Goal: Transaction & Acquisition: Purchase product/service

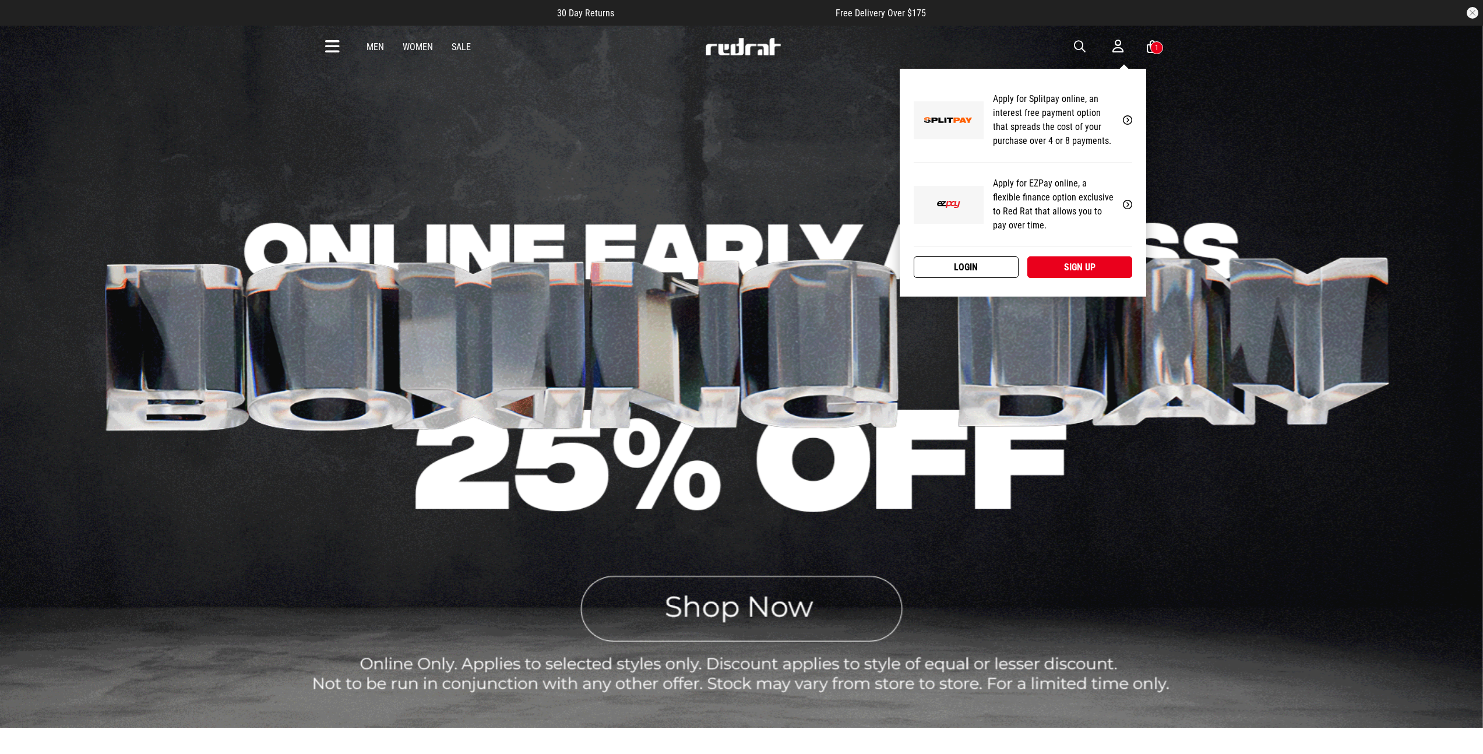
click at [993, 262] on link "Login" at bounding box center [966, 267] width 105 height 22
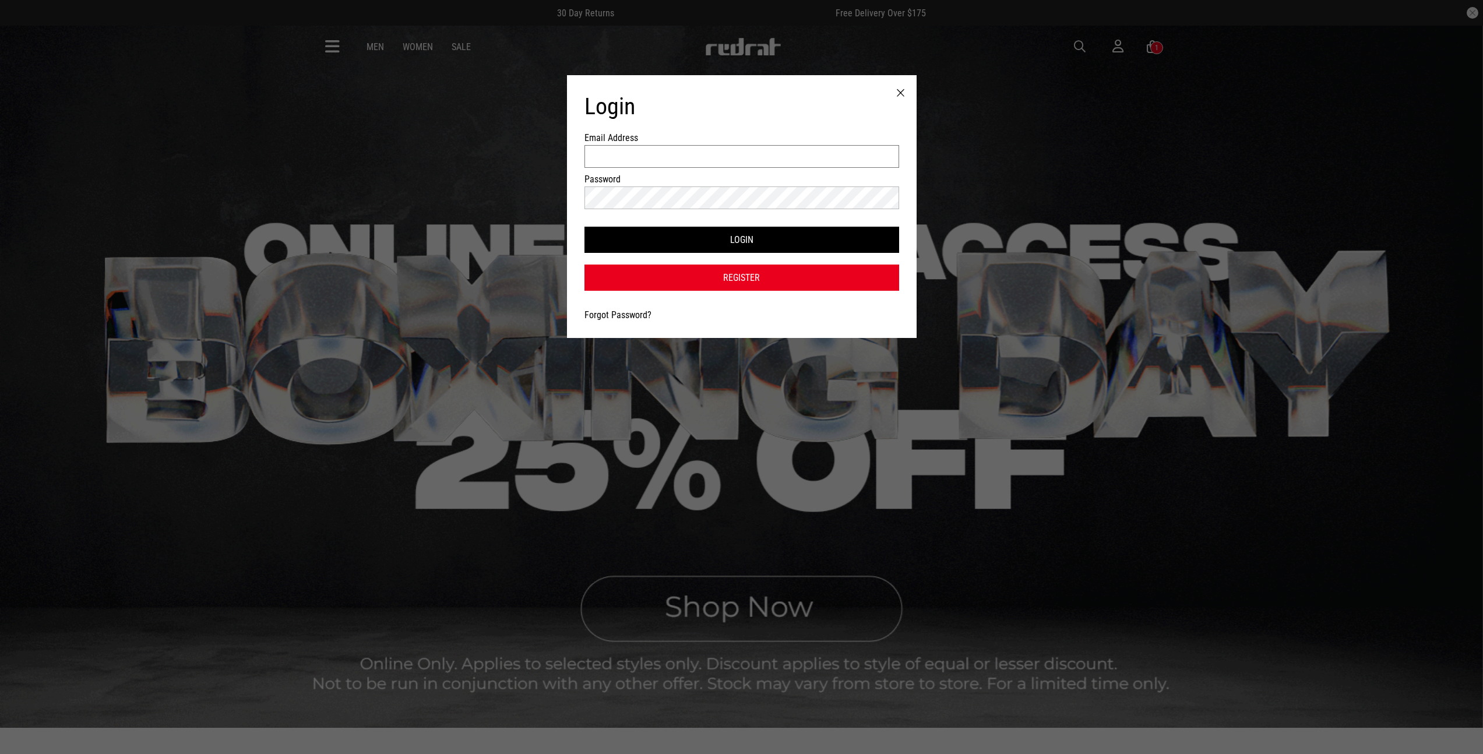
type input "**********"
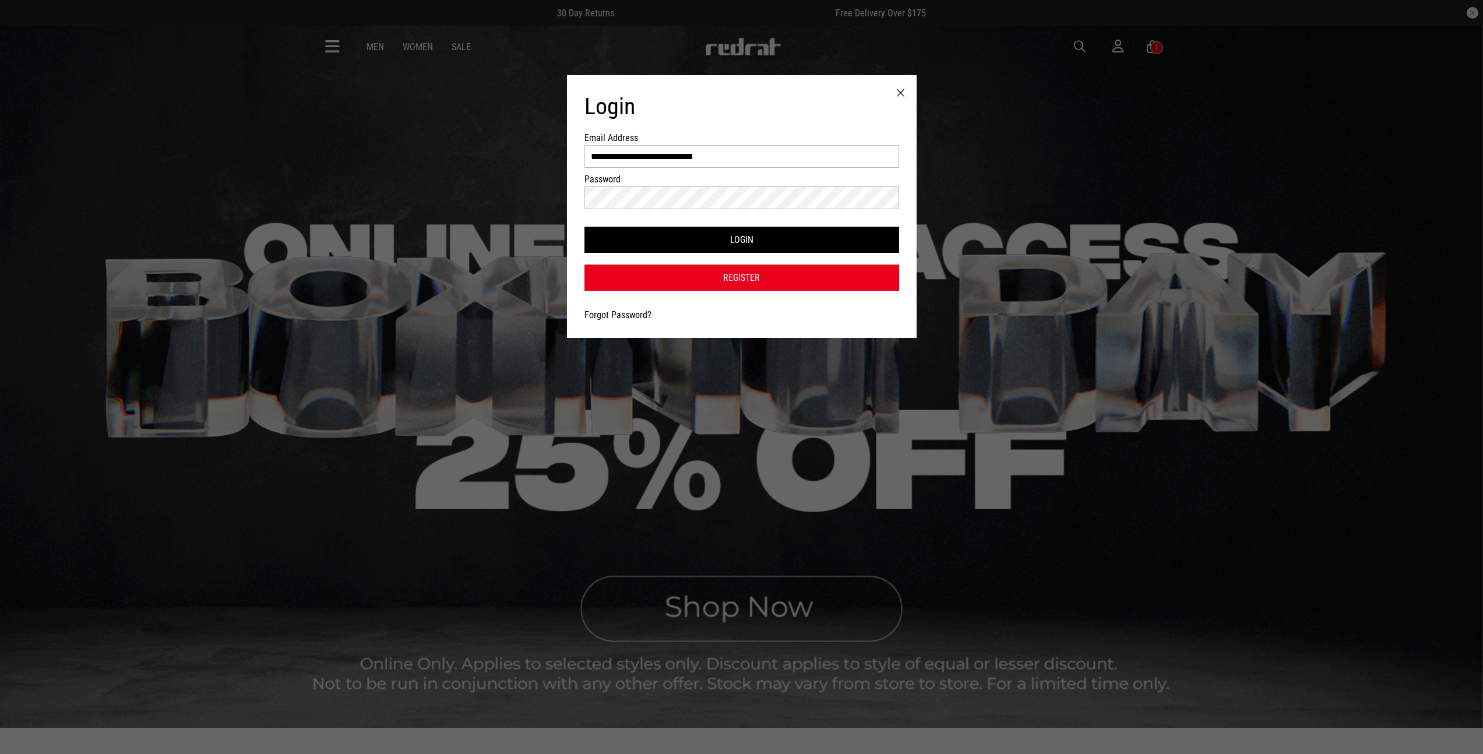
drag, startPoint x: 1092, startPoint y: 99, endPoint x: 1093, endPoint y: 93, distance: 6.1
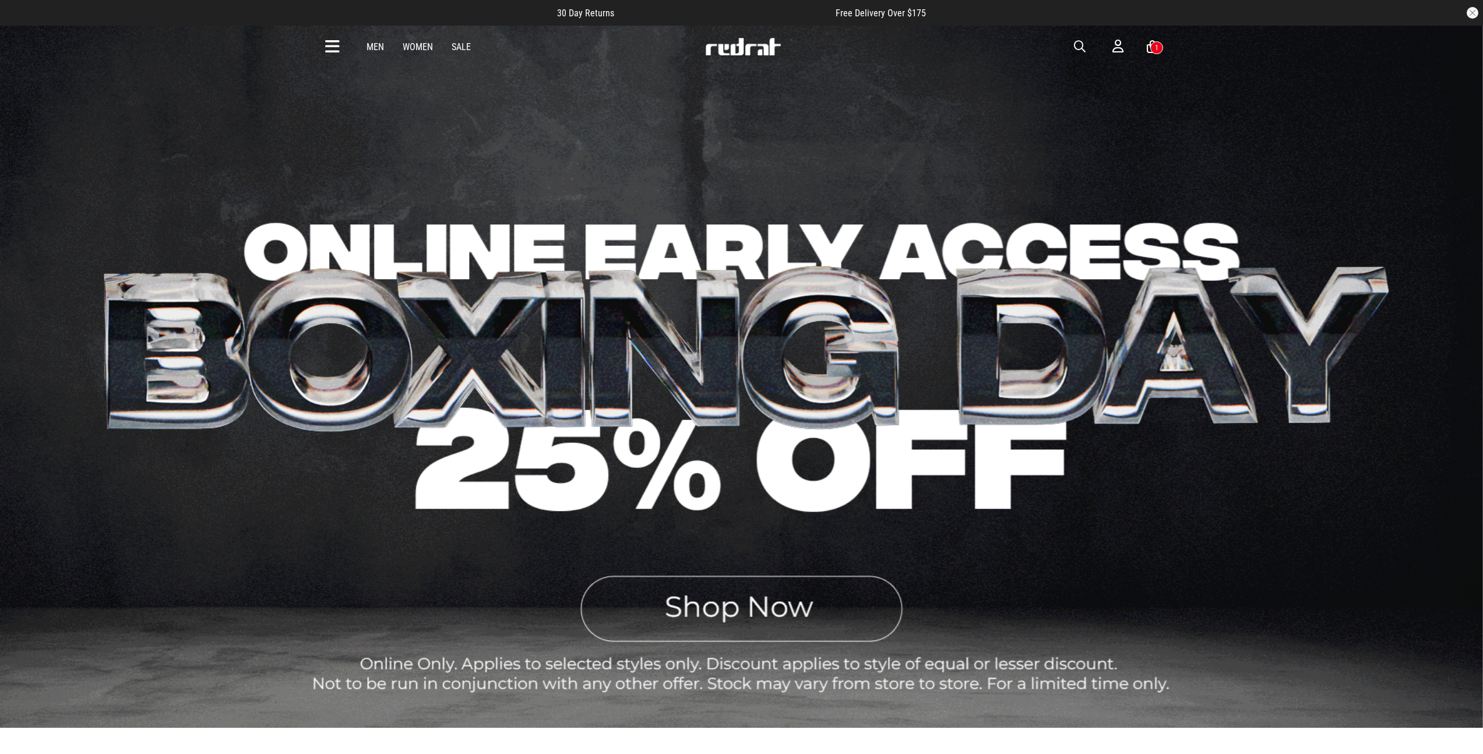
click at [1153, 41] on icon at bounding box center [1152, 47] width 11 height 15
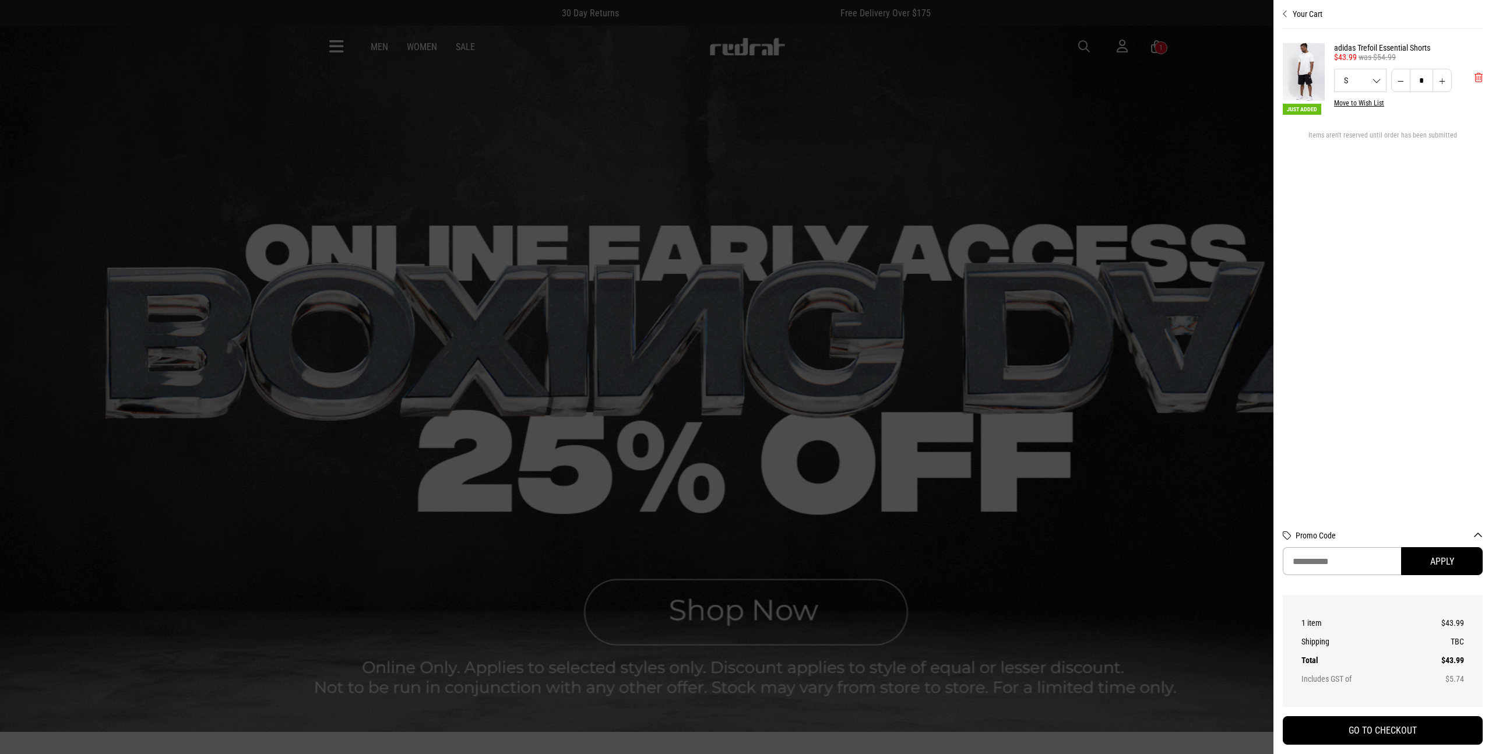
drag, startPoint x: 1473, startPoint y: 78, endPoint x: 1450, endPoint y: 73, distance: 24.3
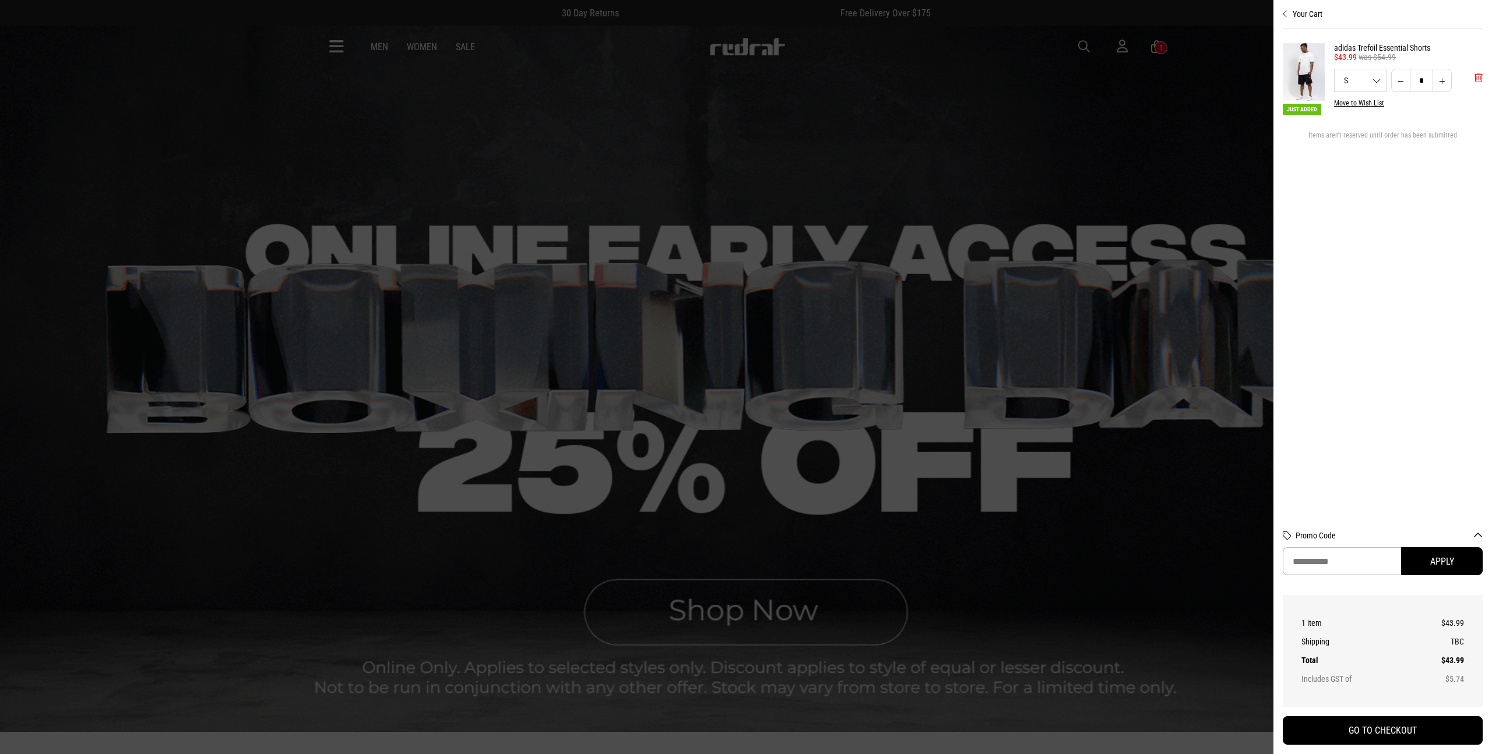
click at [1473, 78] on button "'Remove from cart" at bounding box center [1478, 77] width 27 height 29
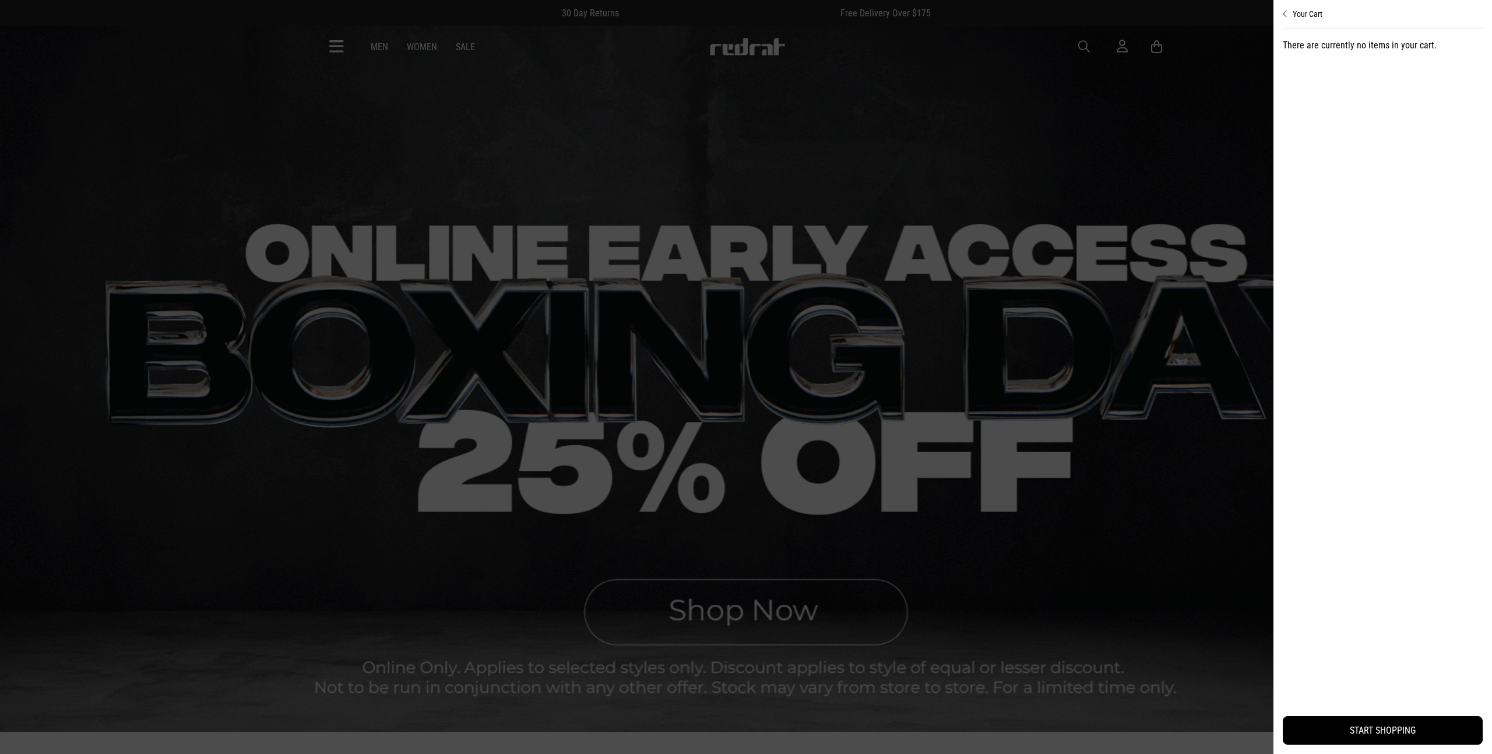
click at [1045, 107] on div at bounding box center [746, 377] width 1492 height 754
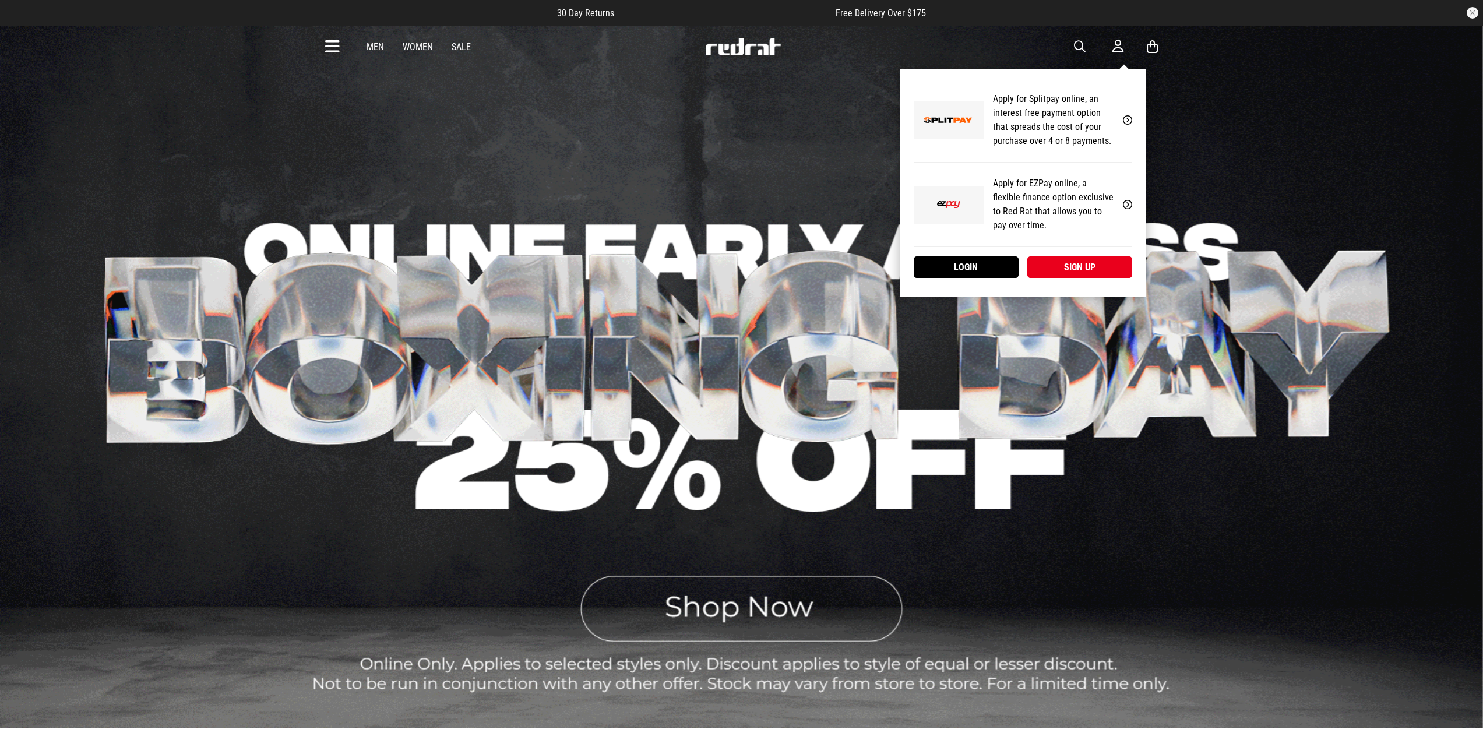
click at [1120, 47] on icon at bounding box center [1118, 46] width 11 height 15
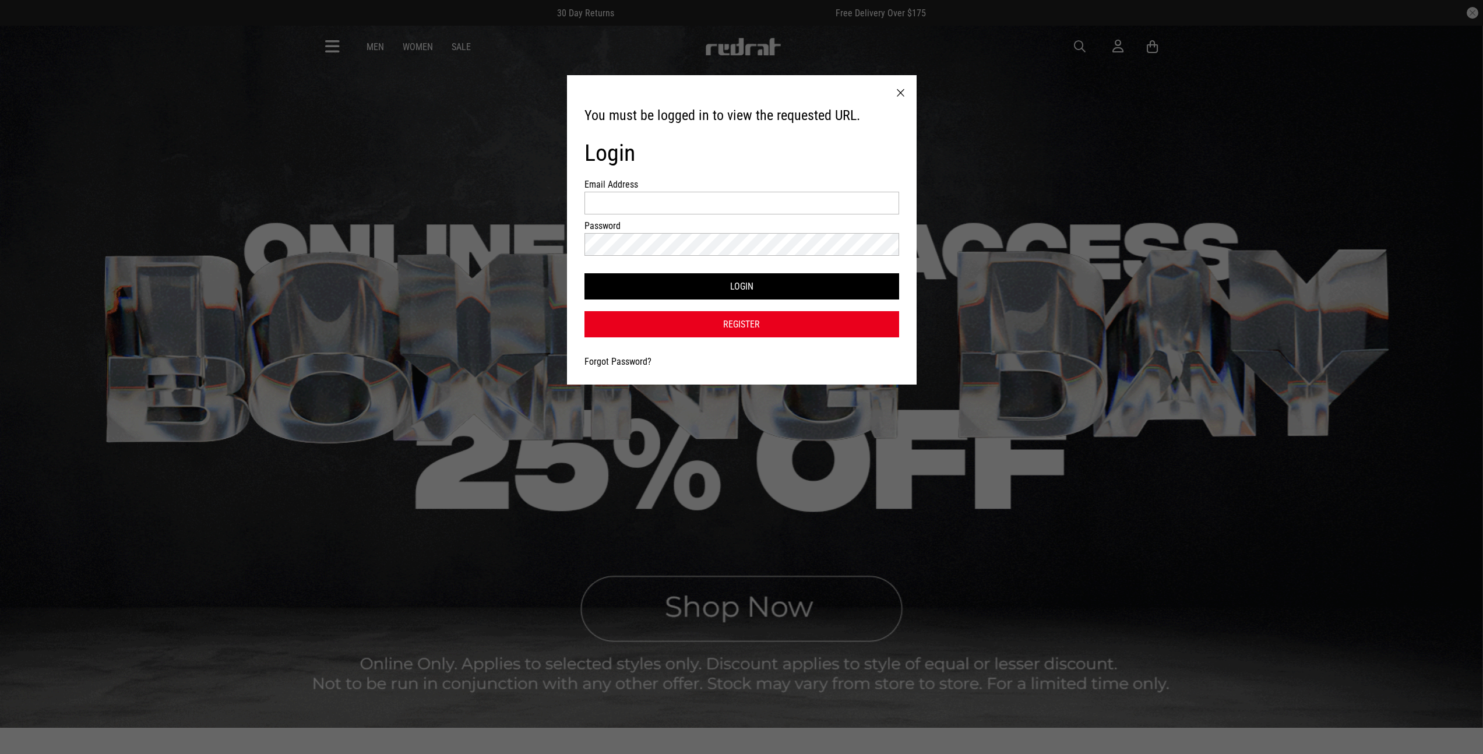
type input "**********"
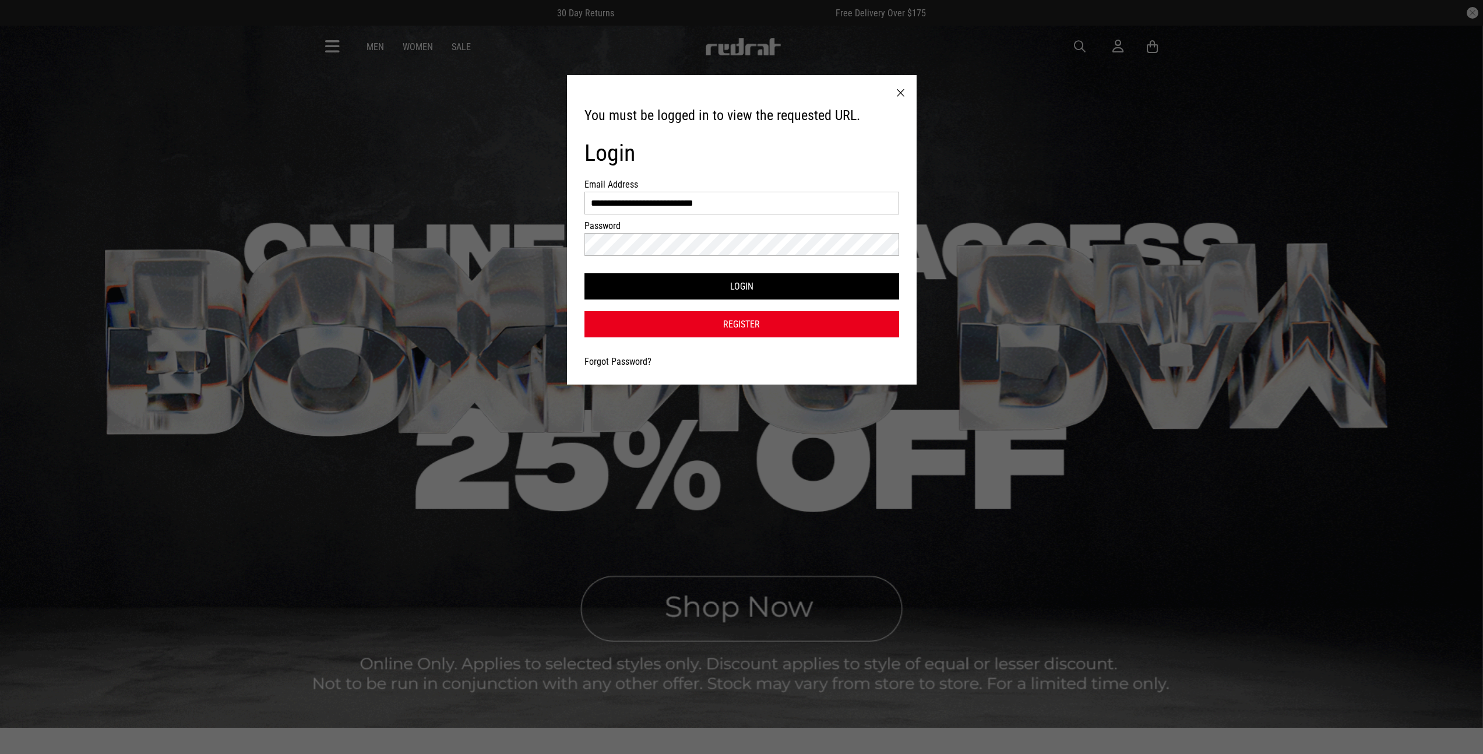
click at [715, 330] on link "Register" at bounding box center [742, 324] width 315 height 26
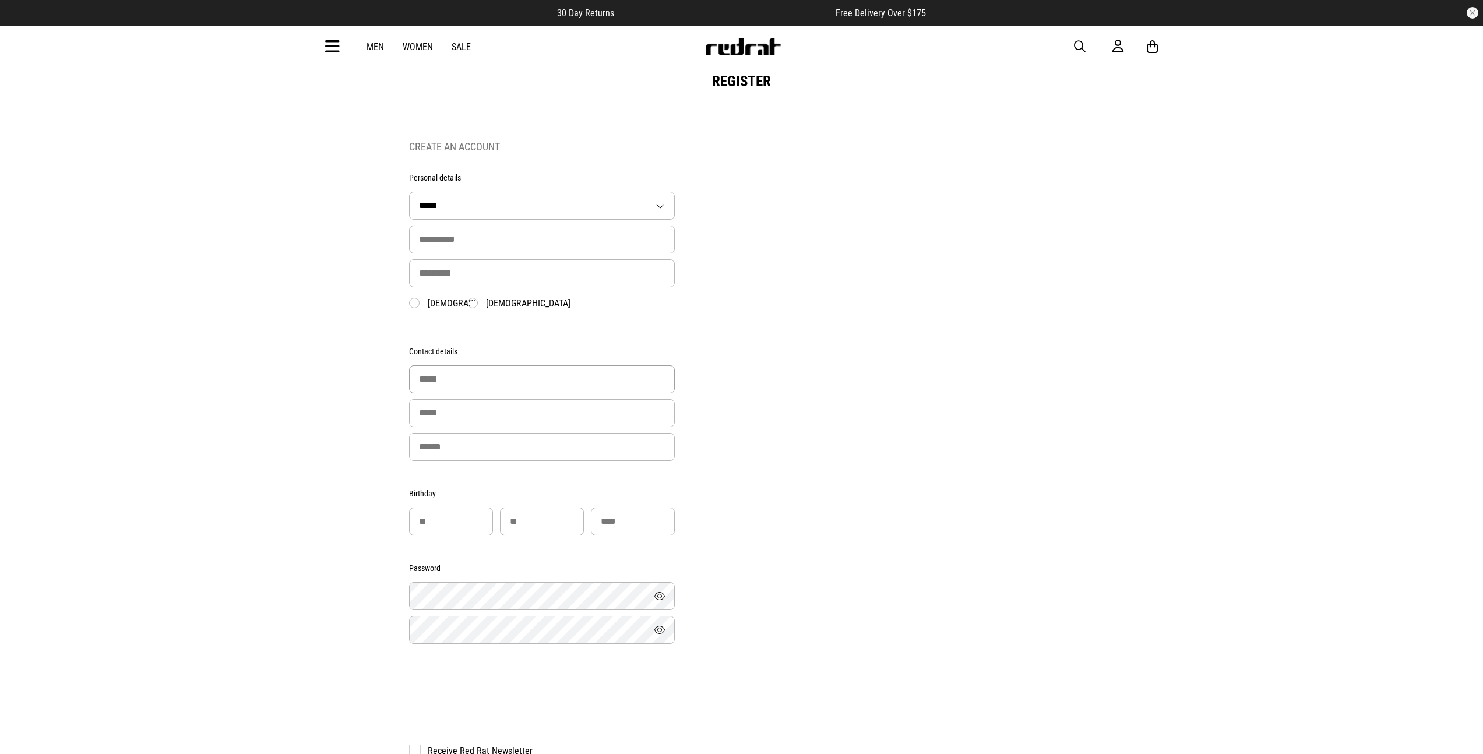
type input "**********"
click at [469, 205] on select "***** ** *** **** ** **" at bounding box center [542, 205] width 265 height 27
select select "**"
click at [410, 192] on select "***** ** *** **** ** **" at bounding box center [542, 205] width 265 height 27
click at [445, 237] on input "text" at bounding box center [542, 240] width 266 height 28
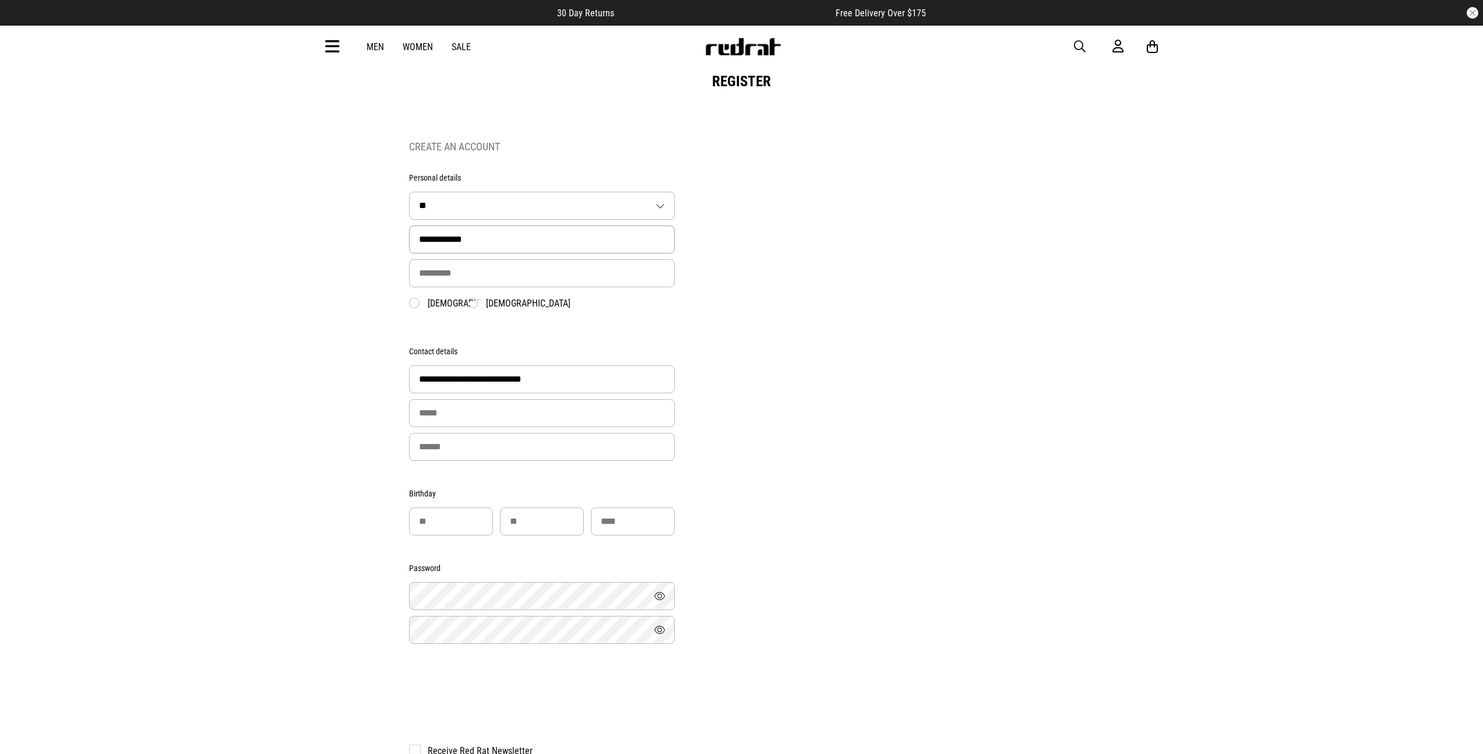
drag, startPoint x: 446, startPoint y: 240, endPoint x: 447, endPoint y: 258, distance: 17.5
click at [446, 240] on input "**********" at bounding box center [542, 240] width 266 height 28
type input "*******"
click at [445, 274] on input "text" at bounding box center [542, 273] width 266 height 28
paste input "****"
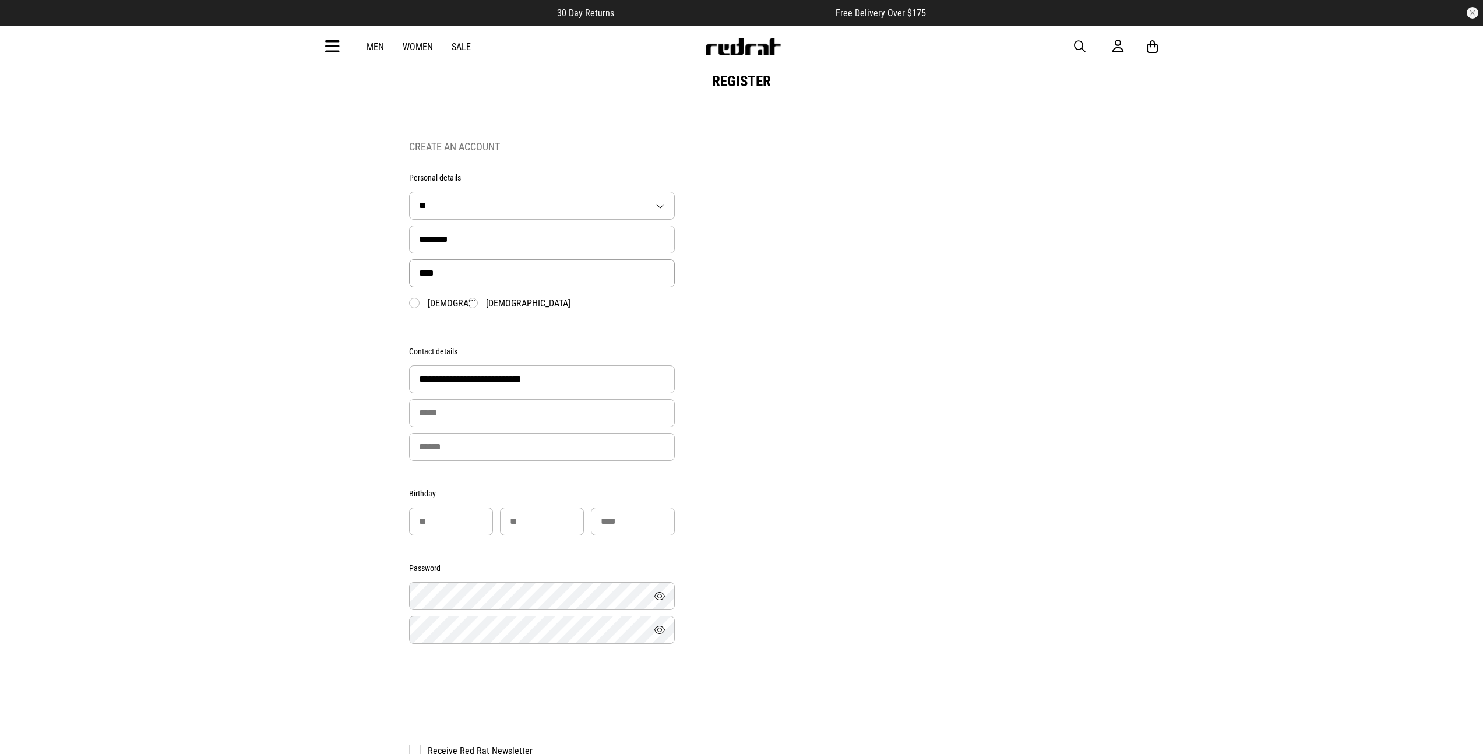
type input "****"
click at [443, 307] on label "Male" at bounding box center [460, 304] width 103 height 12
click at [459, 380] on input "**********" at bounding box center [542, 379] width 266 height 28
type input "**********"
click at [434, 454] on input "tel" at bounding box center [542, 447] width 266 height 28
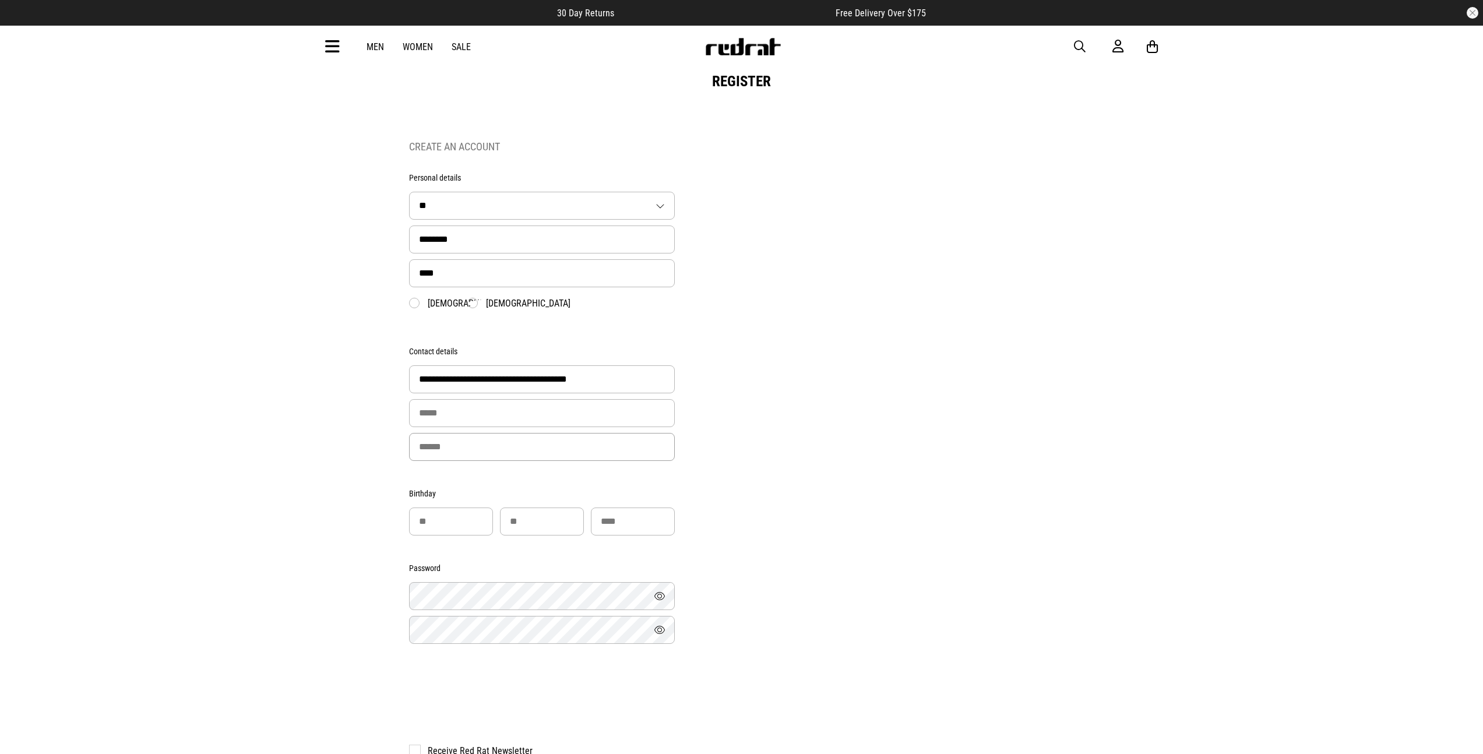
type input "**********"
click at [425, 508] on div "Birthday" at bounding box center [542, 498] width 266 height 19
click at [425, 521] on input "number" at bounding box center [451, 522] width 84 height 28
type input "**"
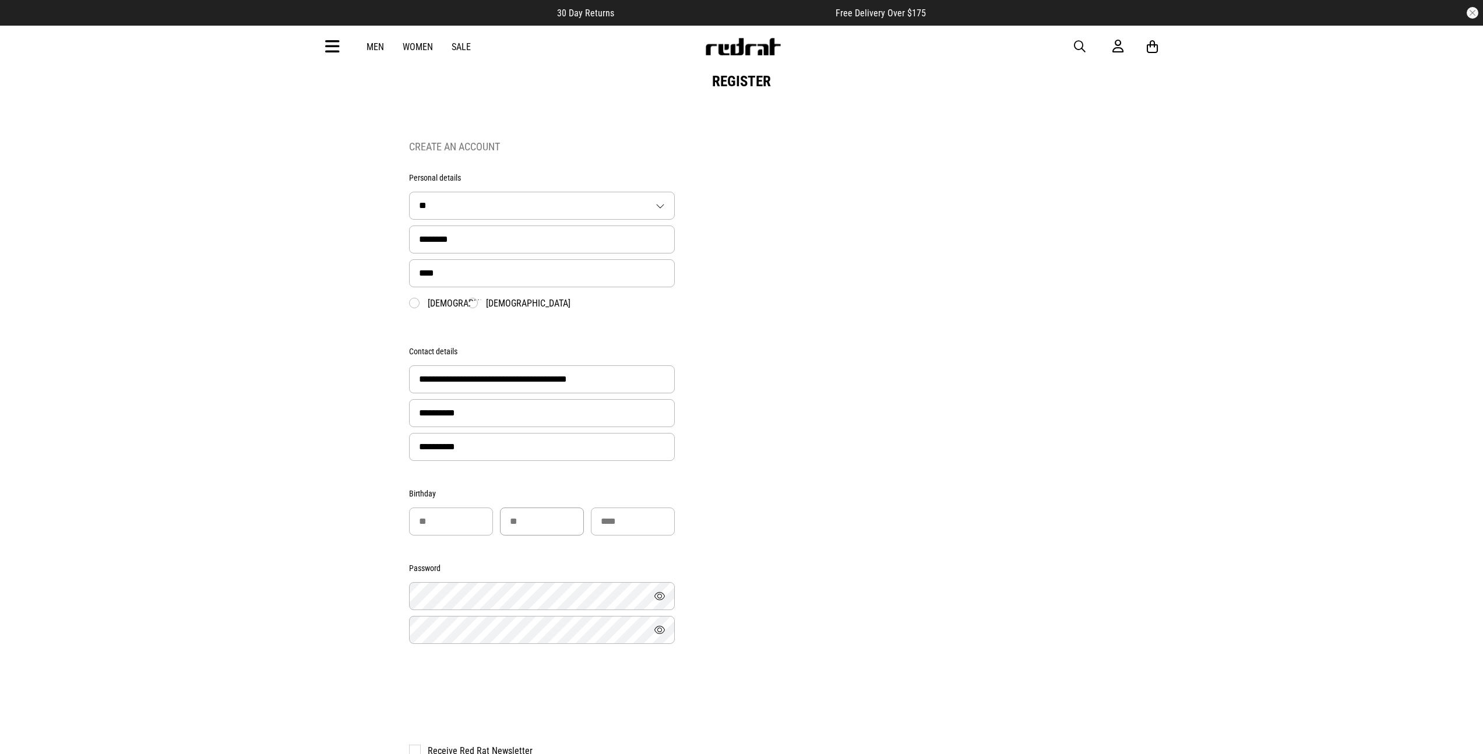
click at [547, 527] on input "number" at bounding box center [542, 522] width 84 height 28
type input "*"
click at [608, 526] on input "number" at bounding box center [633, 522] width 84 height 28
type input "****"
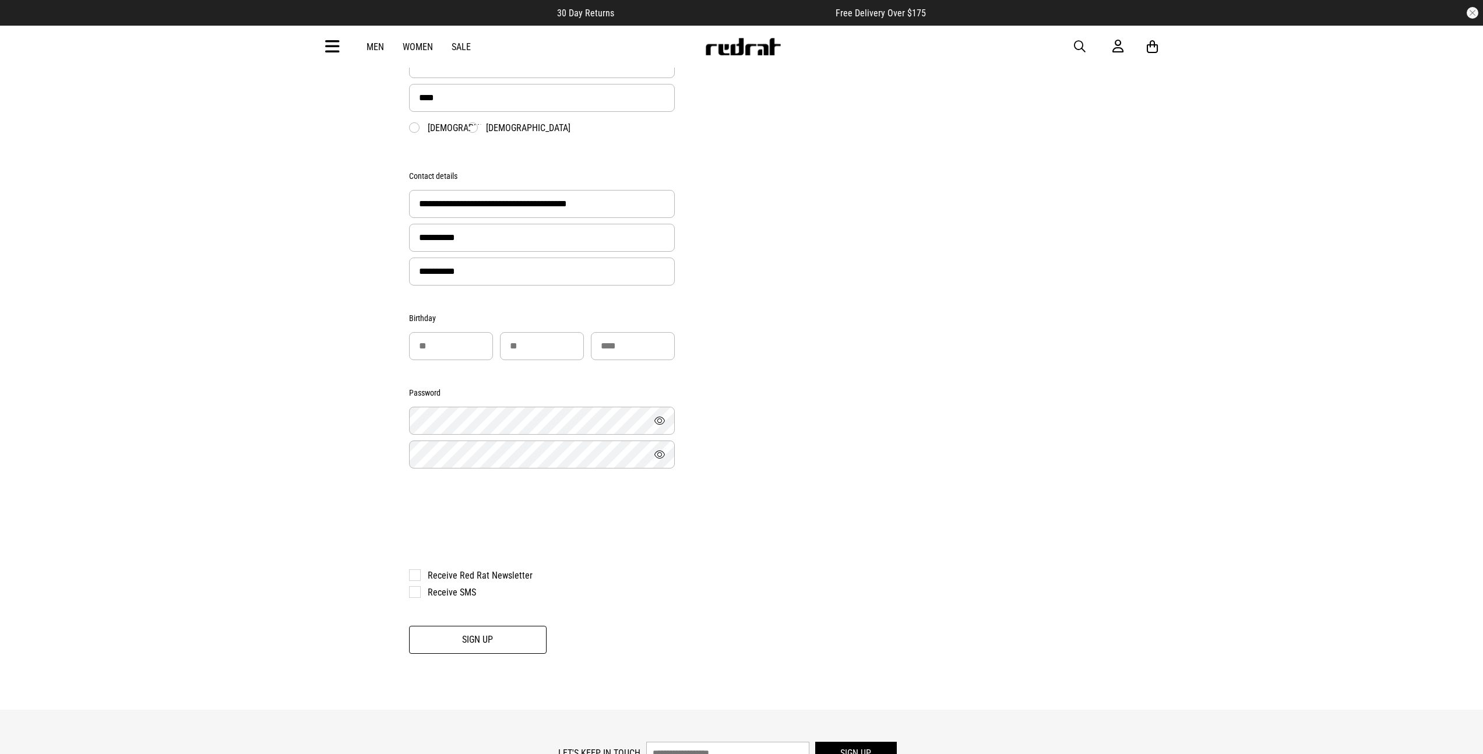
scroll to position [178, 0]
click at [446, 649] on button "Sign Up" at bounding box center [478, 637] width 138 height 28
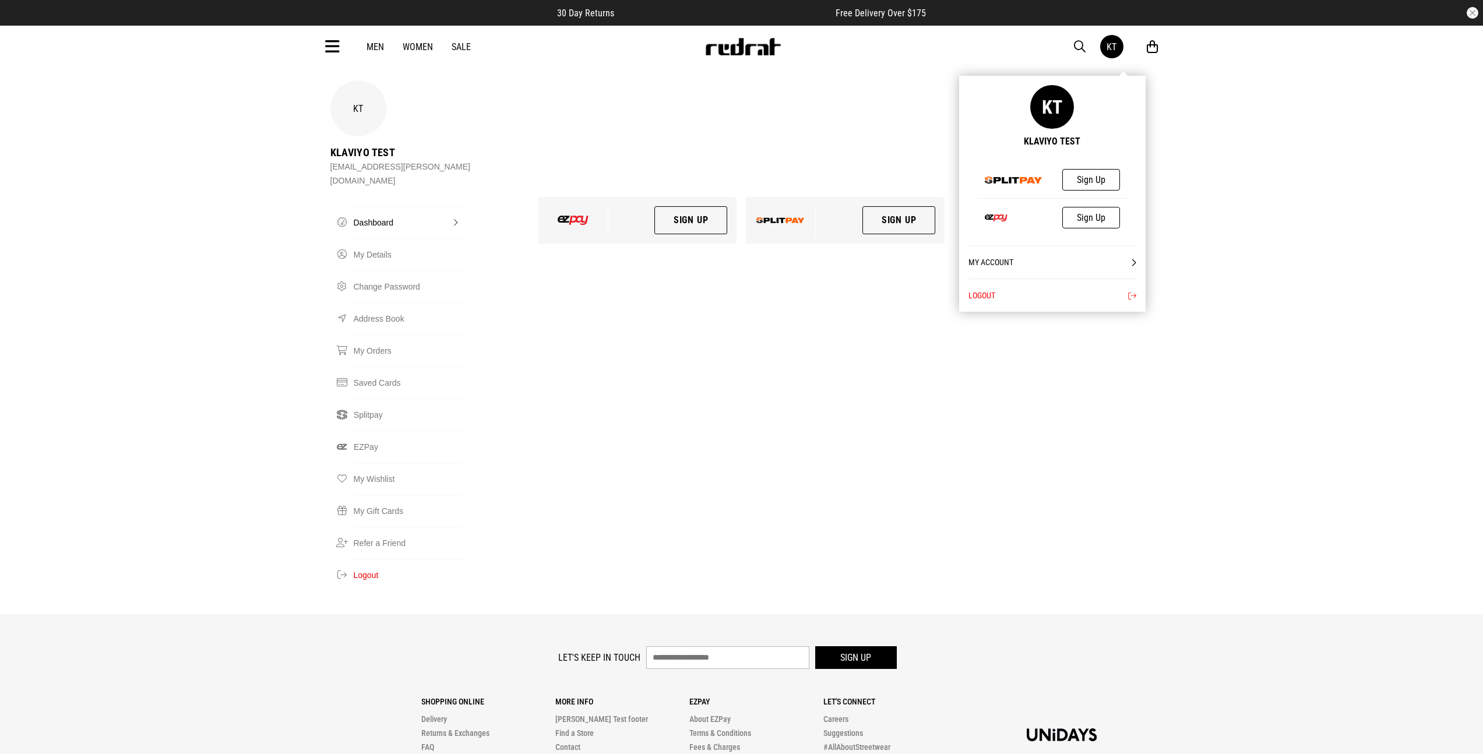
drag, startPoint x: 991, startPoint y: 294, endPoint x: 891, endPoint y: 233, distance: 117.5
click at [990, 293] on button "Logout" at bounding box center [1053, 295] width 168 height 33
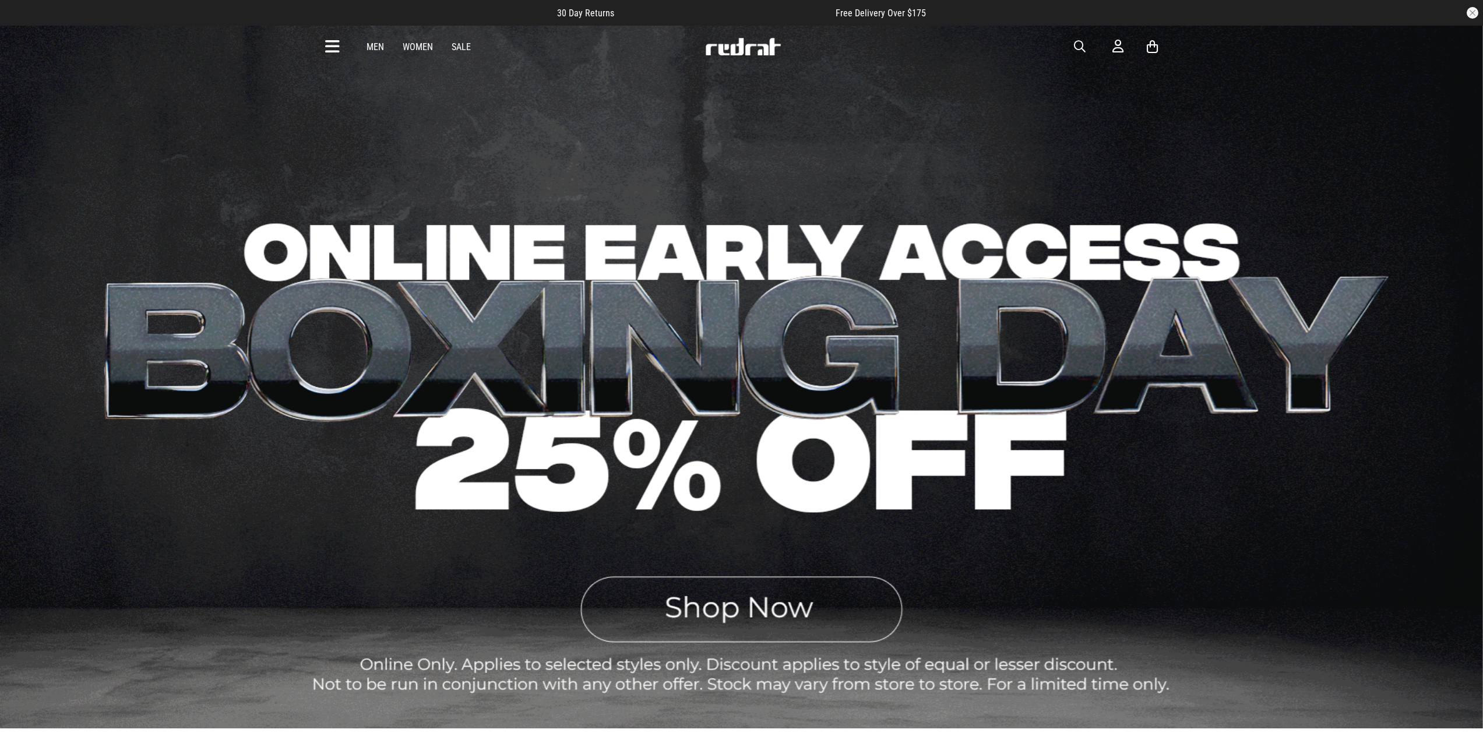
click at [1147, 47] on icon at bounding box center [1152, 47] width 11 height 15
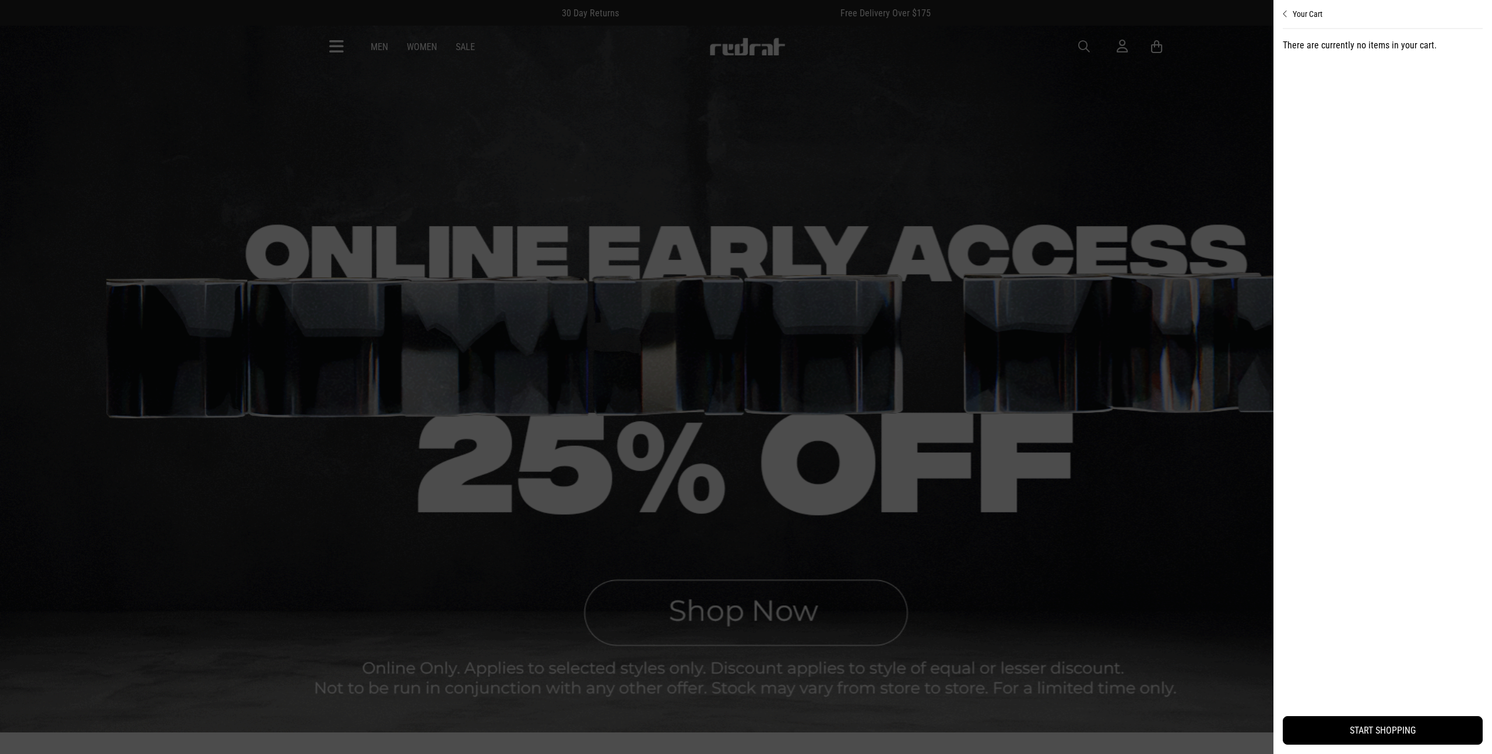
click at [1036, 121] on div at bounding box center [746, 377] width 1492 height 754
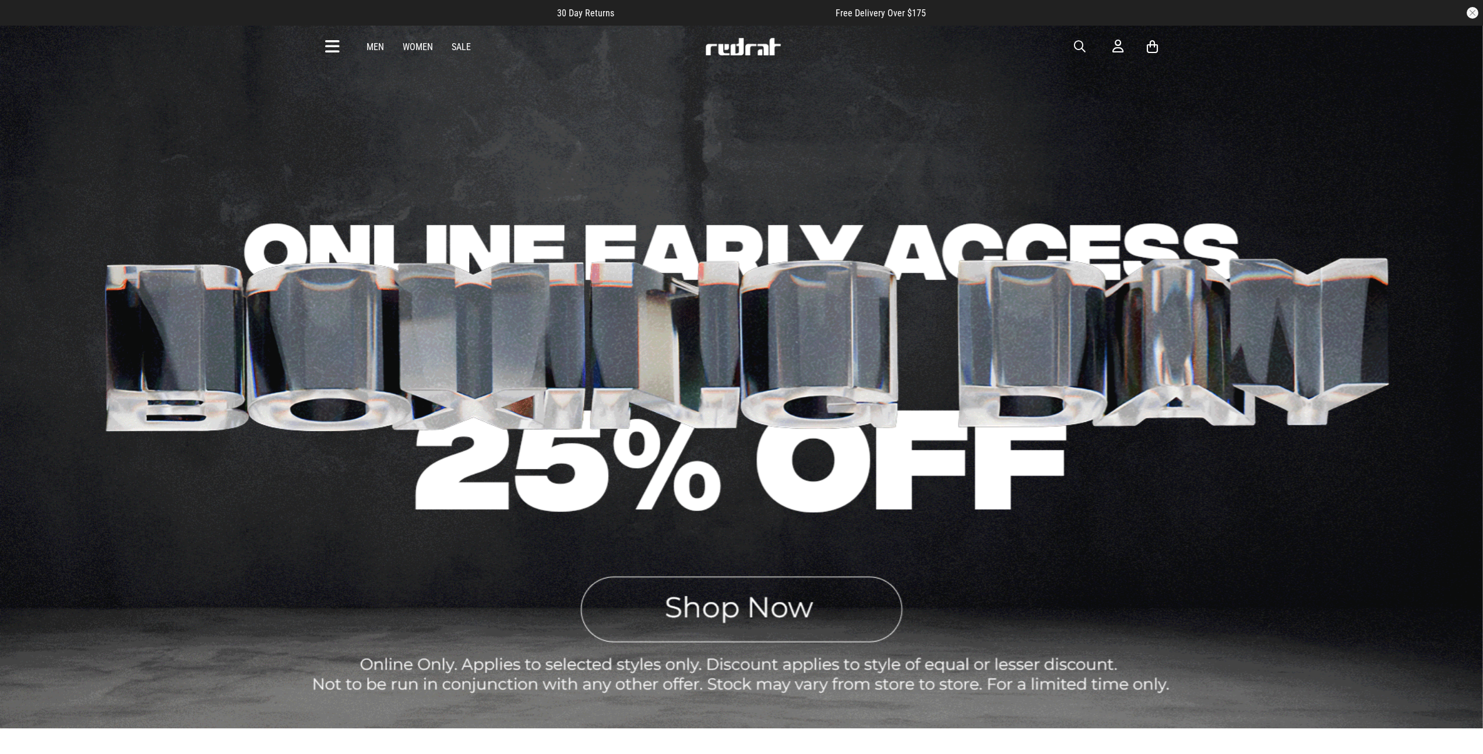
click at [417, 47] on link "Women" at bounding box center [418, 46] width 30 height 11
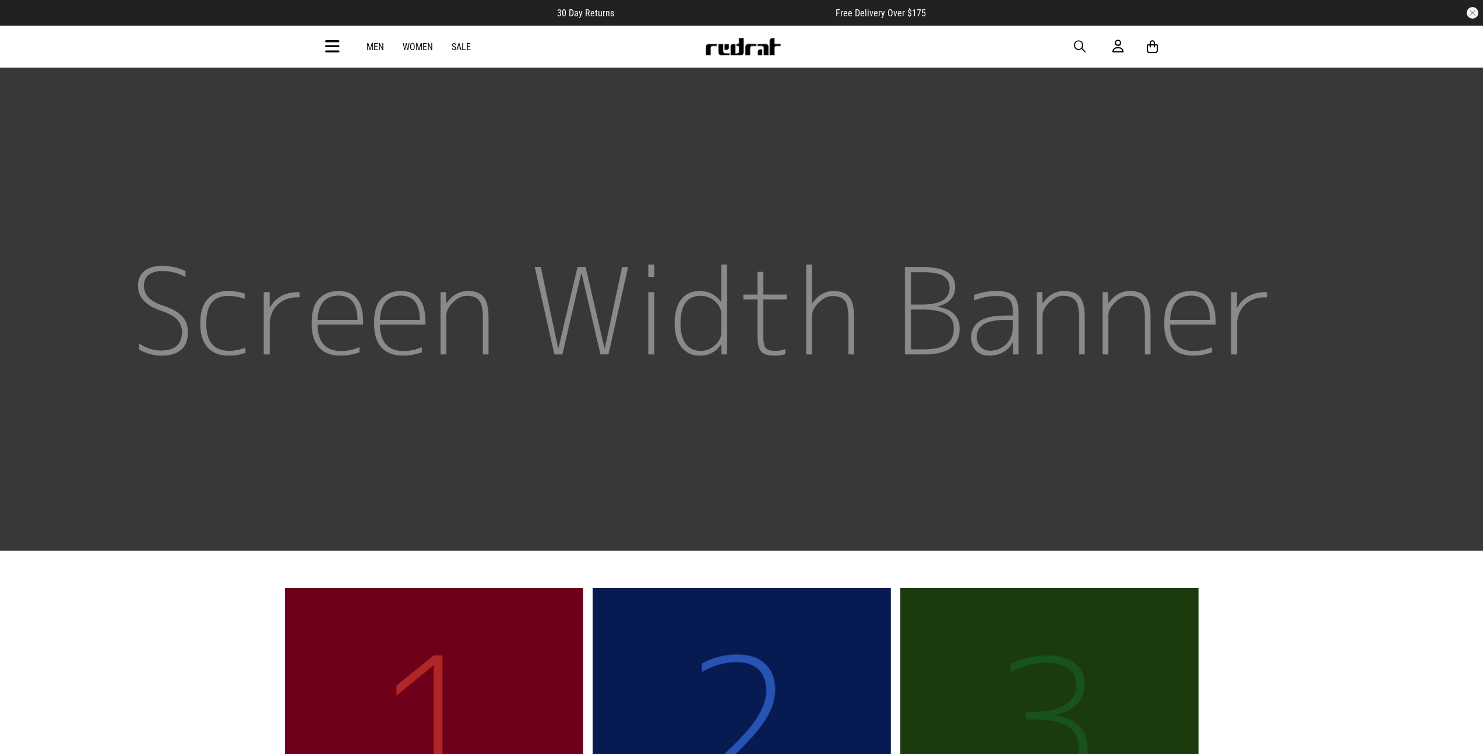
click at [370, 47] on link "Men" at bounding box center [375, 46] width 17 height 11
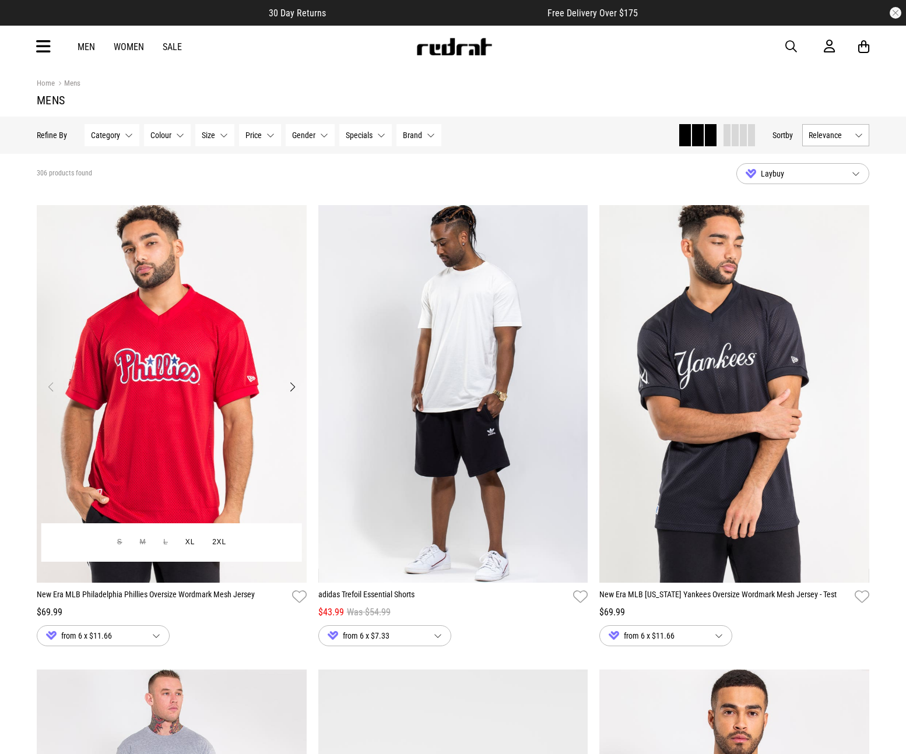
click at [221, 252] on img "1 / 4" at bounding box center [172, 394] width 270 height 378
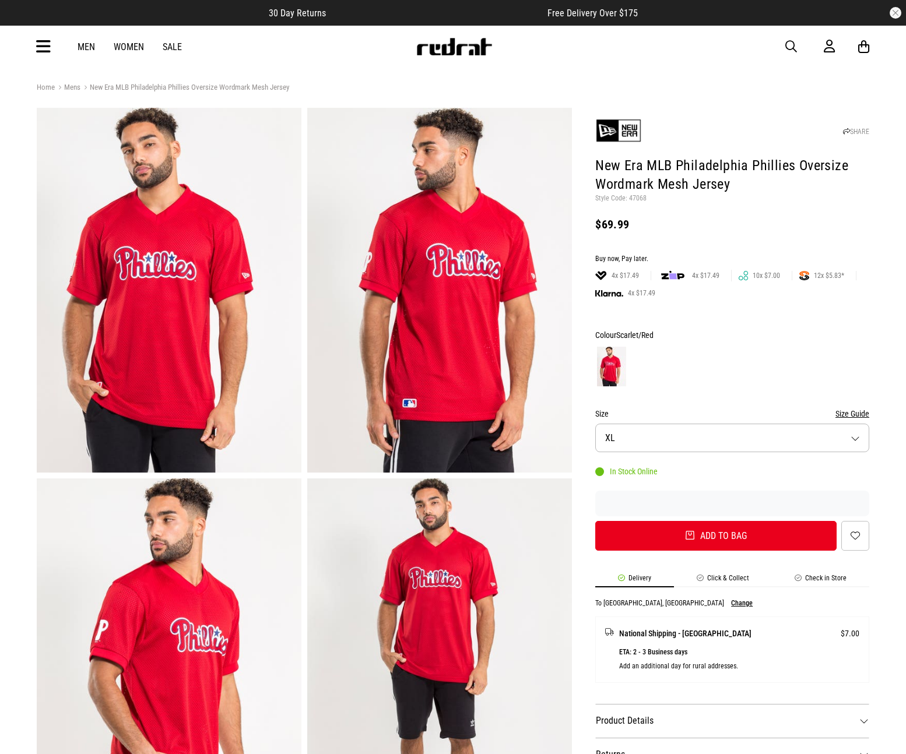
scroll to position [1, 0]
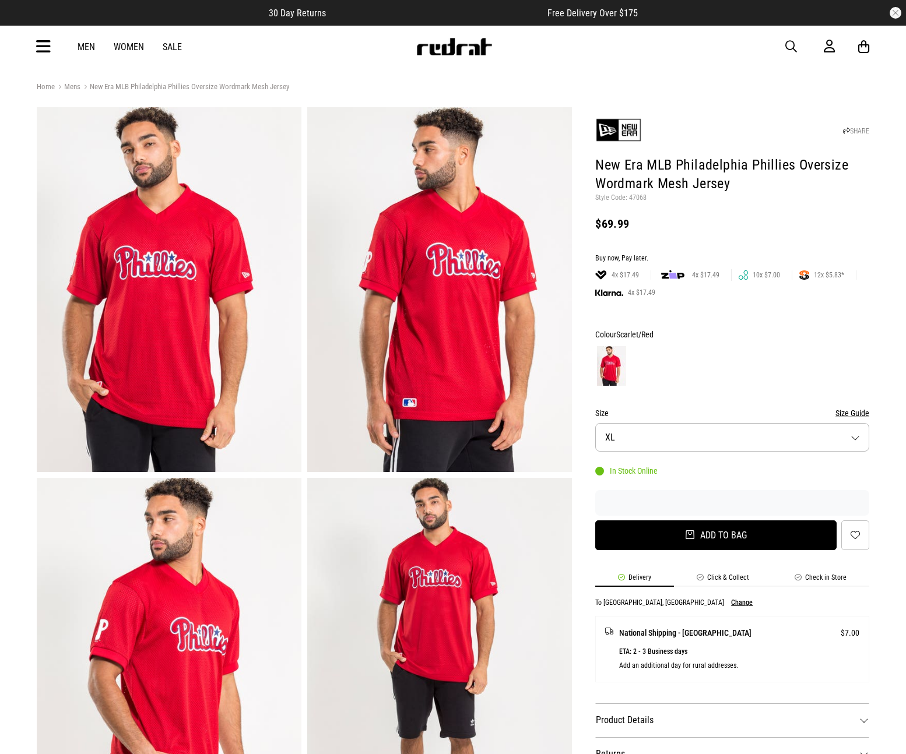
click at [689, 539] on button "Add to bag" at bounding box center [715, 535] width 241 height 30
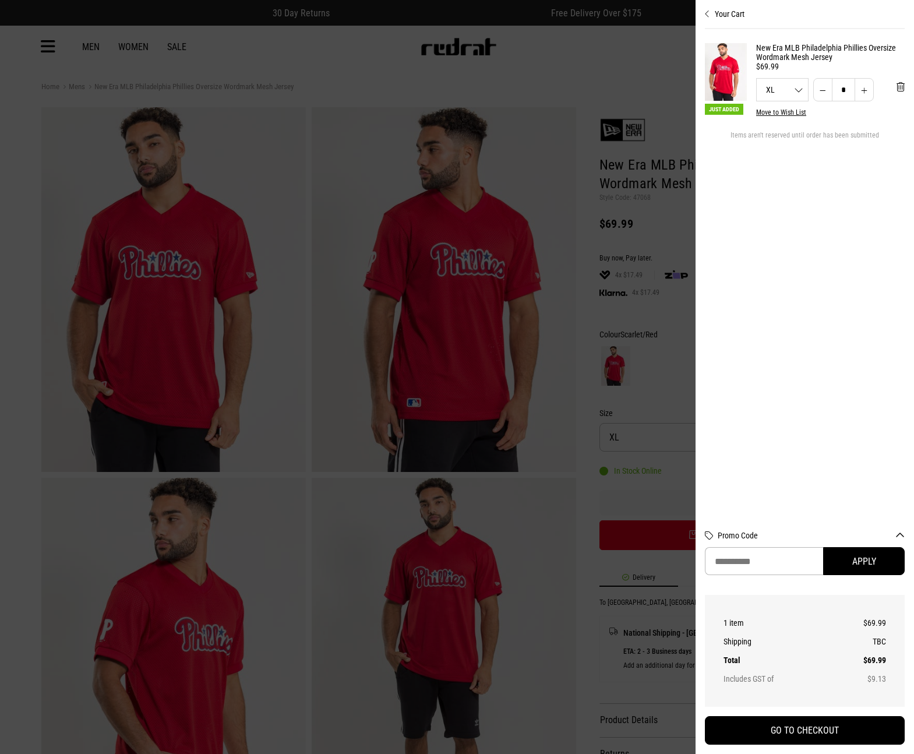
click at [665, 354] on div at bounding box center [457, 377] width 914 height 754
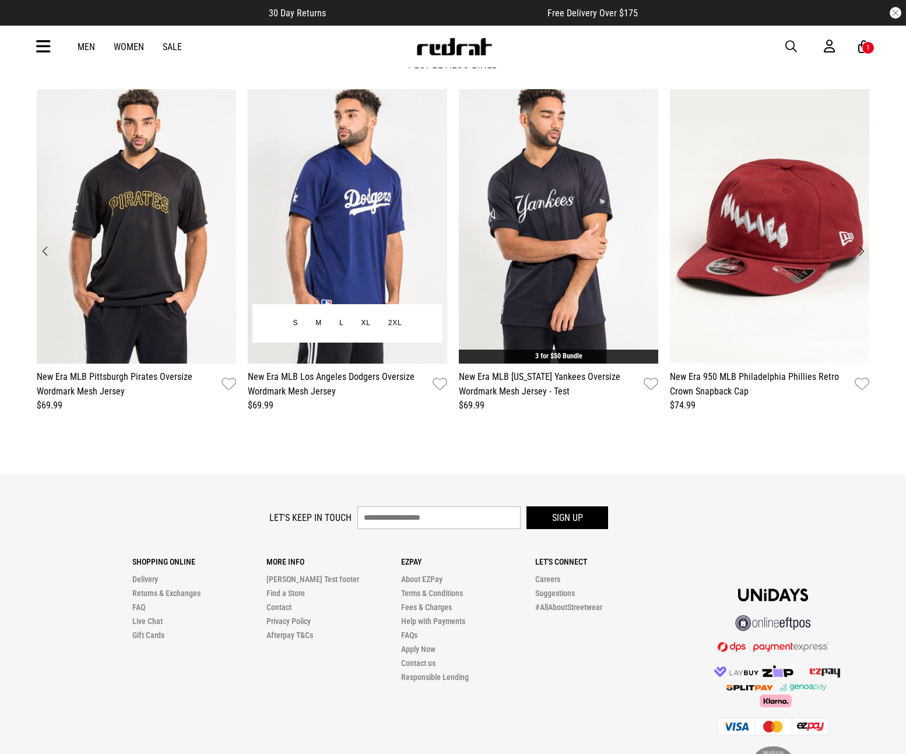
scroll to position [1400, 0]
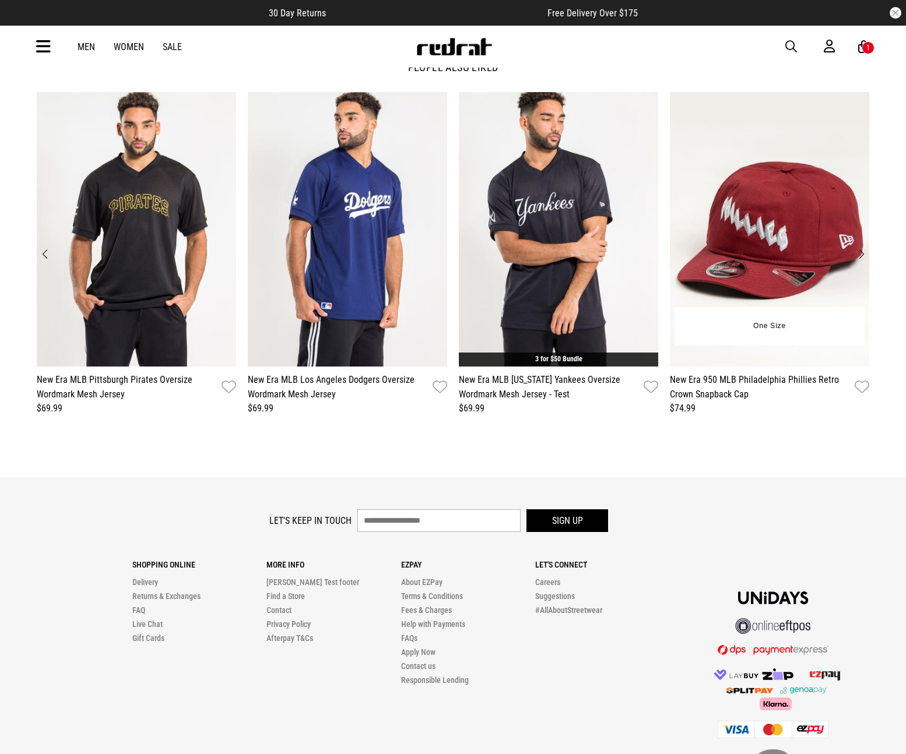
click at [778, 237] on img "4 / 12" at bounding box center [769, 229] width 199 height 275
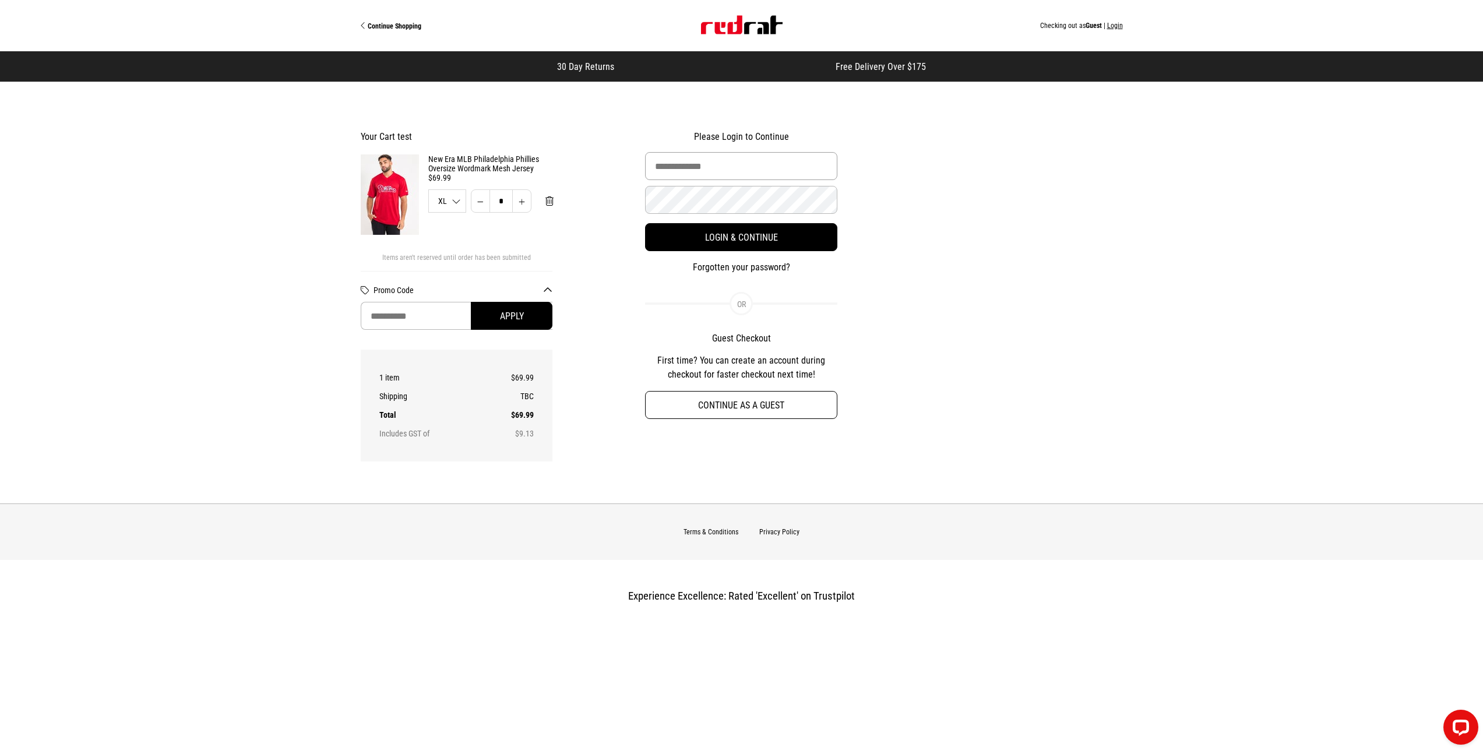
type input "**********"
click at [707, 410] on button "Continue as a guest" at bounding box center [741, 405] width 192 height 28
select select "**********"
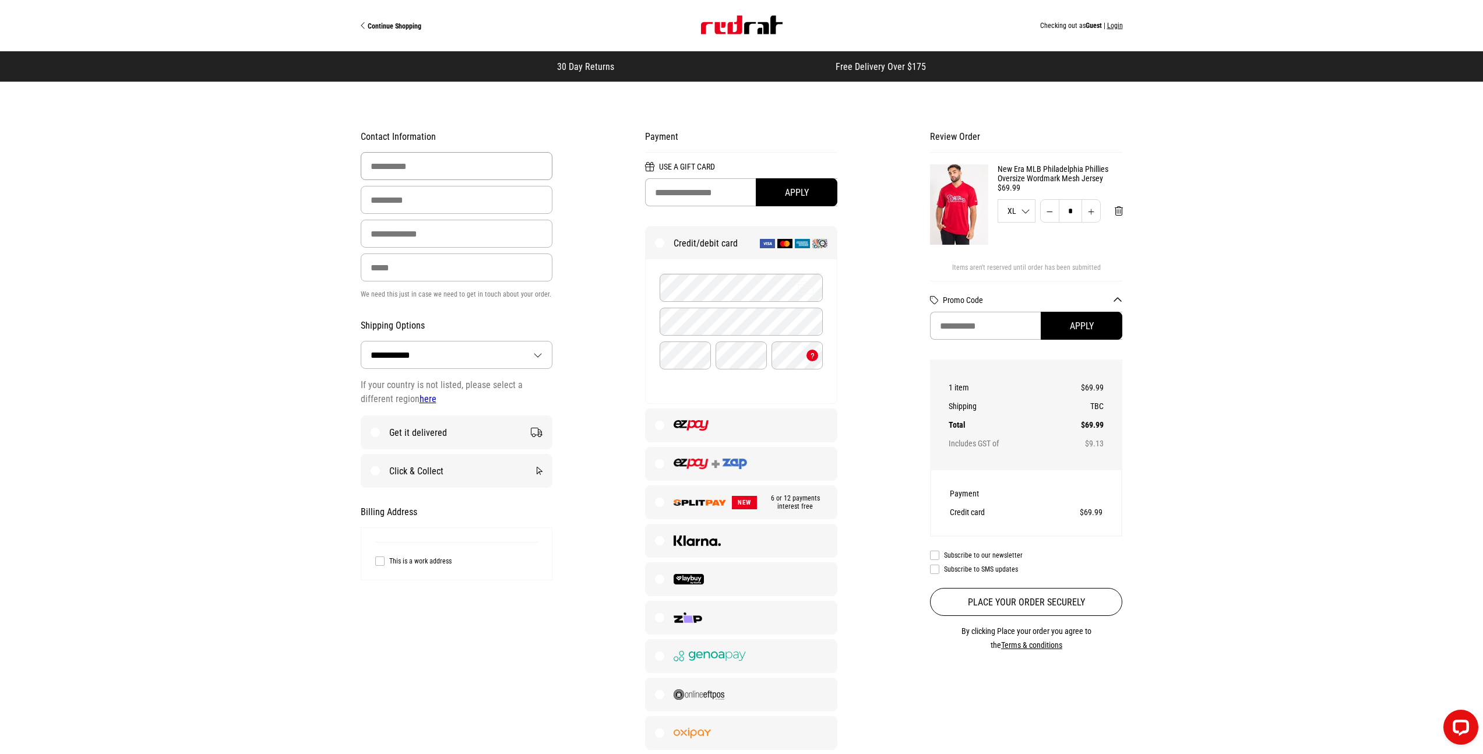
click at [414, 165] on input "First Name" at bounding box center [457, 166] width 192 height 28
type input "*******"
click at [419, 192] on input "Last Name" at bounding box center [457, 200] width 192 height 28
type input "****"
click at [379, 236] on input "Email Address" at bounding box center [457, 234] width 192 height 28
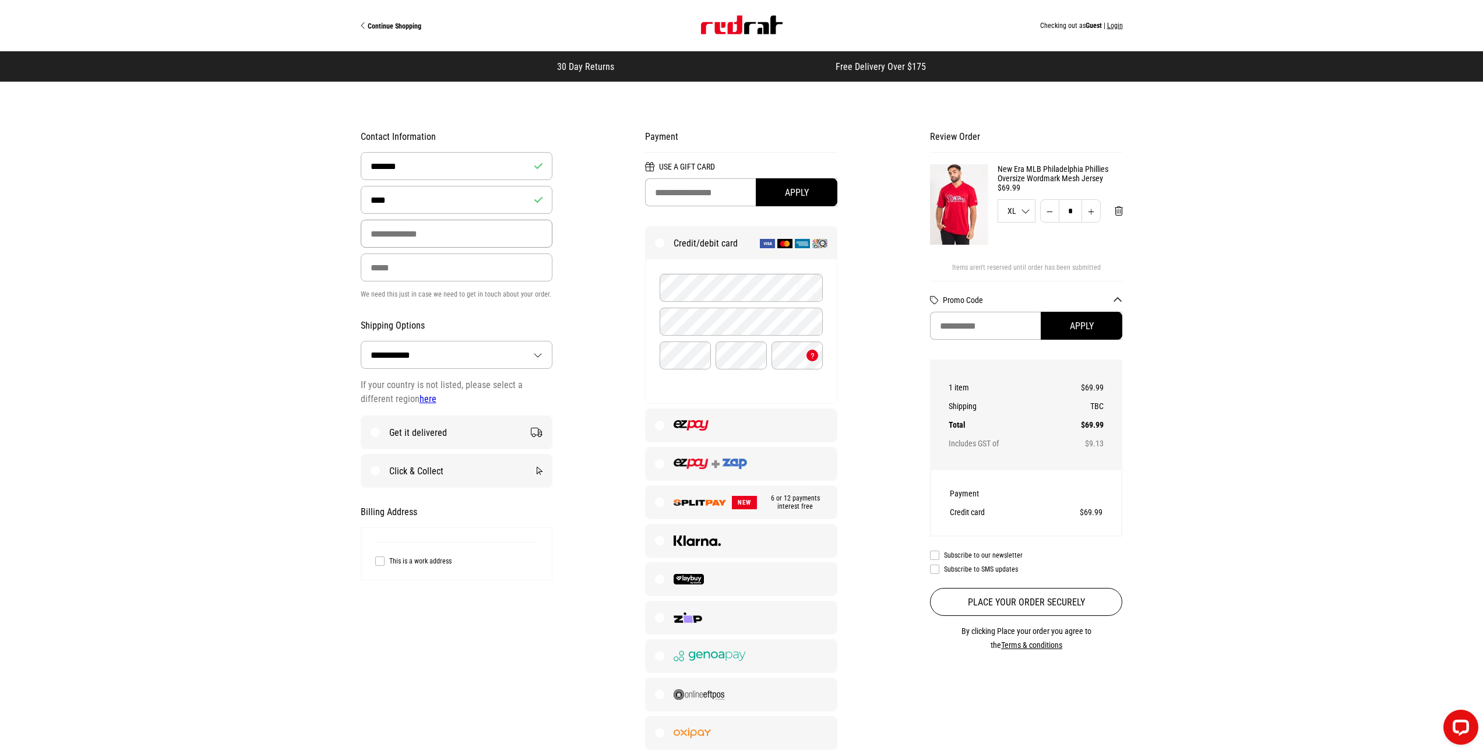
paste input "**********"
type input "**********"
click at [378, 269] on input "Phone" at bounding box center [457, 268] width 192 height 28
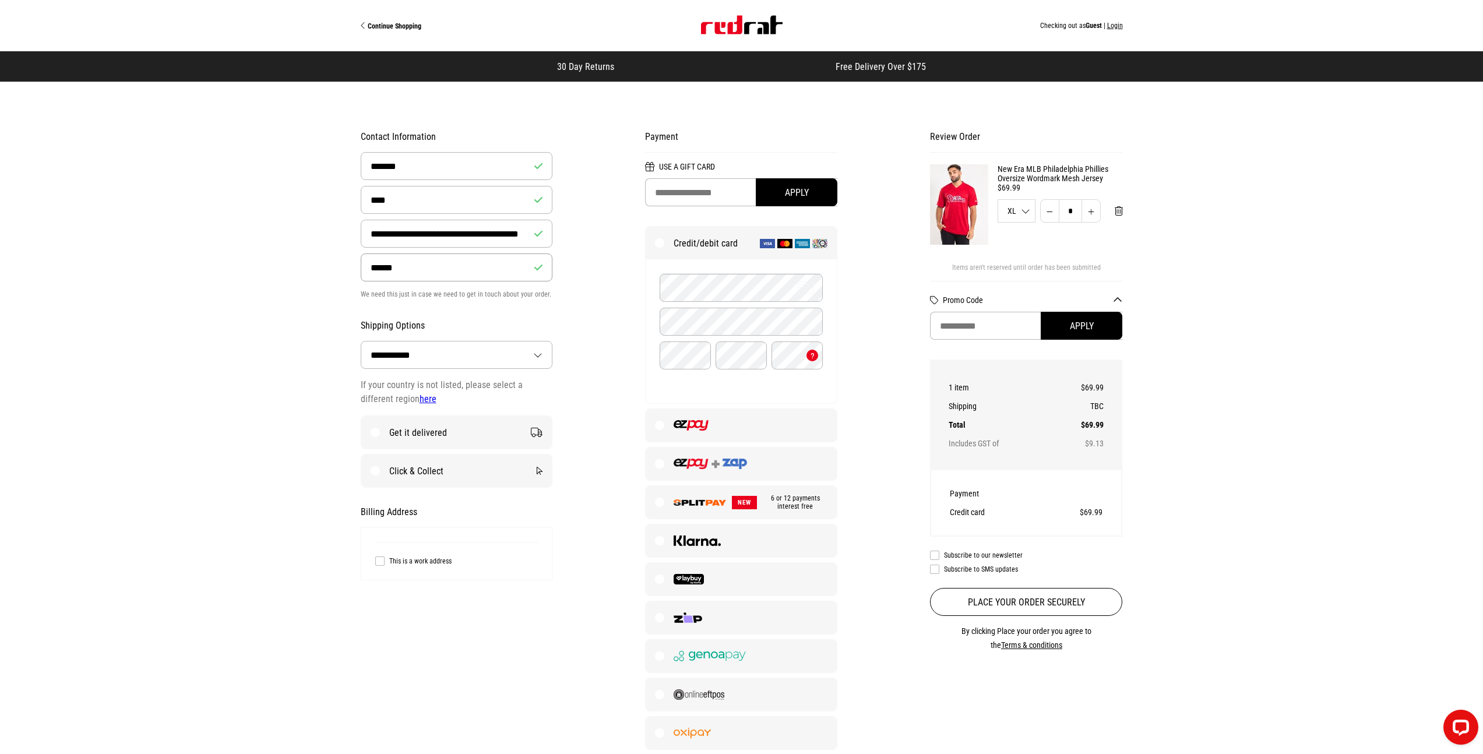
type input "******"
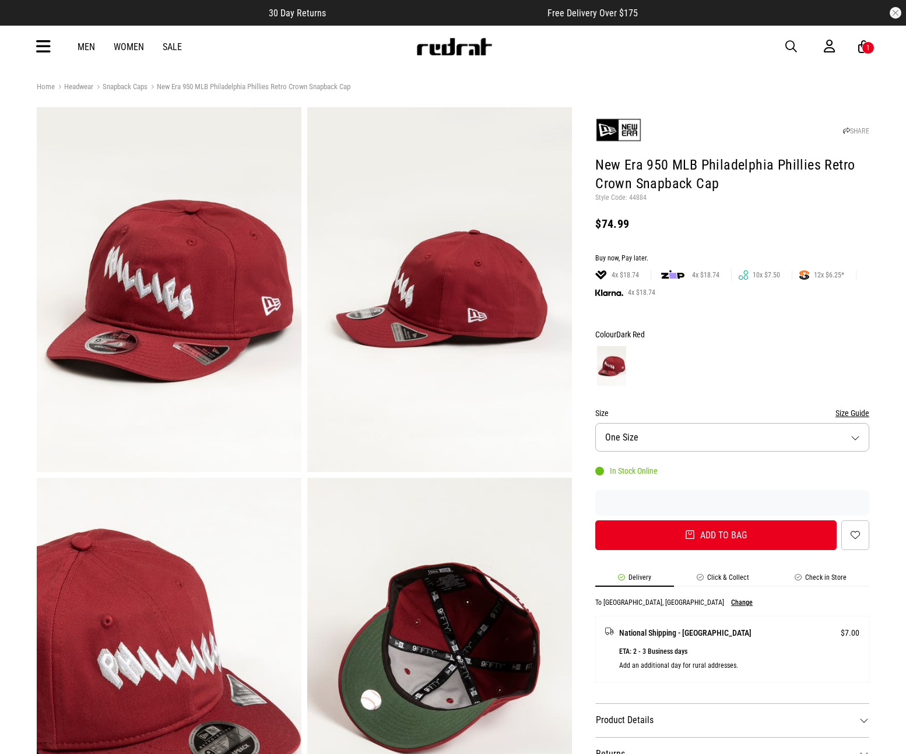
click at [872, 51] on div "1" at bounding box center [867, 47] width 13 height 13
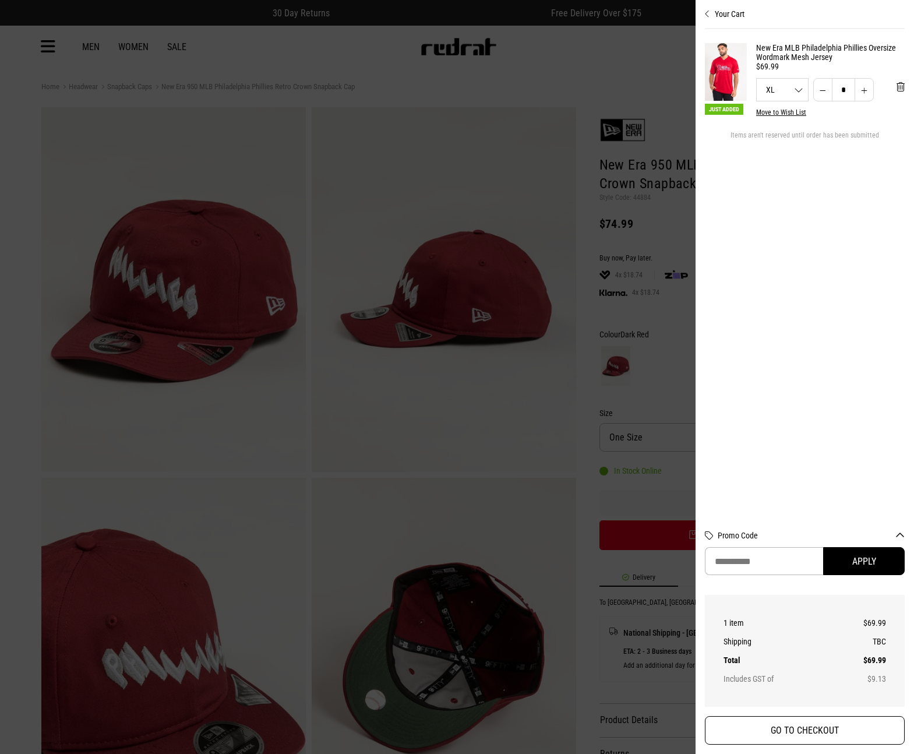
click at [838, 730] on button "GO TO CHECKOUT" at bounding box center [805, 730] width 200 height 29
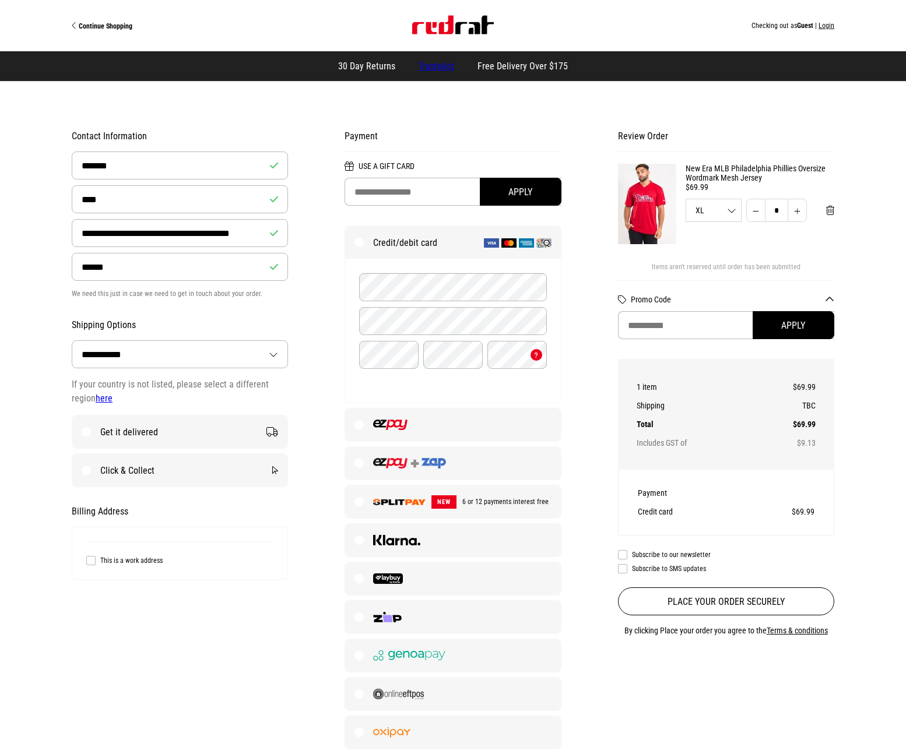
select select "**********"
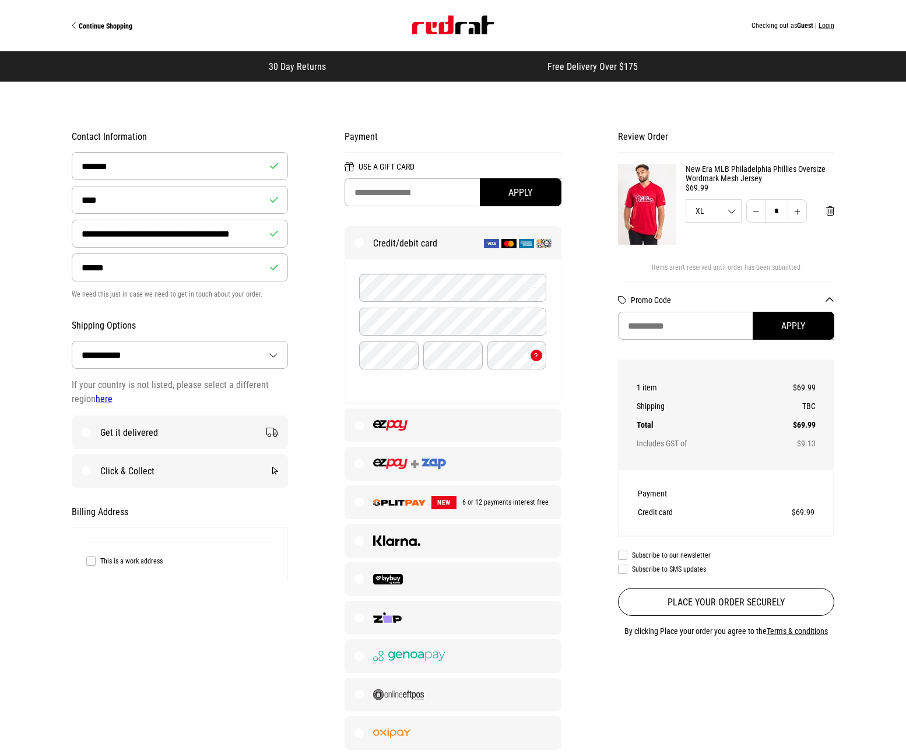
click at [825, 29] on button "Login" at bounding box center [826, 26] width 16 height 8
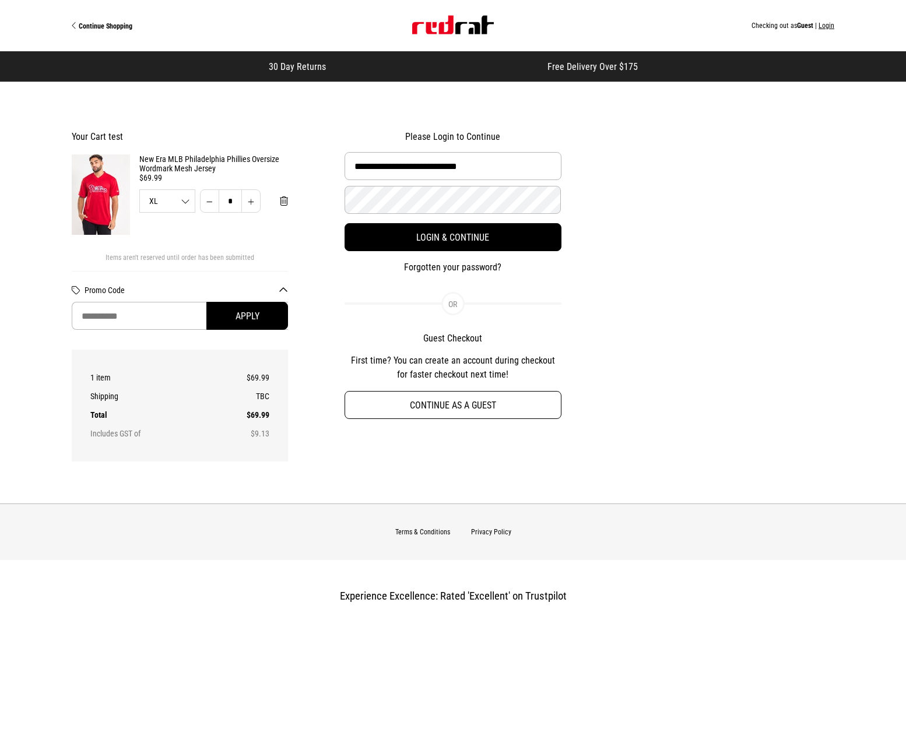
click at [435, 402] on button "Continue as a guest" at bounding box center [452, 405] width 216 height 28
select select "**********"
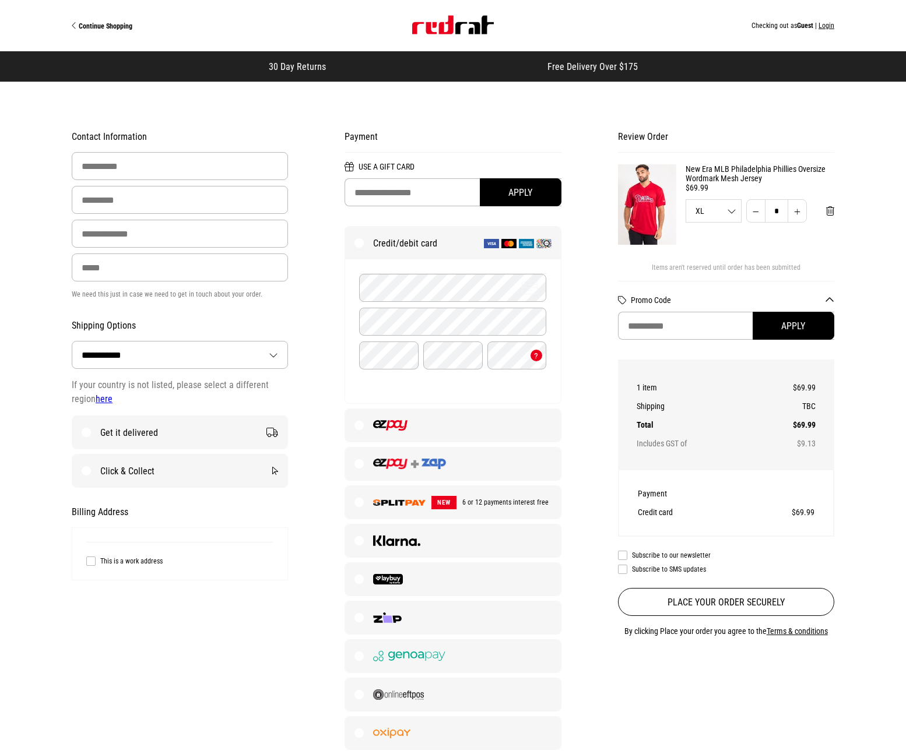
click at [437, 24] on img "Site" at bounding box center [453, 25] width 82 height 19
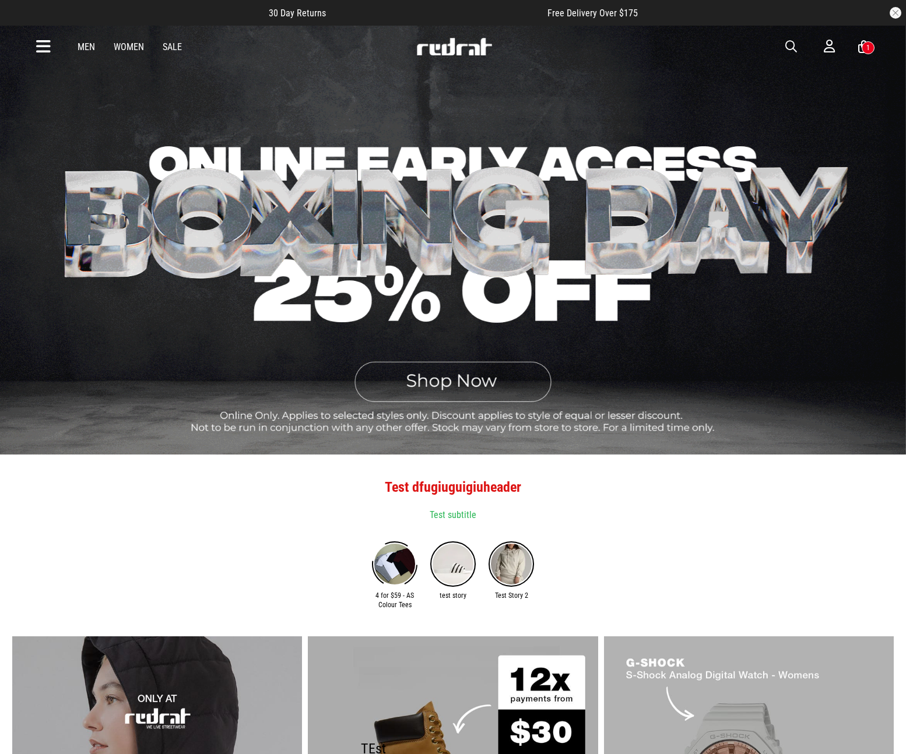
scroll to position [1, 0]
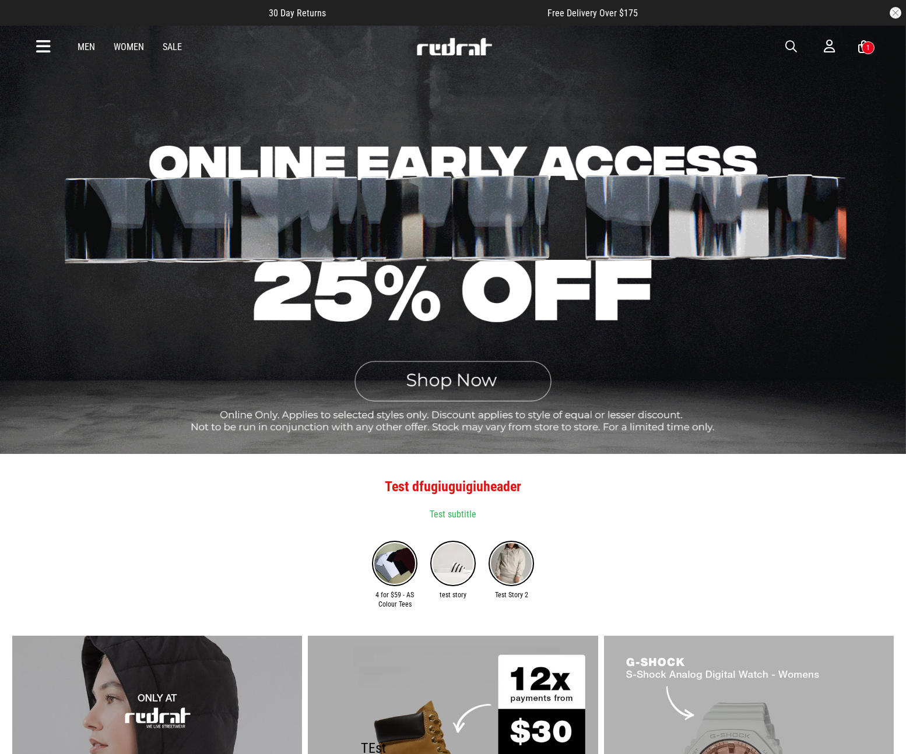
click at [85, 49] on link "Men" at bounding box center [86, 46] width 17 height 11
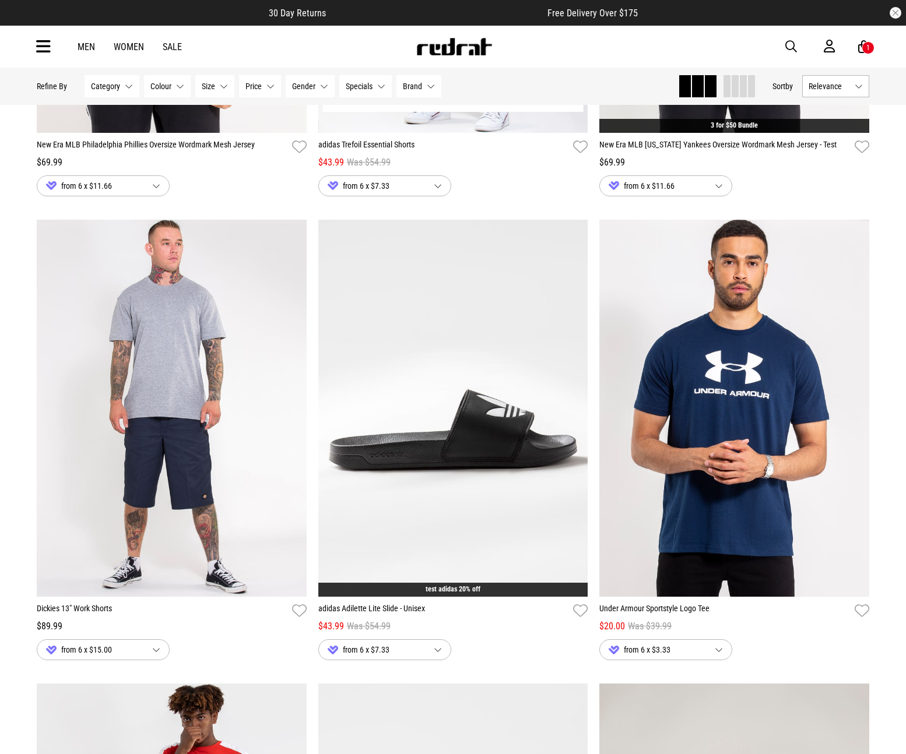
scroll to position [515, 0]
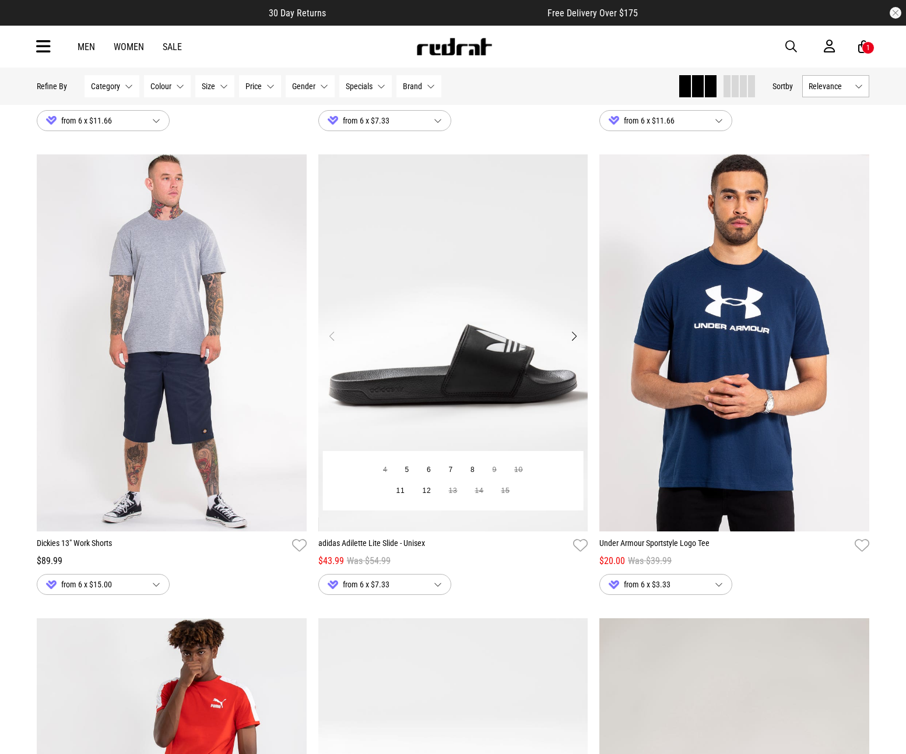
click at [460, 340] on img "1 / 4" at bounding box center [453, 343] width 270 height 378
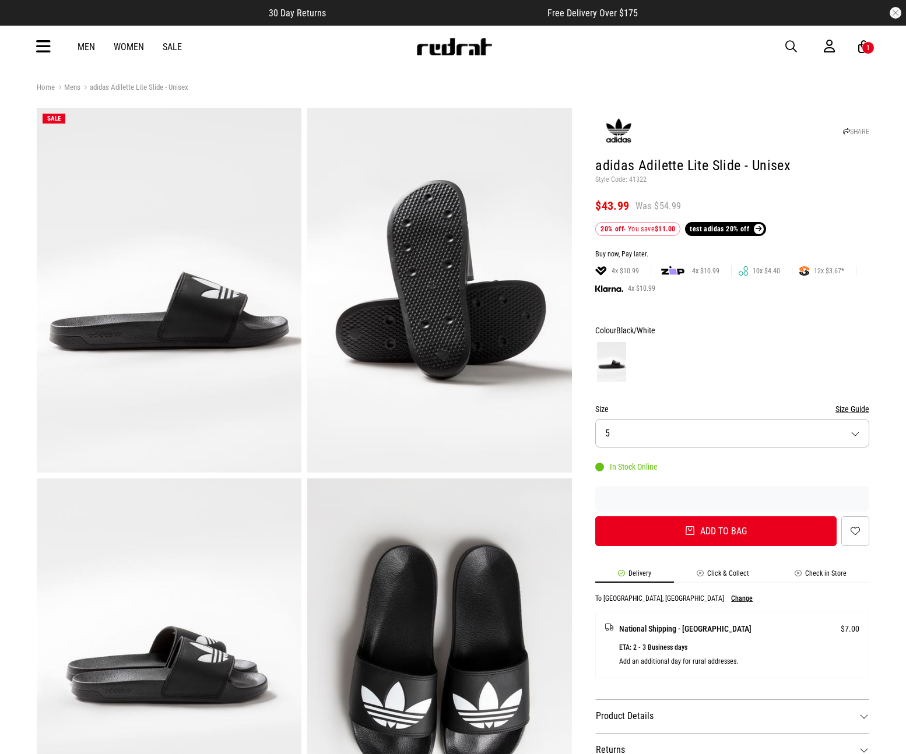
scroll to position [1, 0]
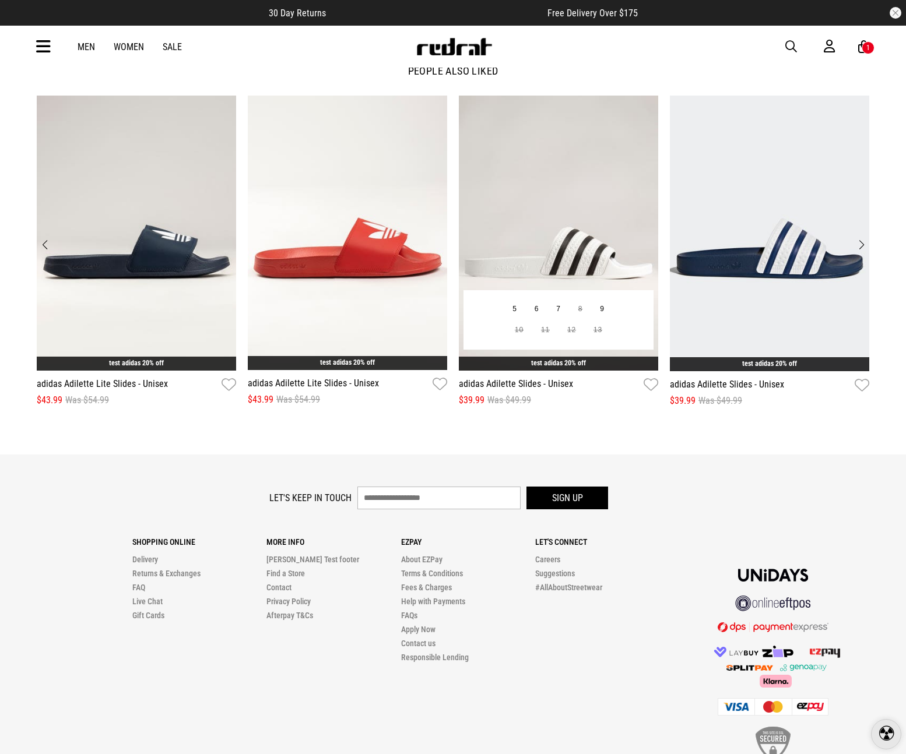
scroll to position [1815, 0]
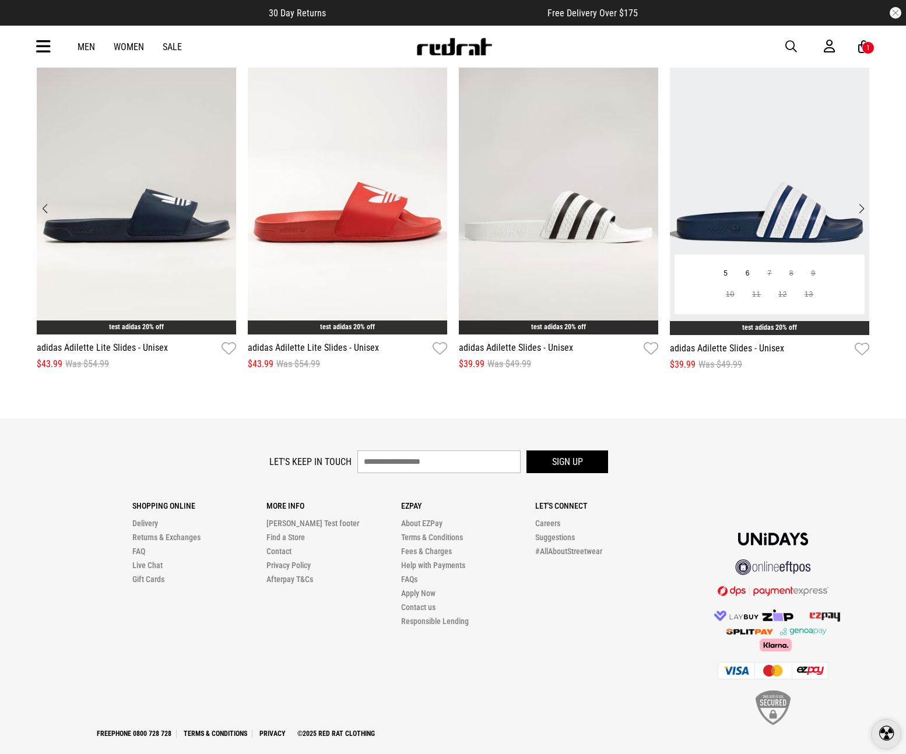
click at [778, 204] on img "4 / 12" at bounding box center [769, 196] width 199 height 275
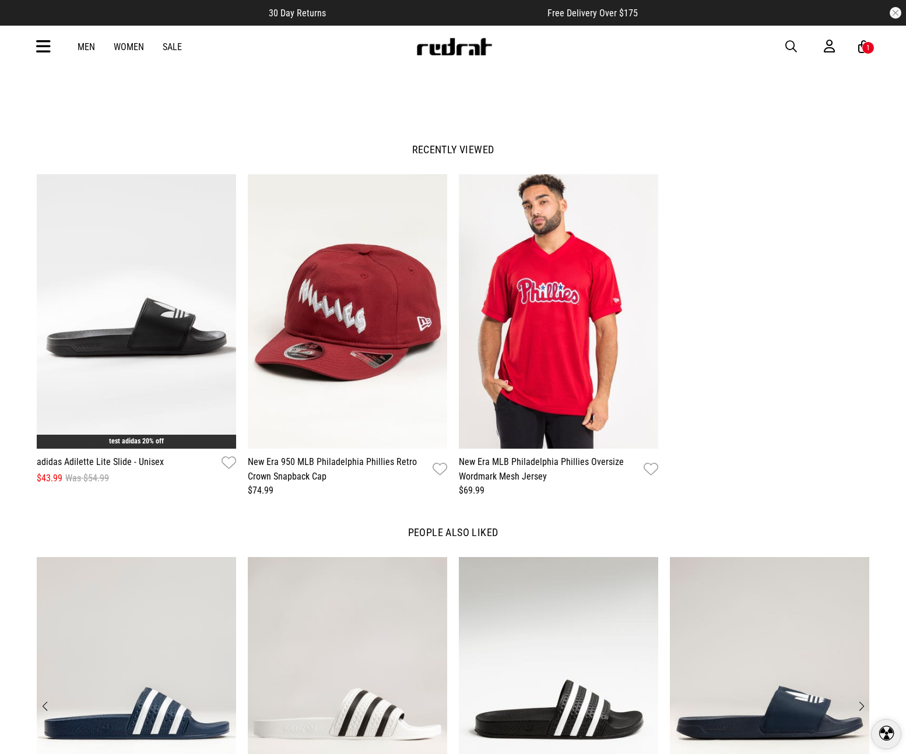
scroll to position [1481, 0]
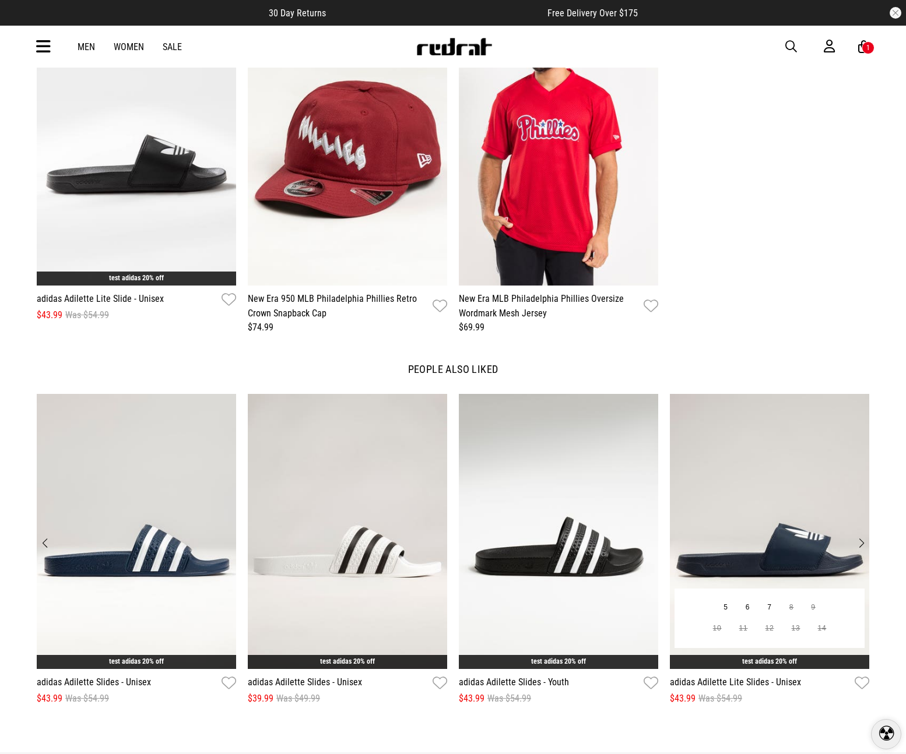
click at [744, 432] on img "4 / 12" at bounding box center [769, 531] width 199 height 275
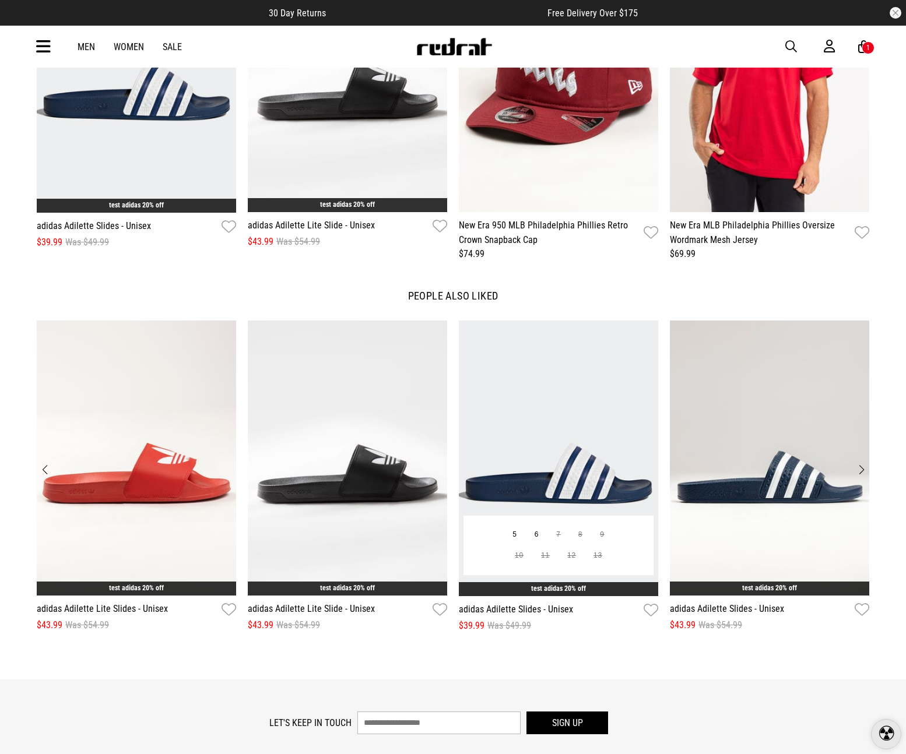
scroll to position [1554, 0]
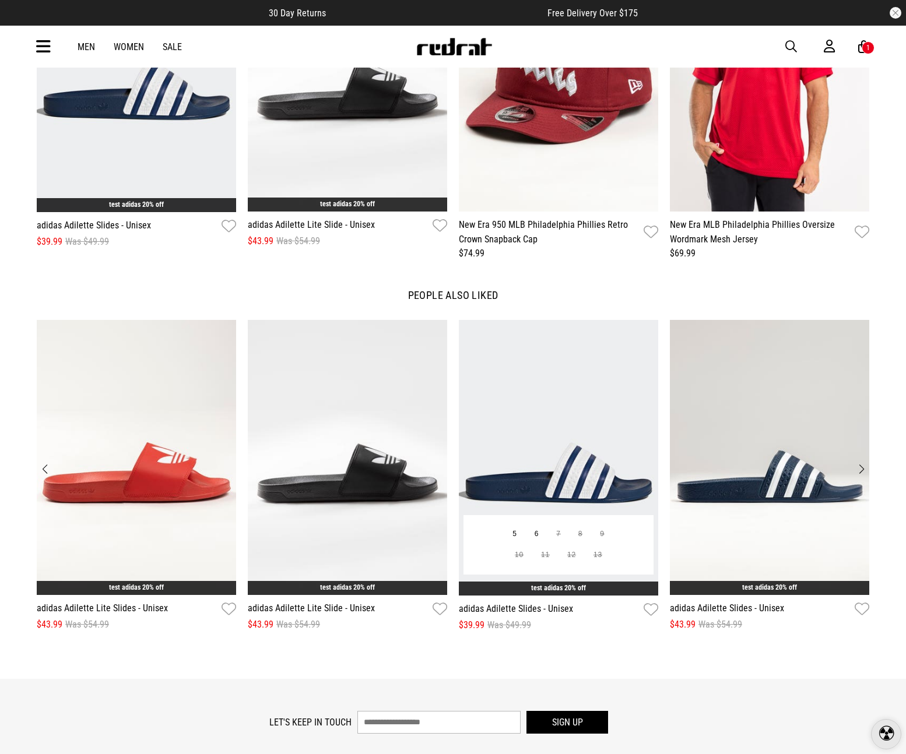
click at [541, 435] on img "3 / 12" at bounding box center [558, 457] width 199 height 275
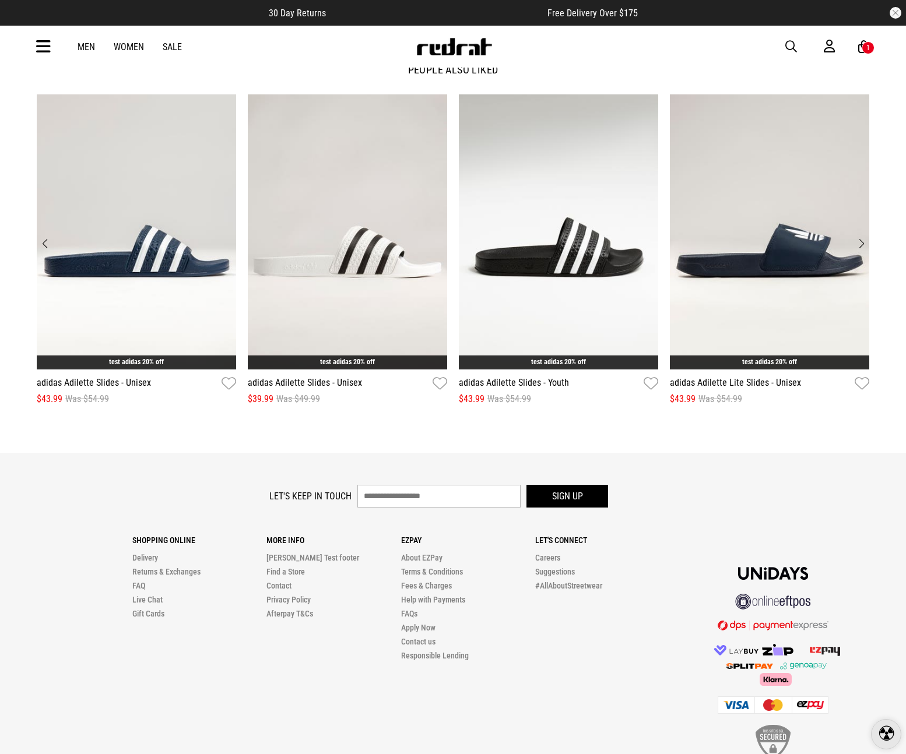
scroll to position [2119, 0]
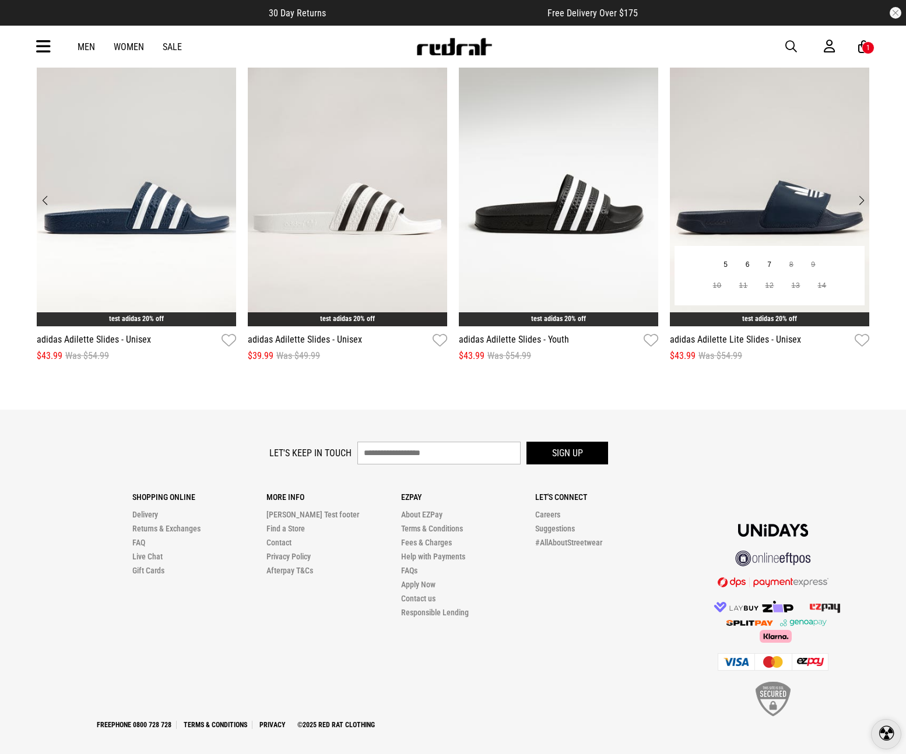
click at [794, 217] on img "4 / 12" at bounding box center [769, 188] width 199 height 275
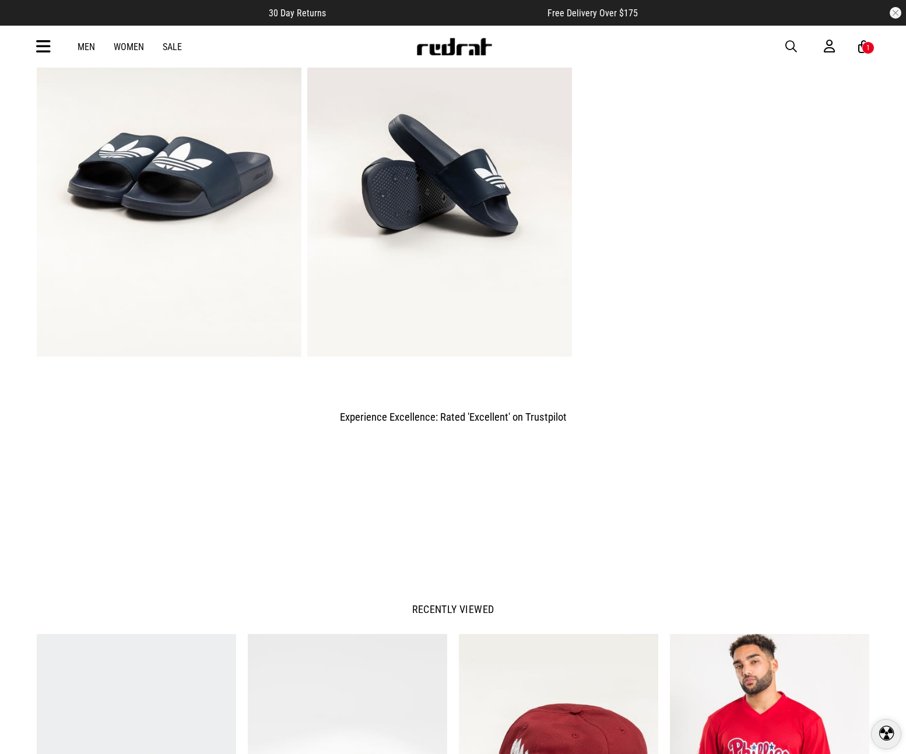
scroll to position [1158, 0]
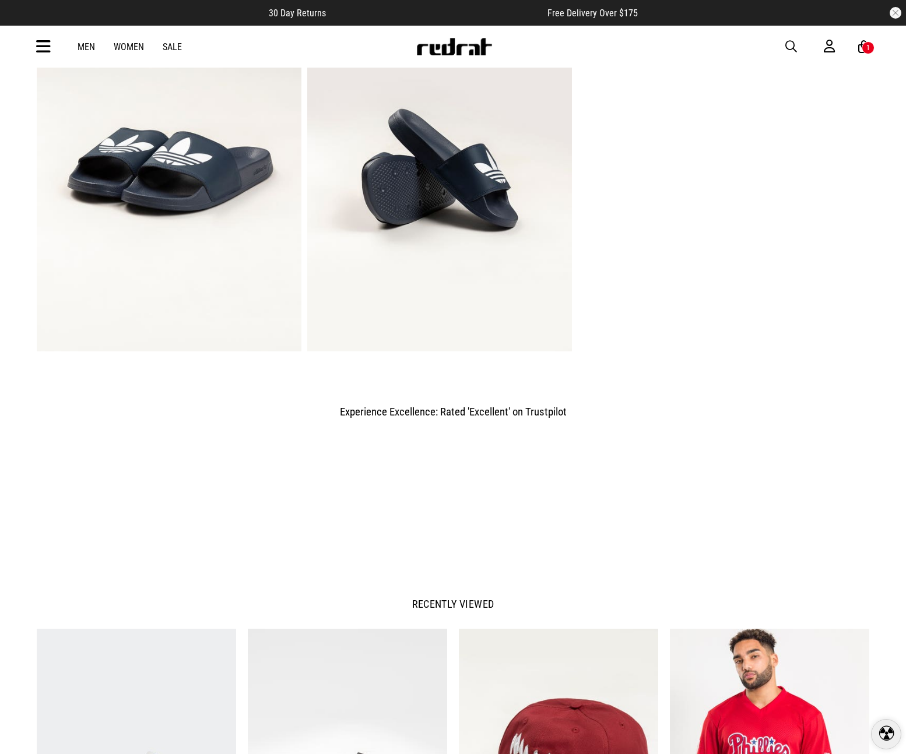
click at [677, 150] on div "30 Day Returns Free Delivery Over $175 Men Women Sale Sign in New Back Mens Bac…" at bounding box center [453, 282] width 906 height 2881
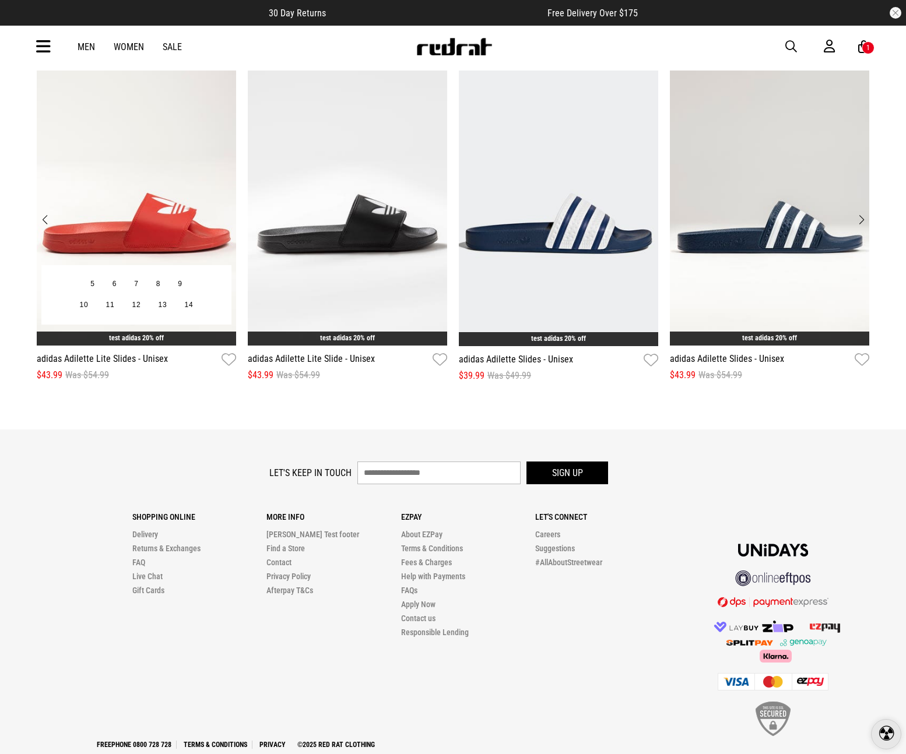
scroll to position [2119, 0]
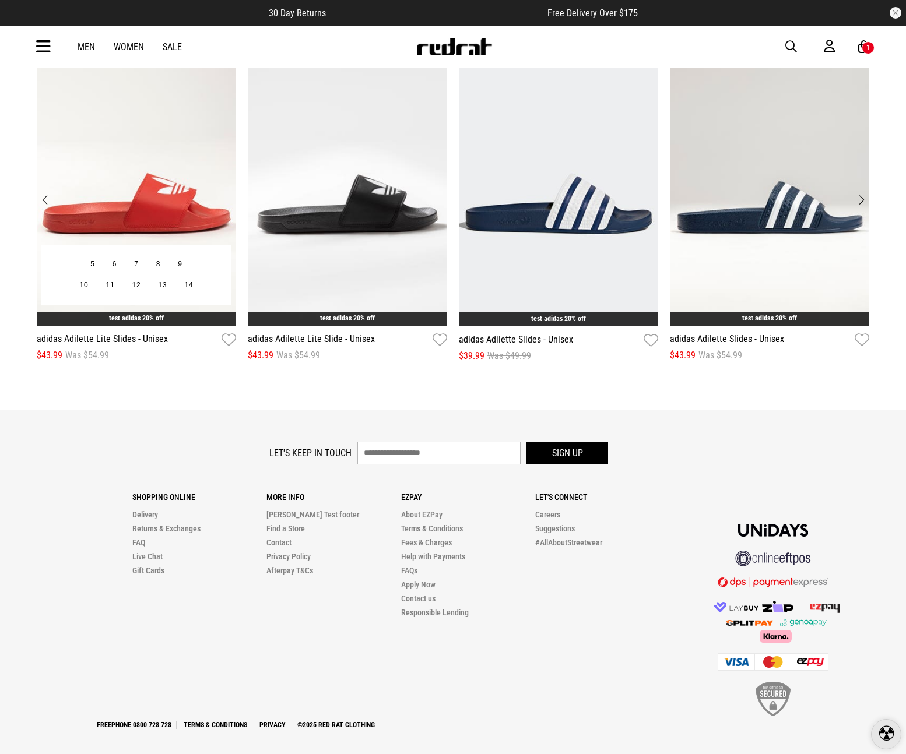
click at [121, 154] on img "1 / 12" at bounding box center [136, 188] width 199 height 275
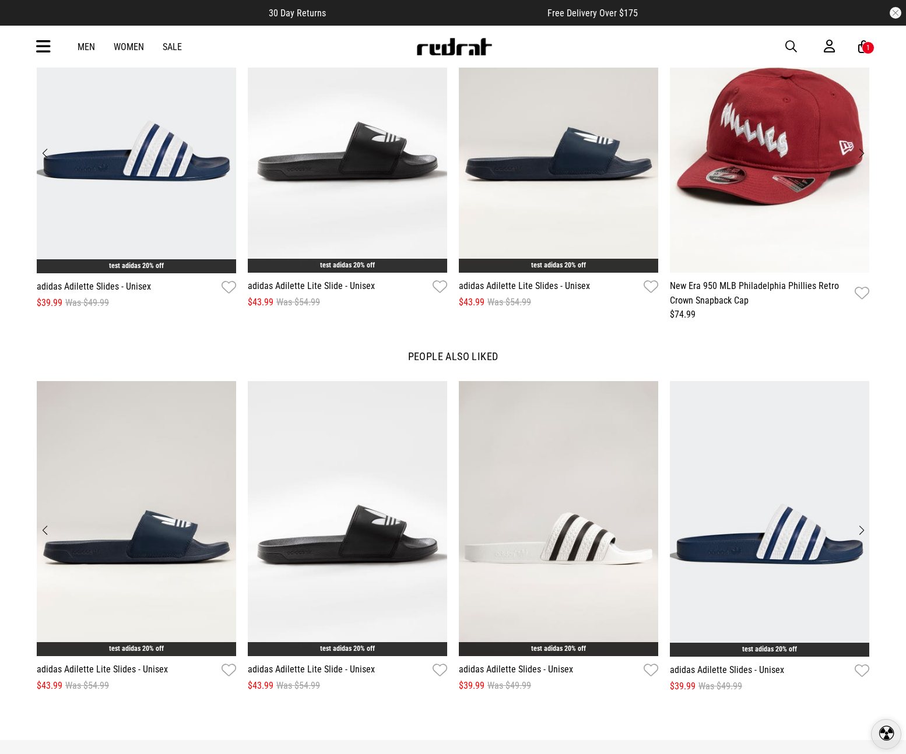
scroll to position [2119, 0]
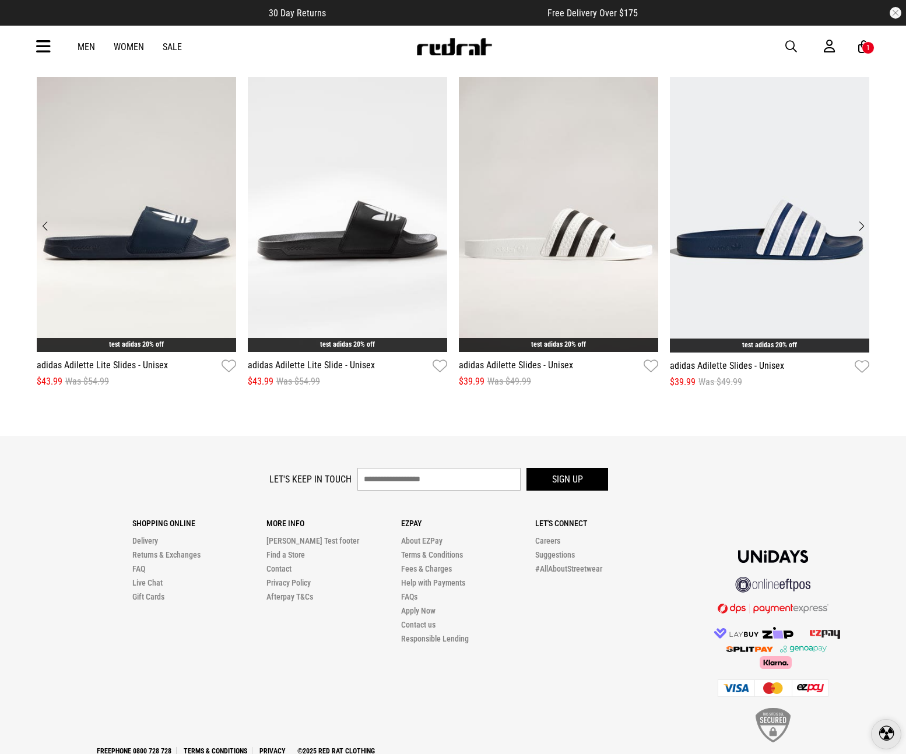
scroll to position [1817, 0]
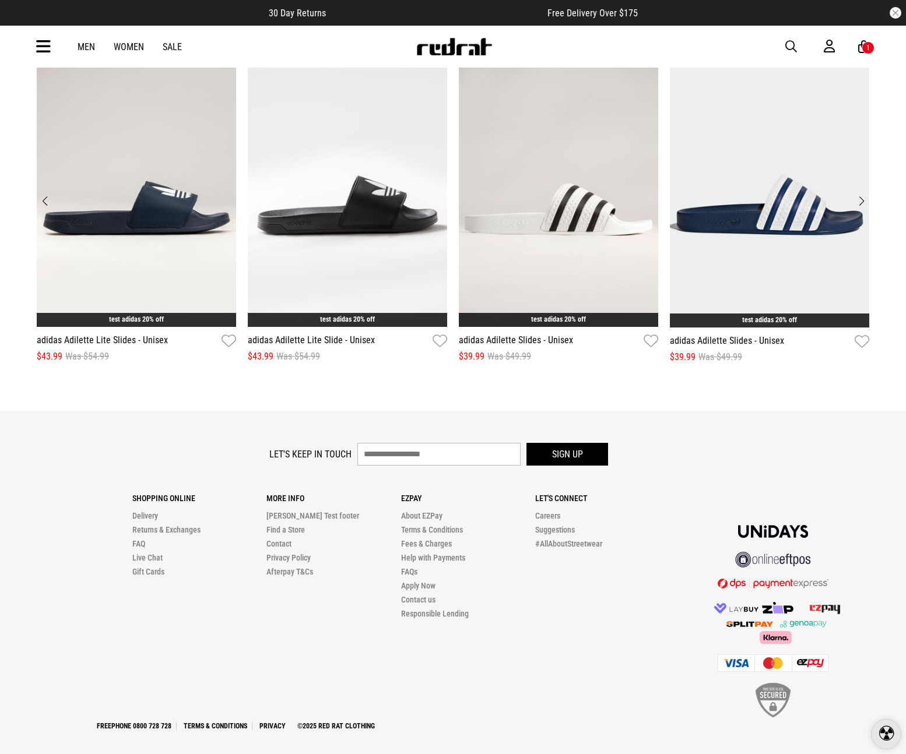
click at [91, 46] on link "Men" at bounding box center [86, 46] width 17 height 11
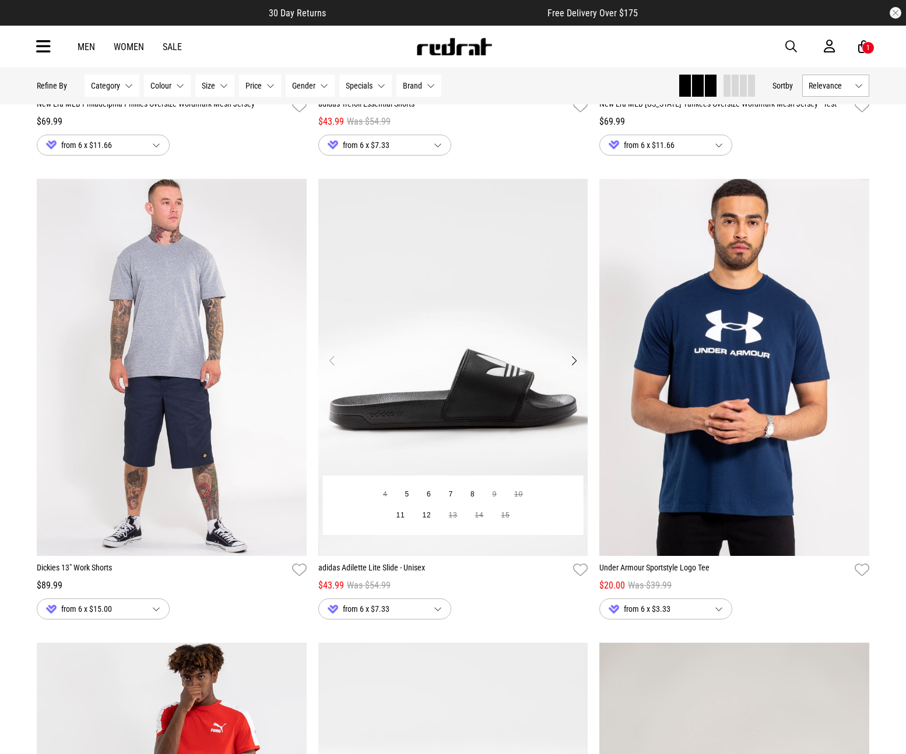
click at [404, 273] on img "1 / 4" at bounding box center [453, 368] width 270 height 378
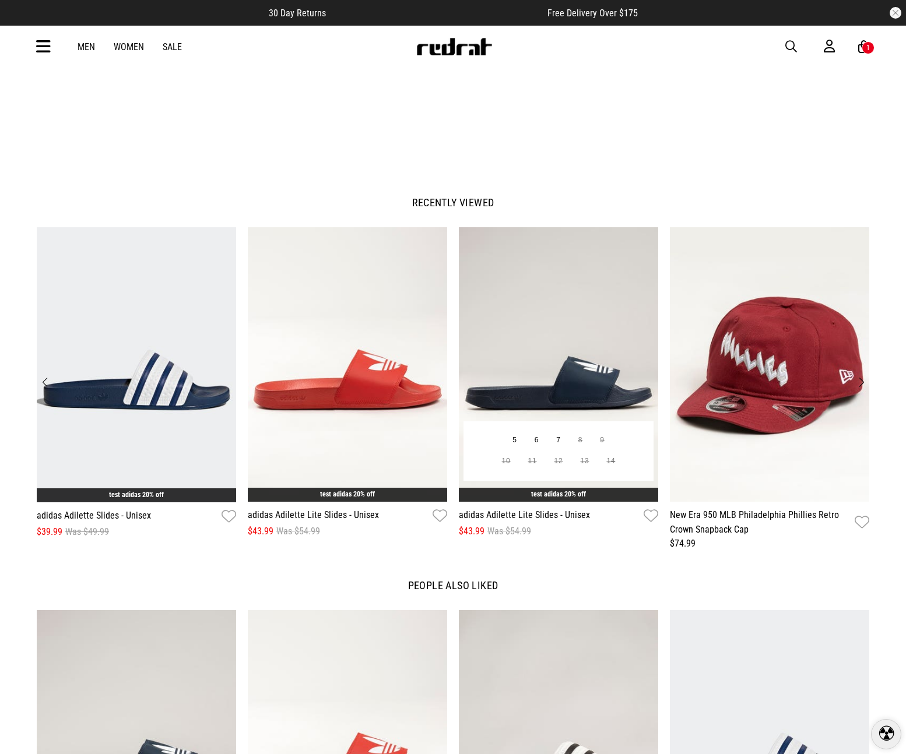
scroll to position [1567, 0]
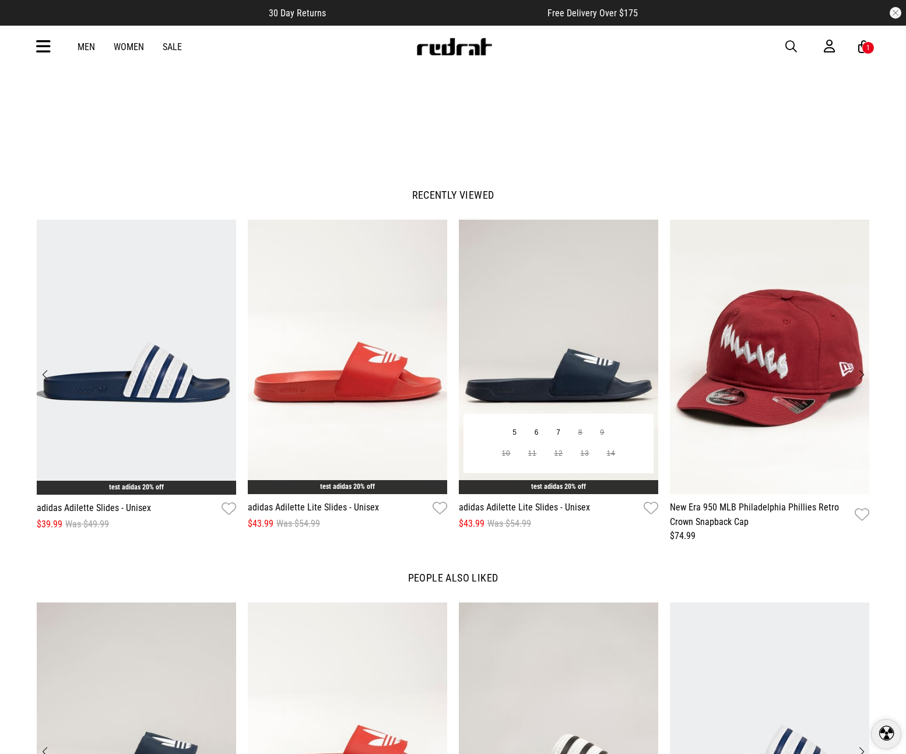
click at [550, 311] on img "3 / 8" at bounding box center [558, 357] width 199 height 275
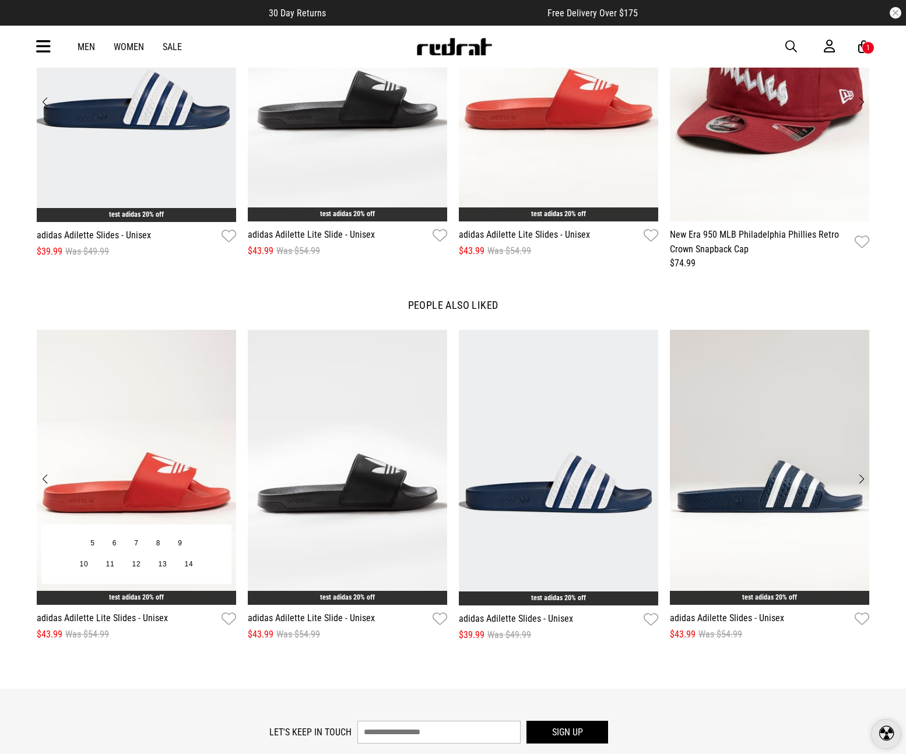
scroll to position [2119, 0]
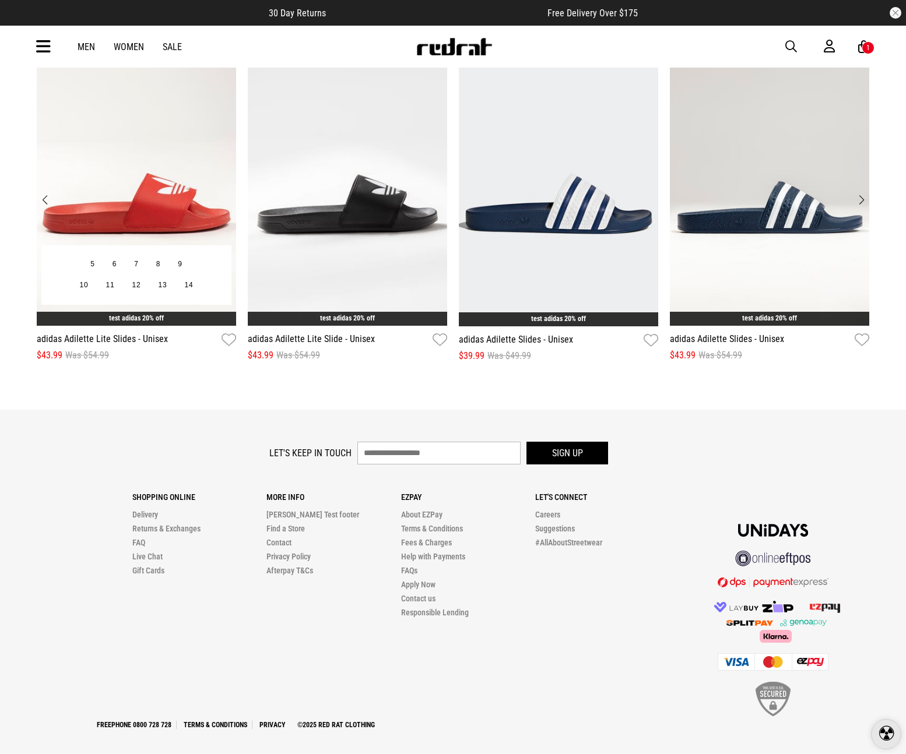
click at [128, 153] on img "1 / 12" at bounding box center [136, 188] width 199 height 275
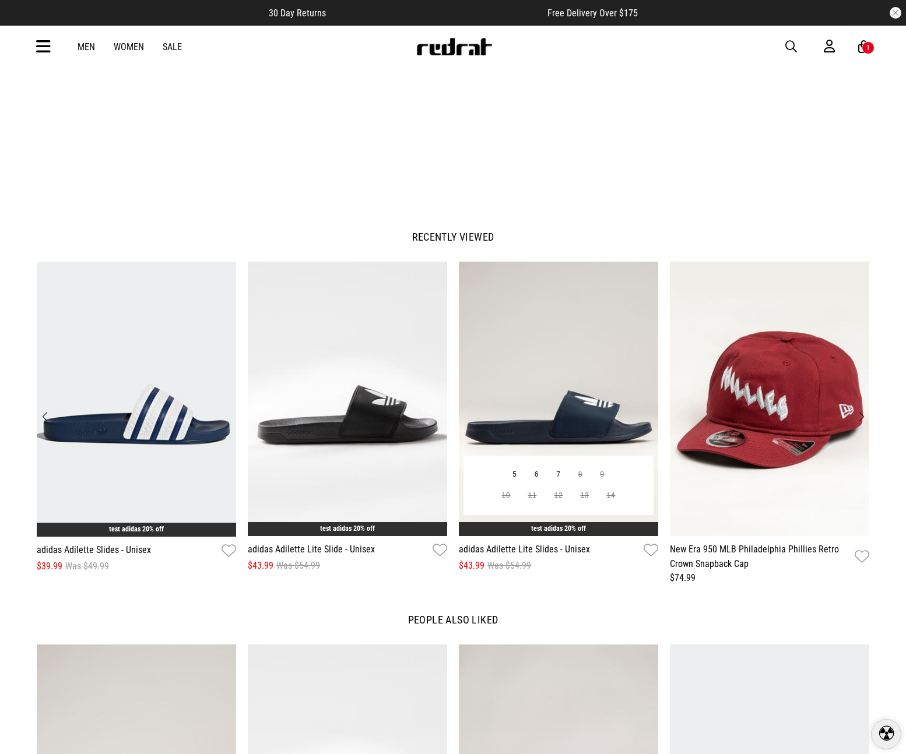
scroll to position [1526, 0]
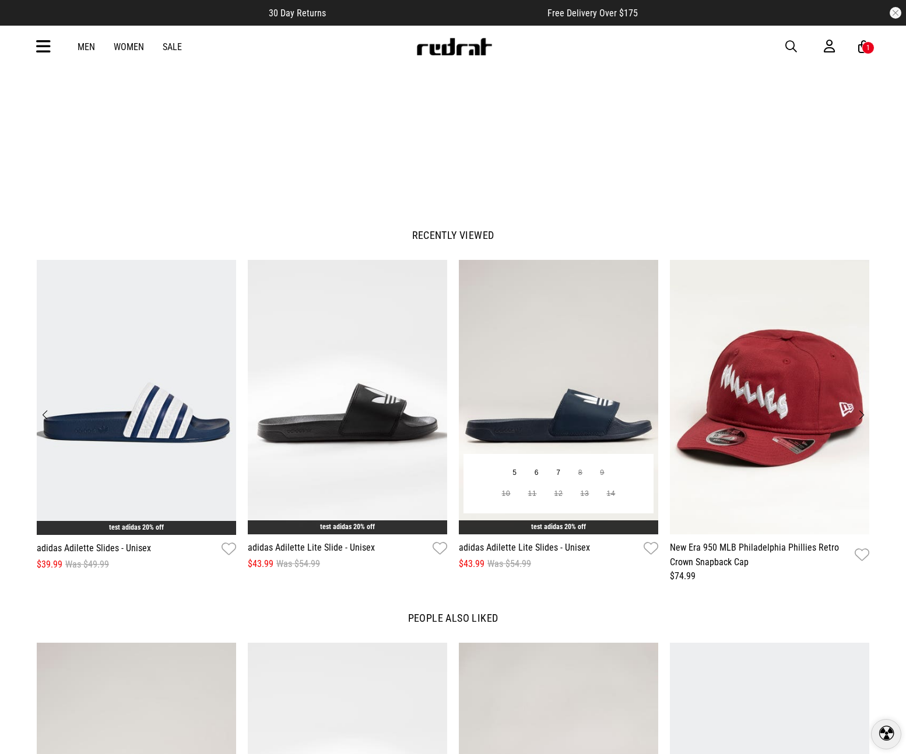
click at [537, 453] on img "3 / 8" at bounding box center [558, 397] width 199 height 275
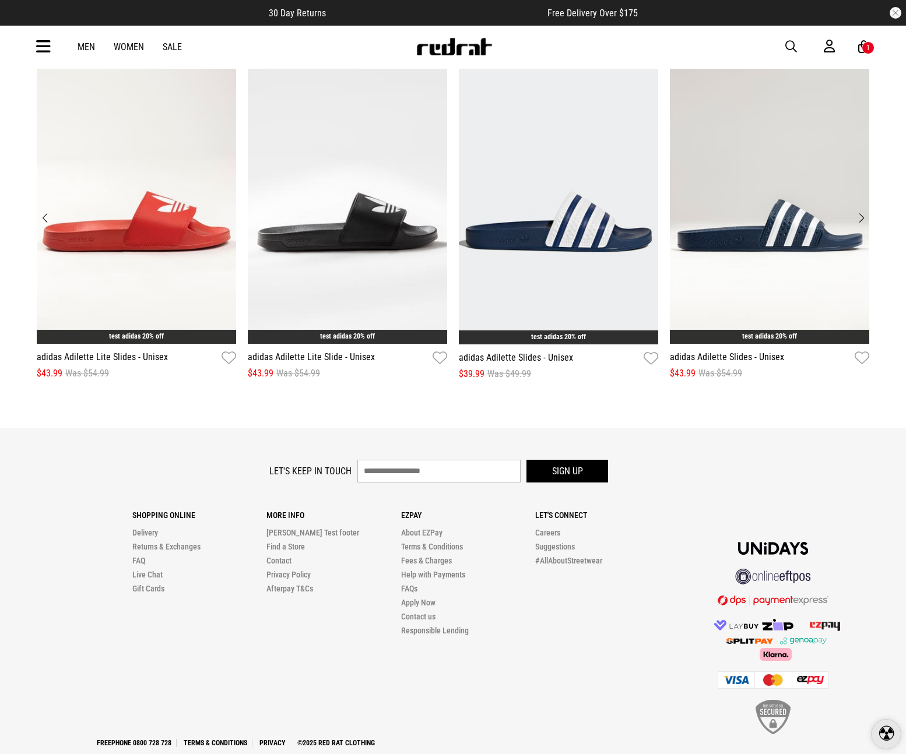
scroll to position [2119, 0]
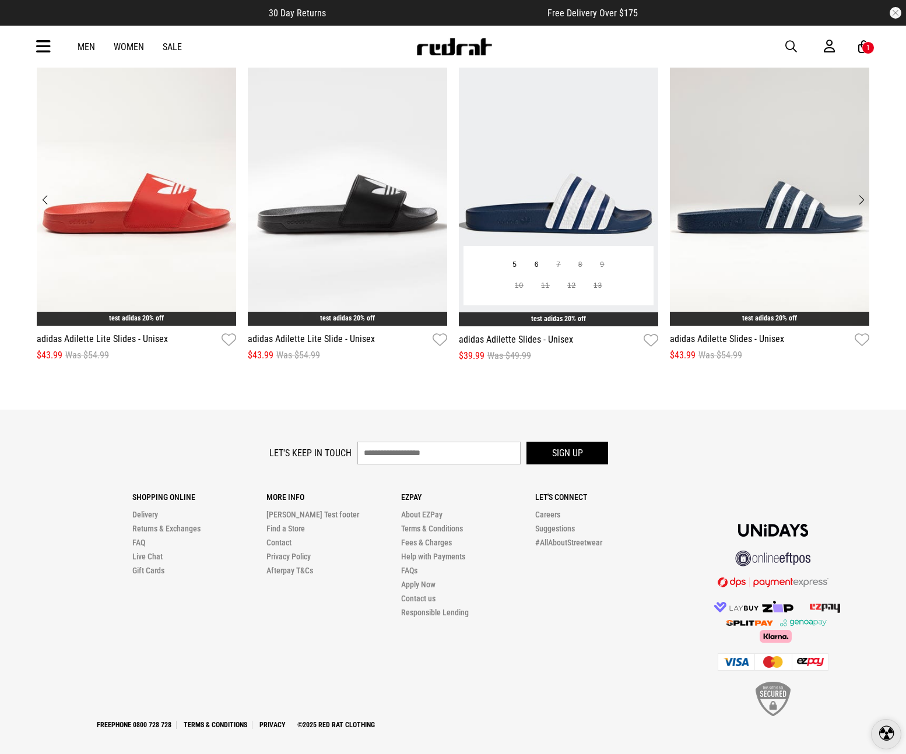
click at [502, 180] on img "3 / 12" at bounding box center [558, 188] width 199 height 275
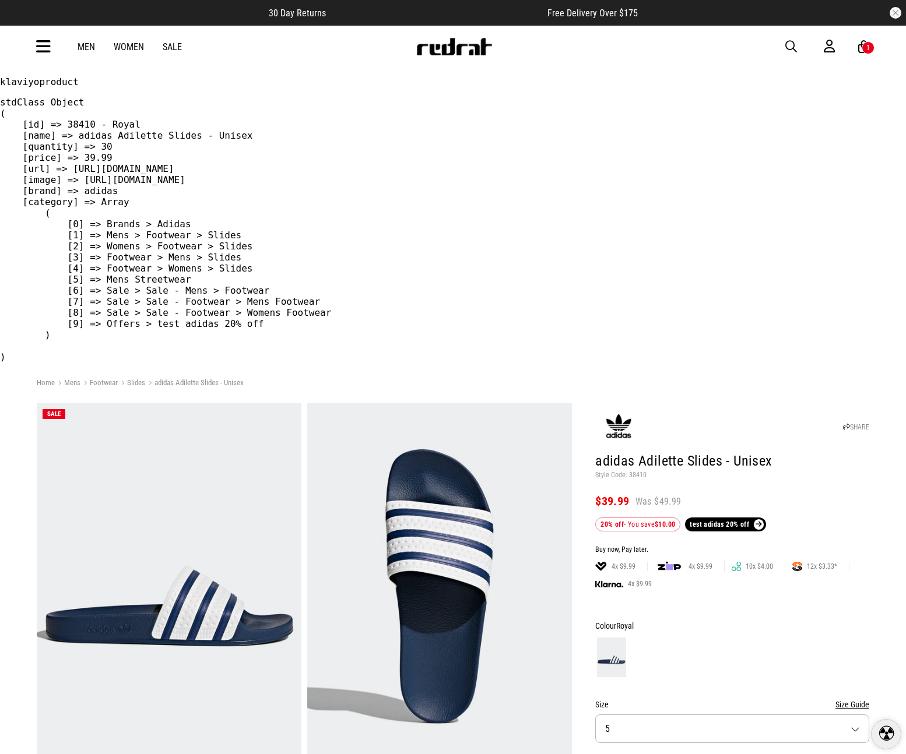
scroll to position [1, 0]
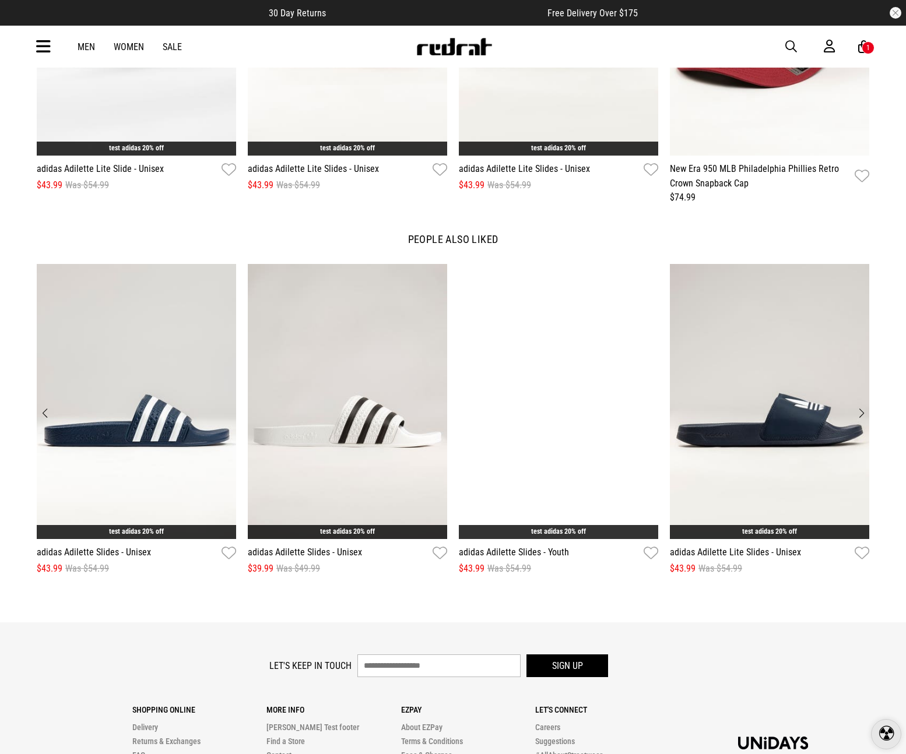
scroll to position [2119, 0]
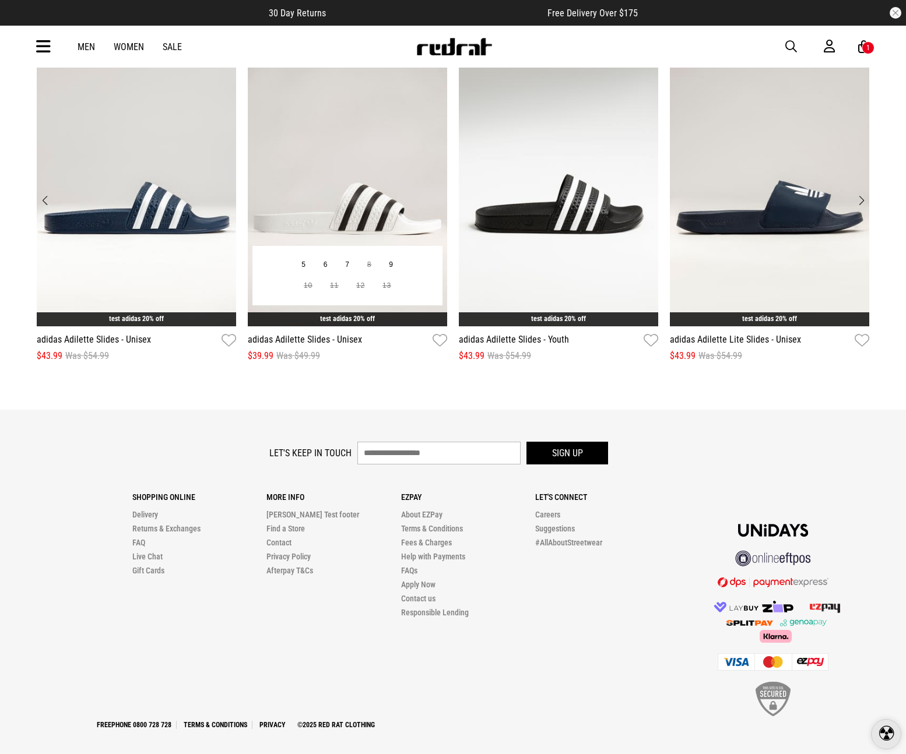
click at [342, 139] on img "2 / 12" at bounding box center [347, 188] width 199 height 275
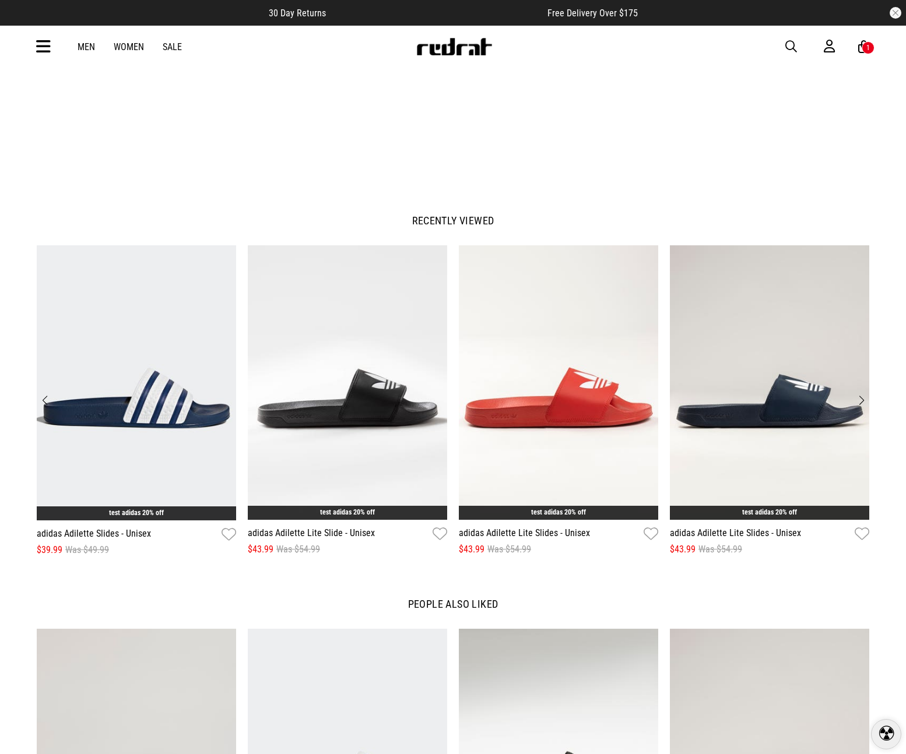
scroll to position [1558, 0]
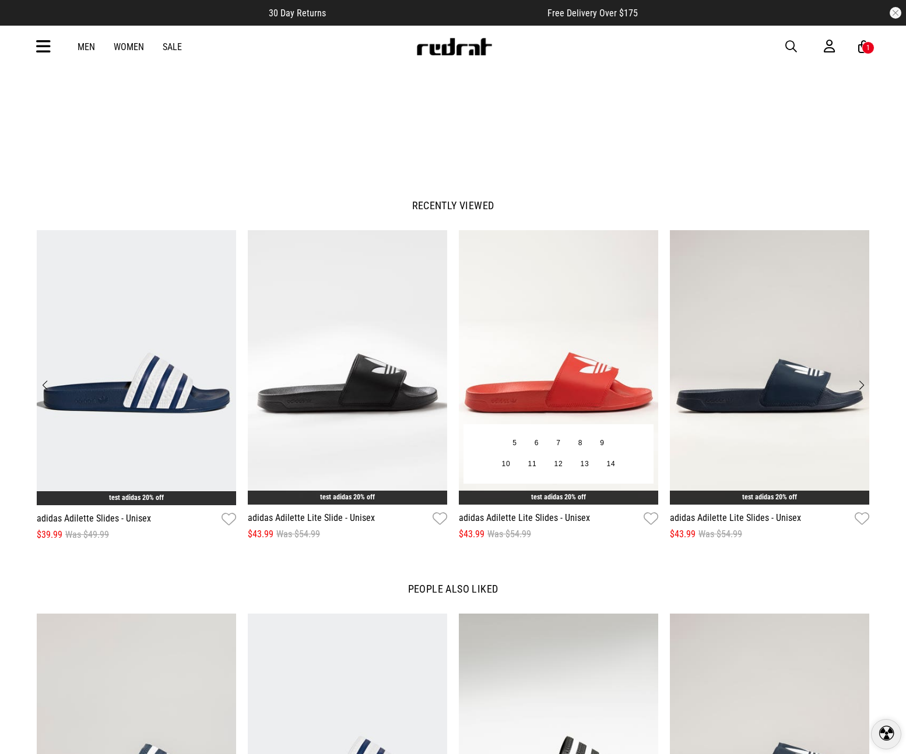
click at [574, 333] on img "3 / 8" at bounding box center [558, 367] width 199 height 275
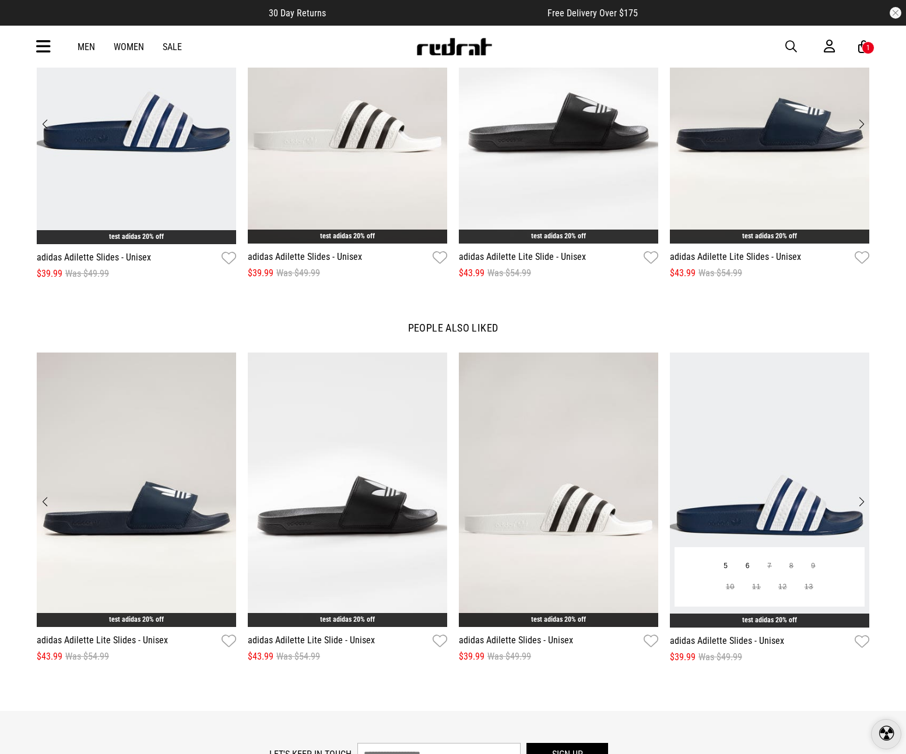
scroll to position [1818, 0]
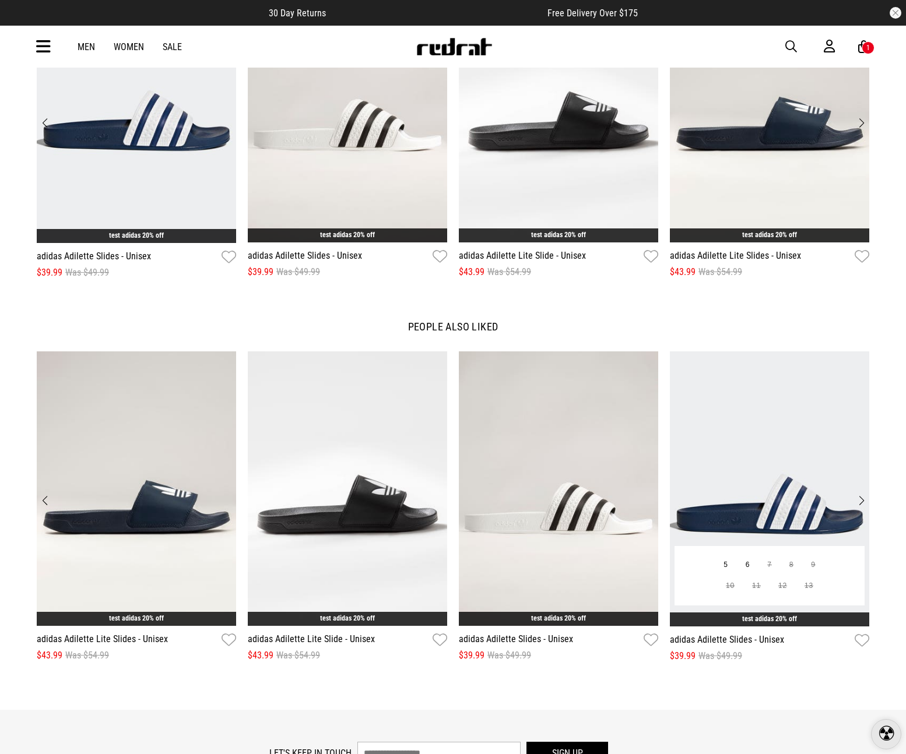
click at [748, 430] on img "4 / 12" at bounding box center [769, 488] width 199 height 275
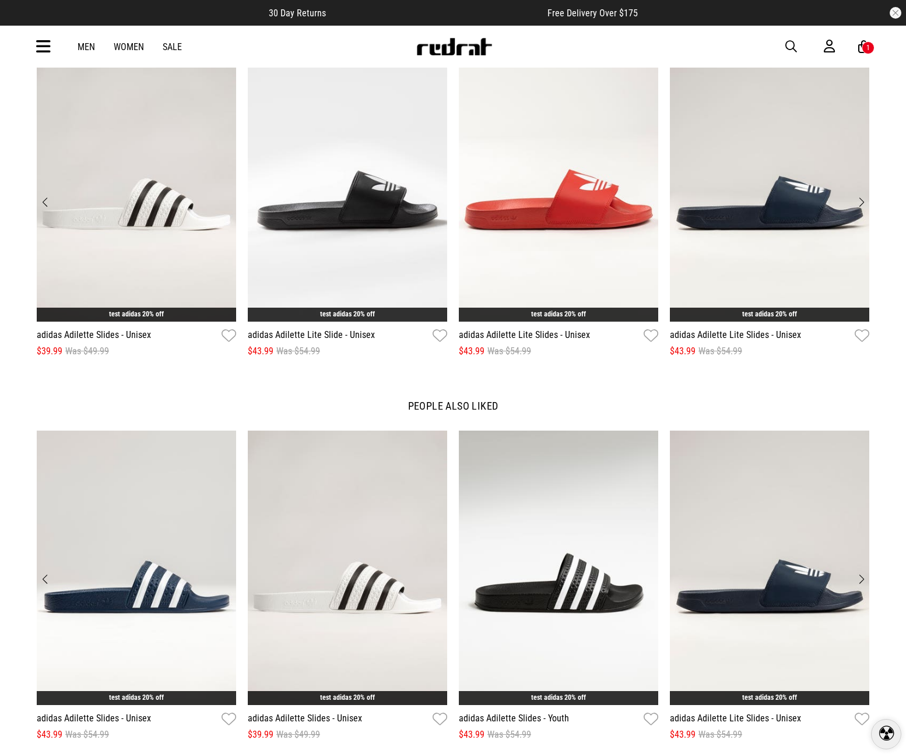
scroll to position [1795, 0]
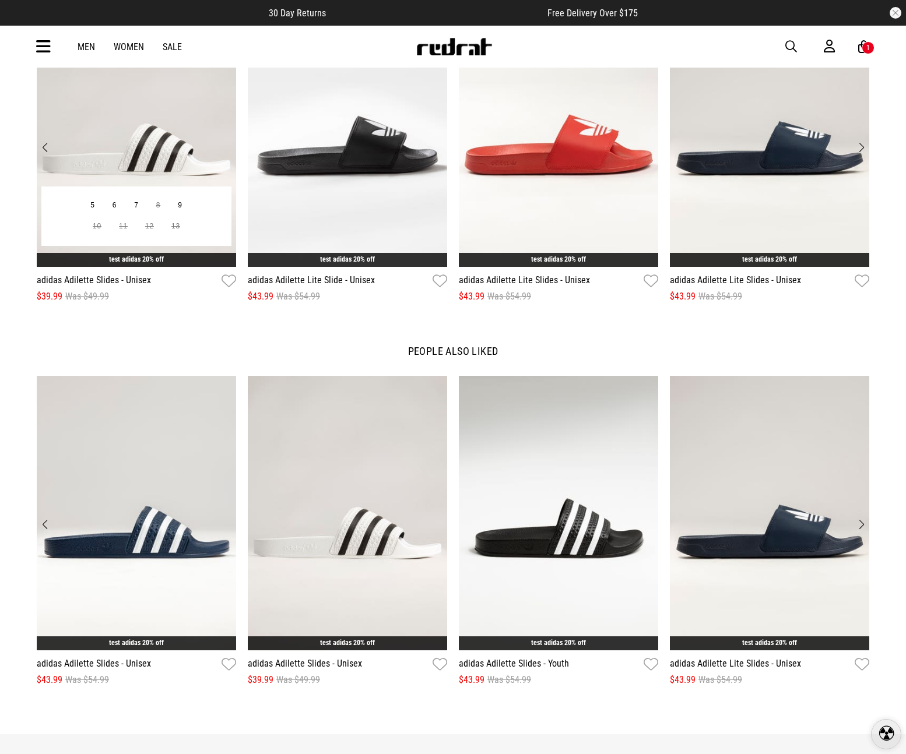
click at [179, 138] on img "1 / 8" at bounding box center [136, 129] width 199 height 275
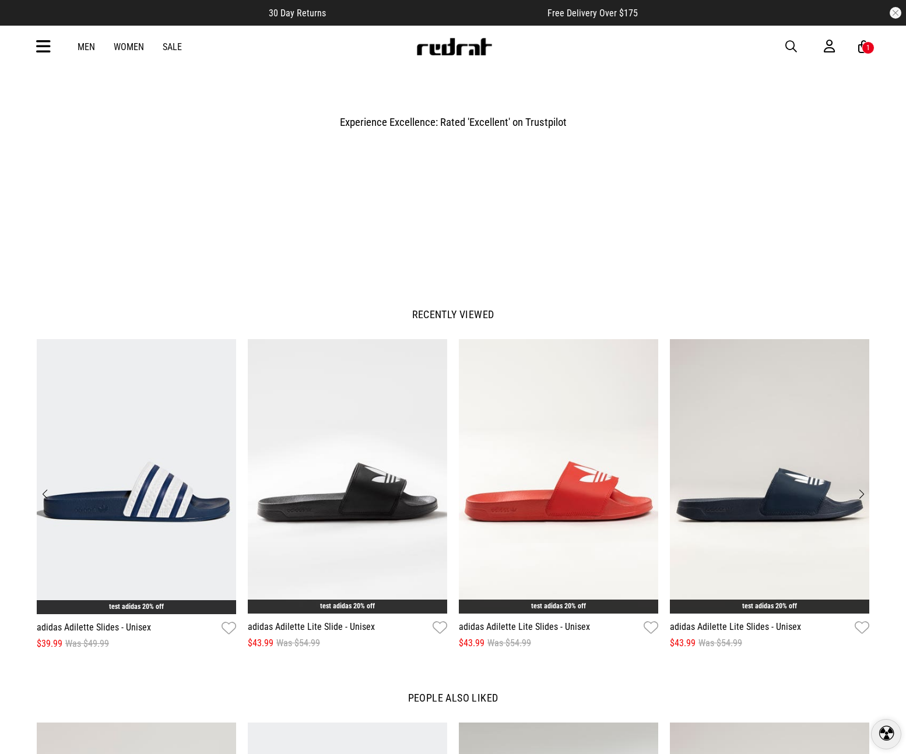
scroll to position [2119, 0]
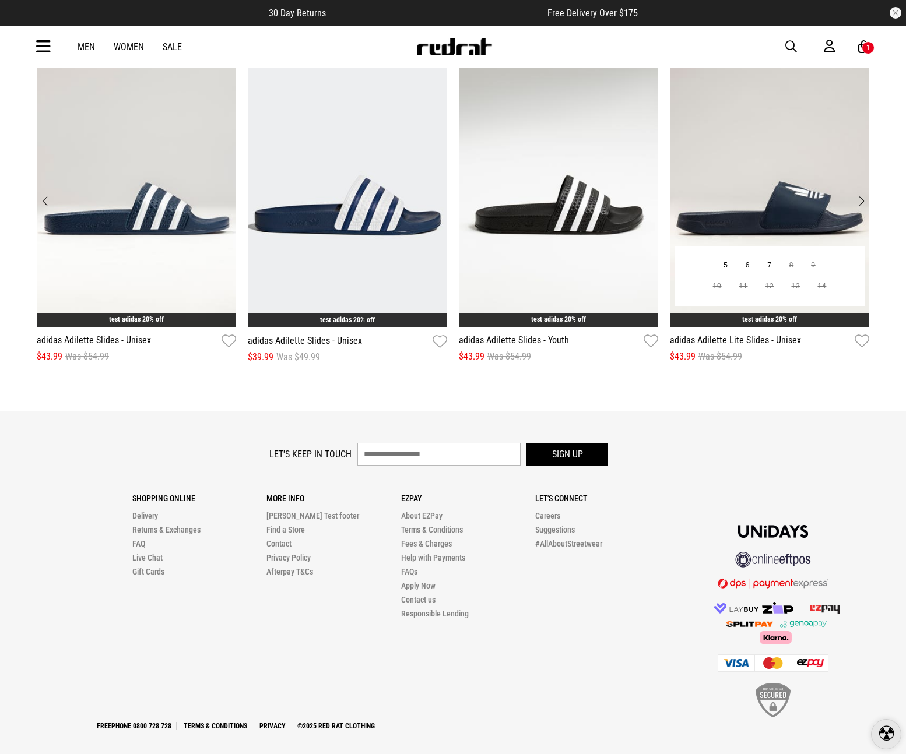
click at [759, 194] on img "4 / 12" at bounding box center [769, 189] width 199 height 275
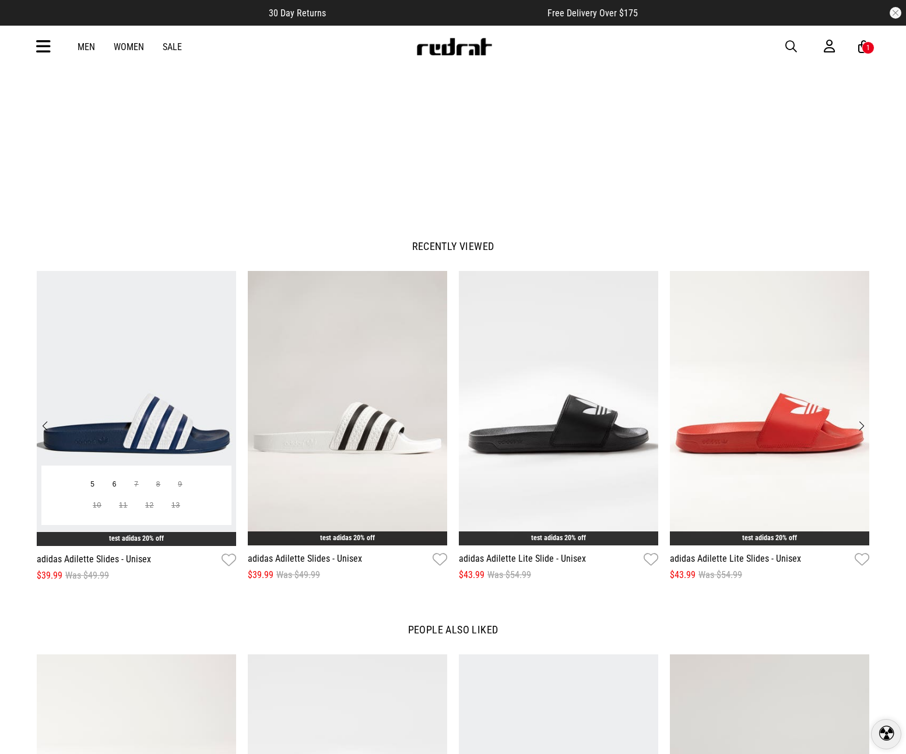
scroll to position [1525, 0]
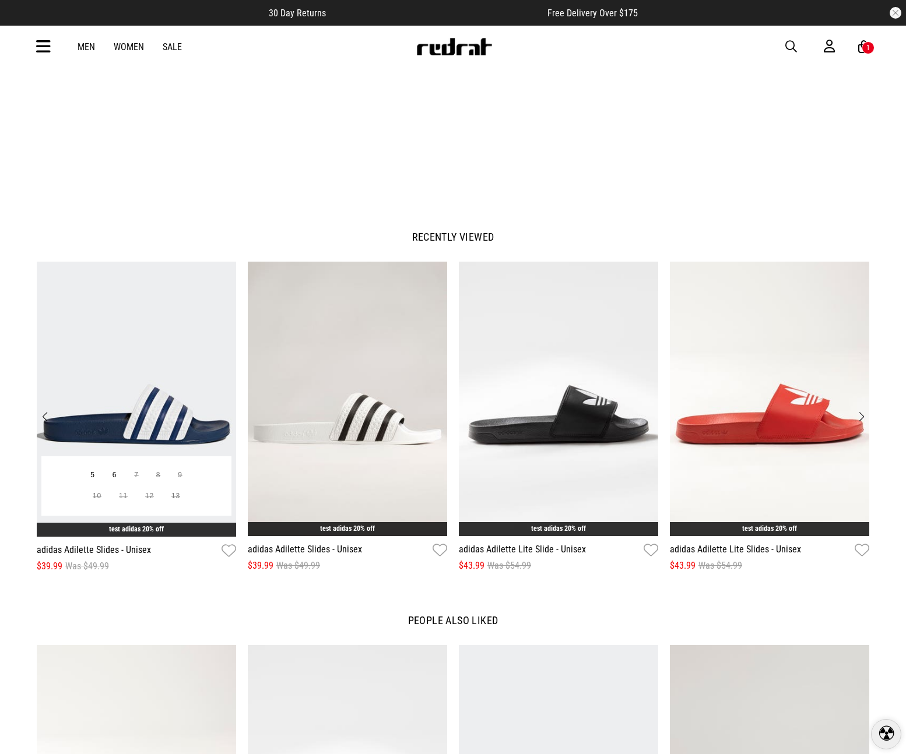
click at [173, 371] on img "1 / 8" at bounding box center [136, 399] width 199 height 275
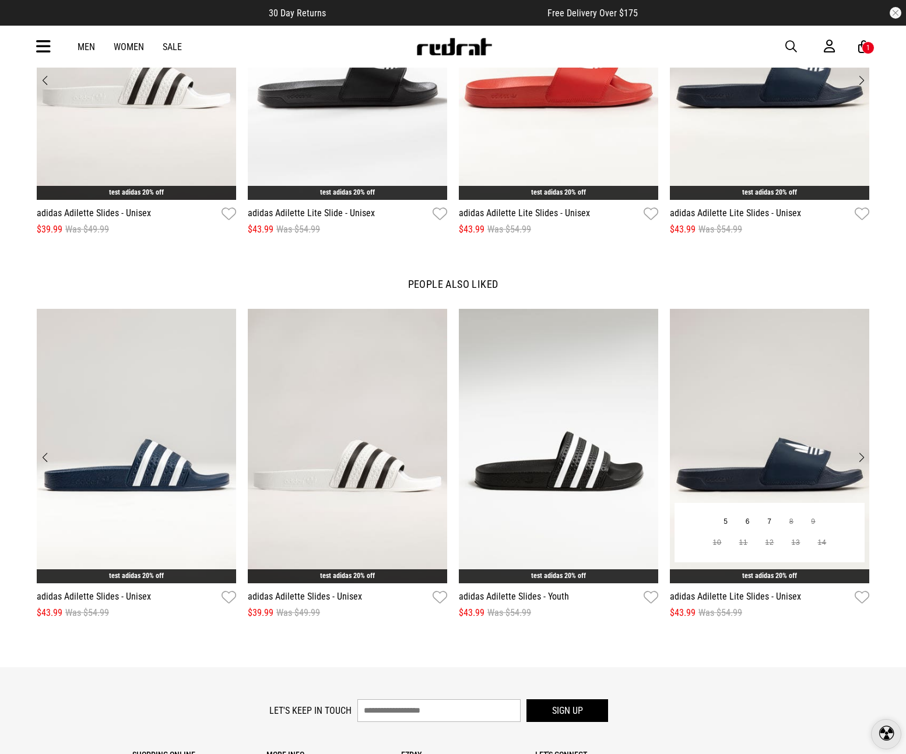
scroll to position [1568, 0]
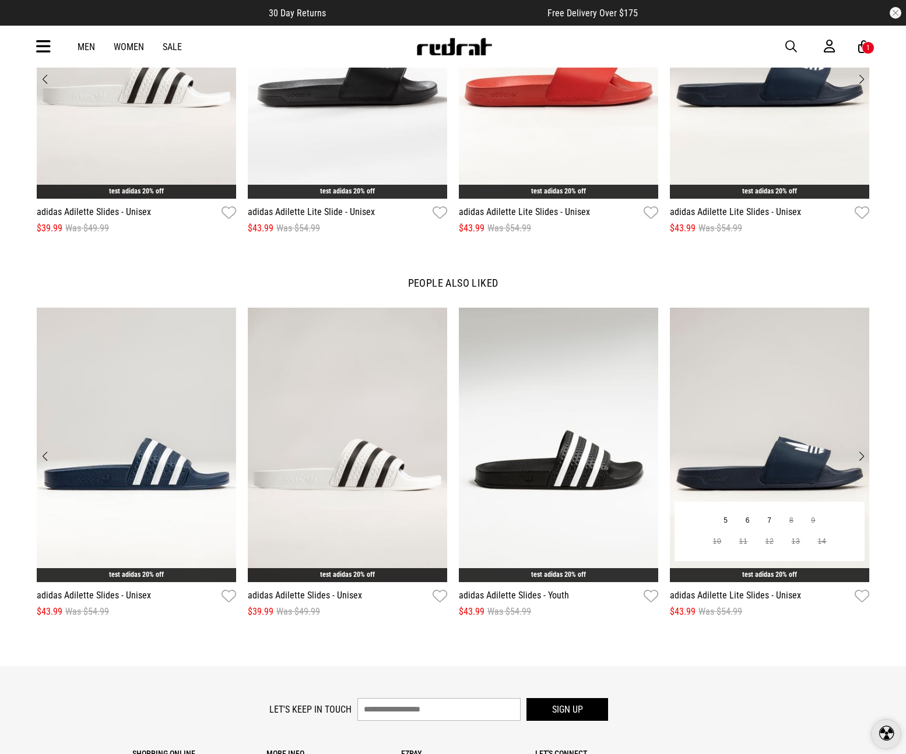
click at [783, 407] on img "4 / 12" at bounding box center [769, 445] width 199 height 275
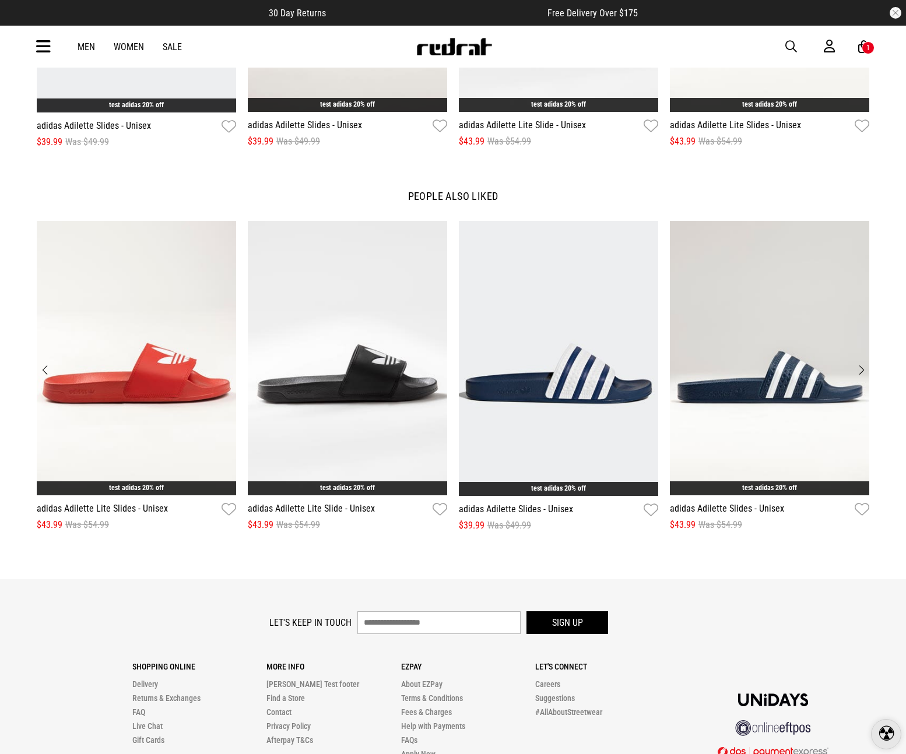
scroll to position [1814, 0]
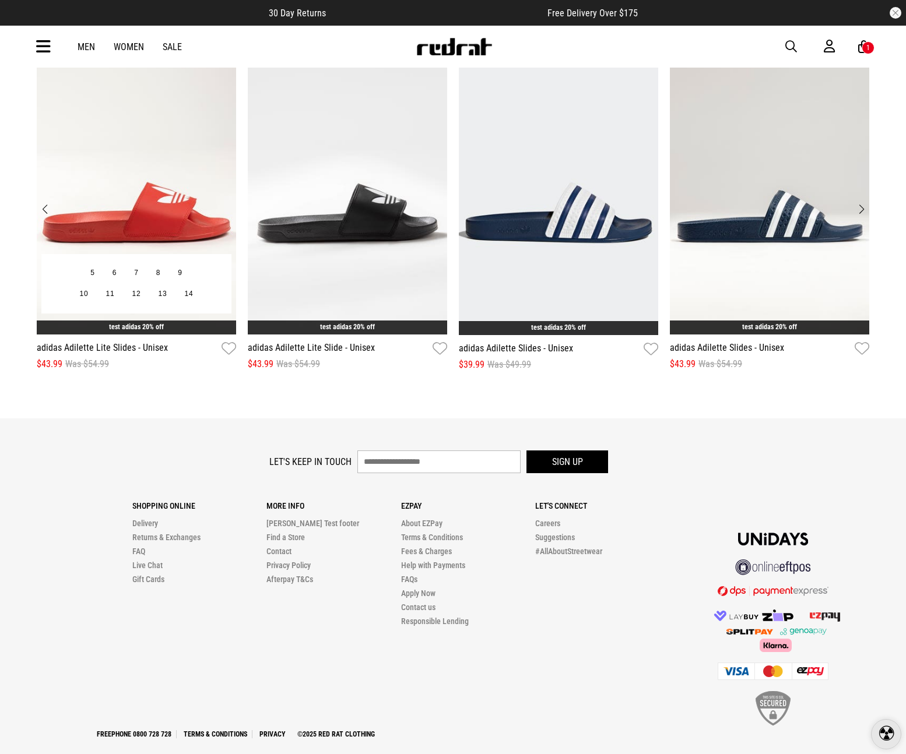
click at [146, 185] on img "1 / 12" at bounding box center [136, 197] width 199 height 275
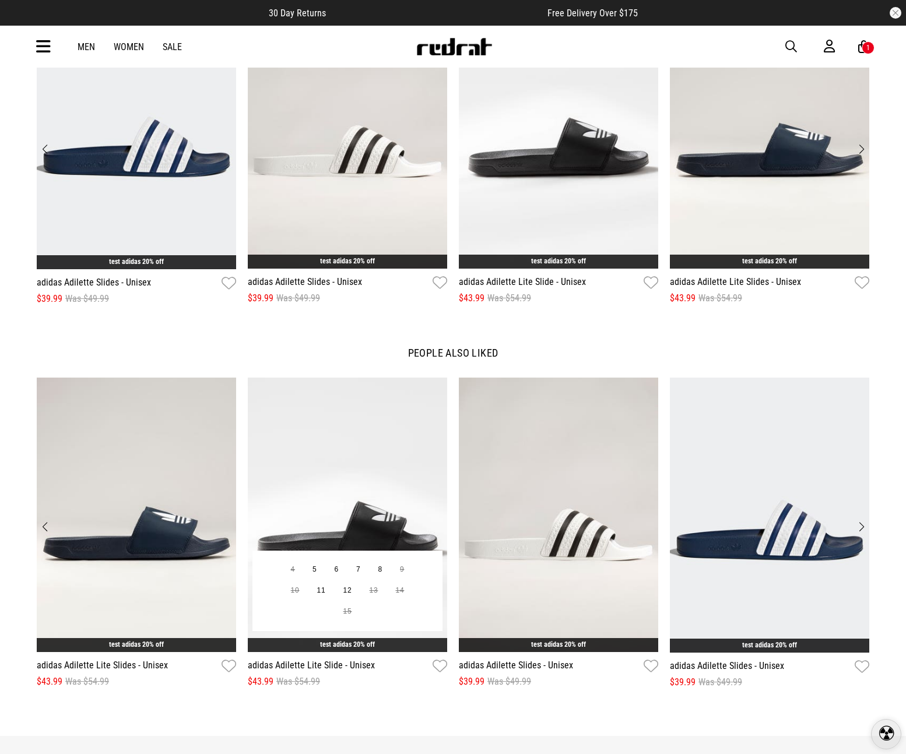
scroll to position [1814, 0]
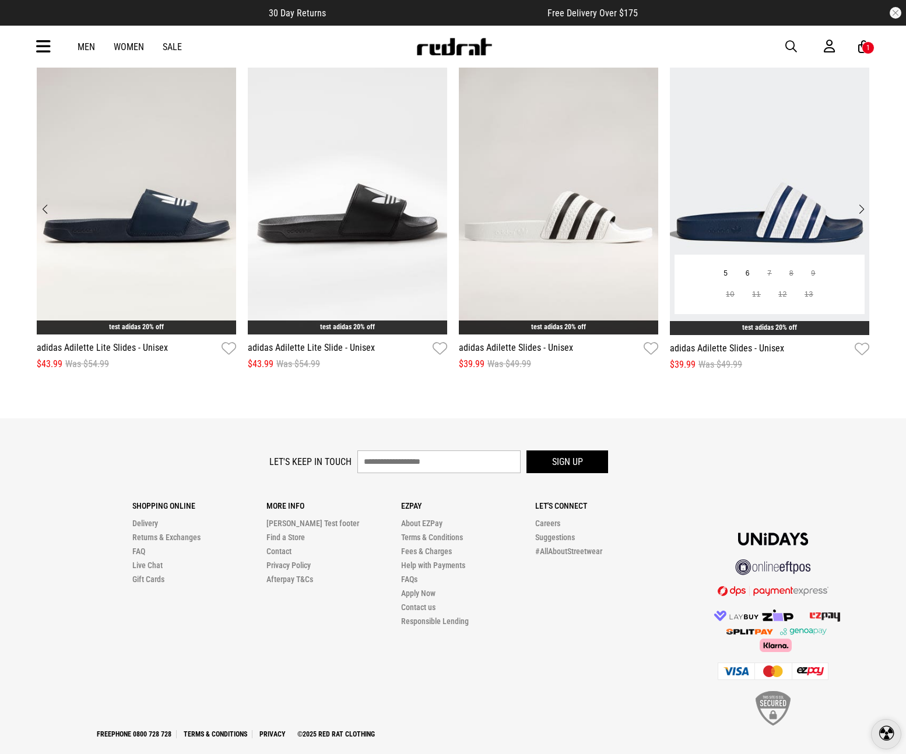
click at [737, 194] on img "4 / 12" at bounding box center [769, 197] width 199 height 275
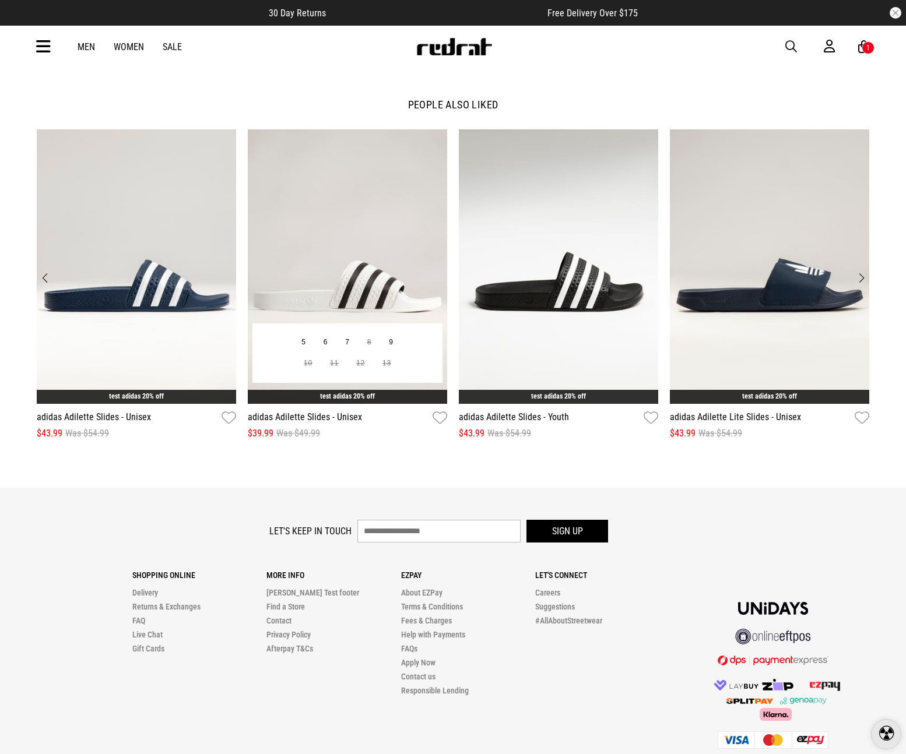
scroll to position [1814, 0]
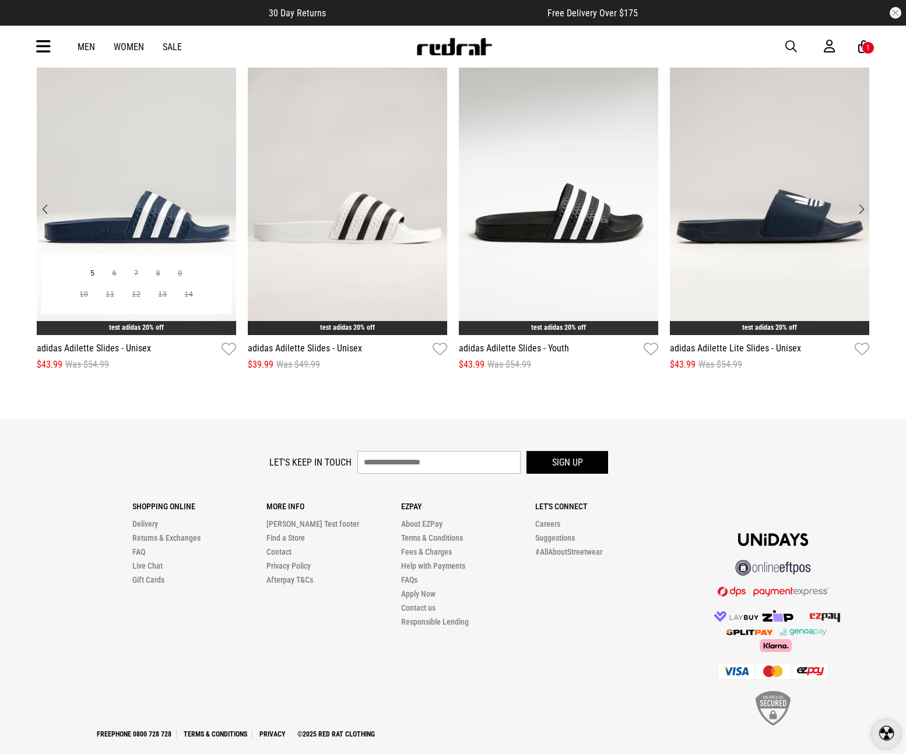
click at [131, 178] on img "1 / 12" at bounding box center [136, 198] width 199 height 275
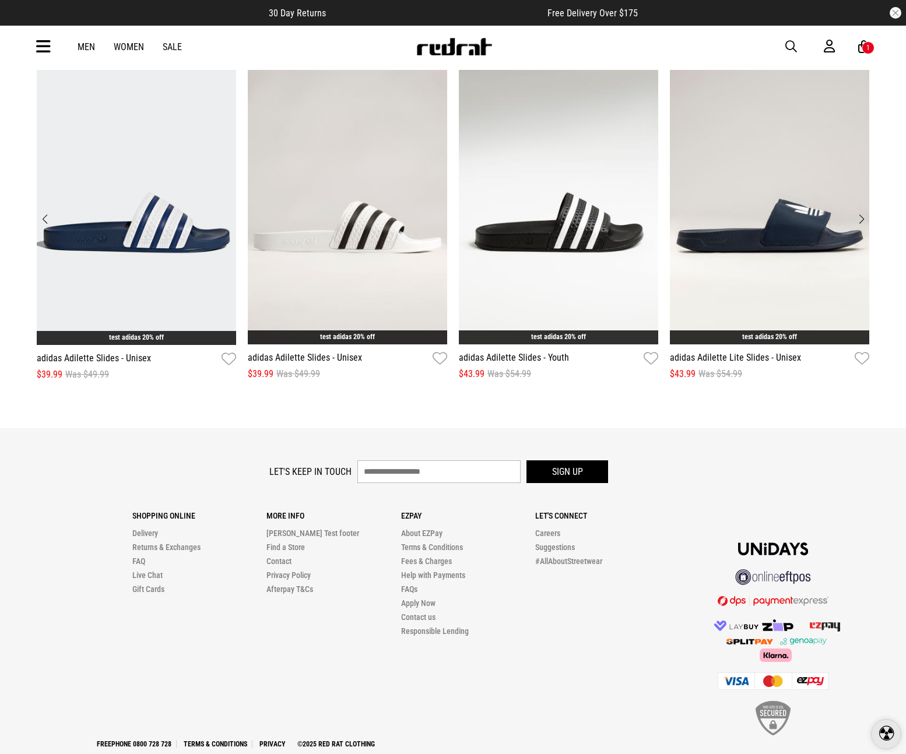
scroll to position [1815, 0]
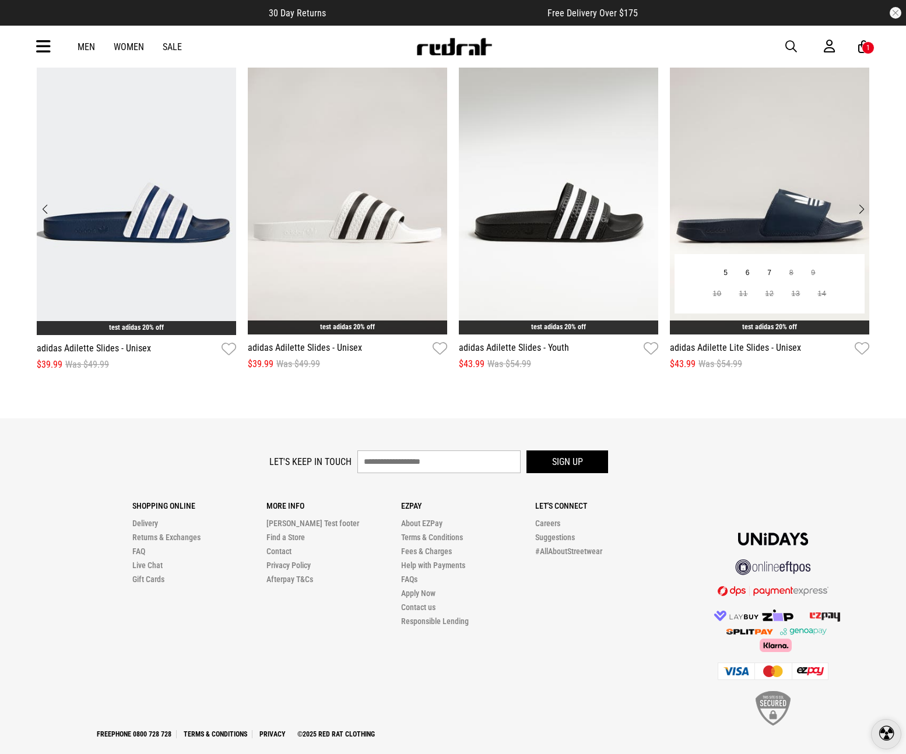
click at [817, 216] on img "4 / 12" at bounding box center [769, 197] width 199 height 275
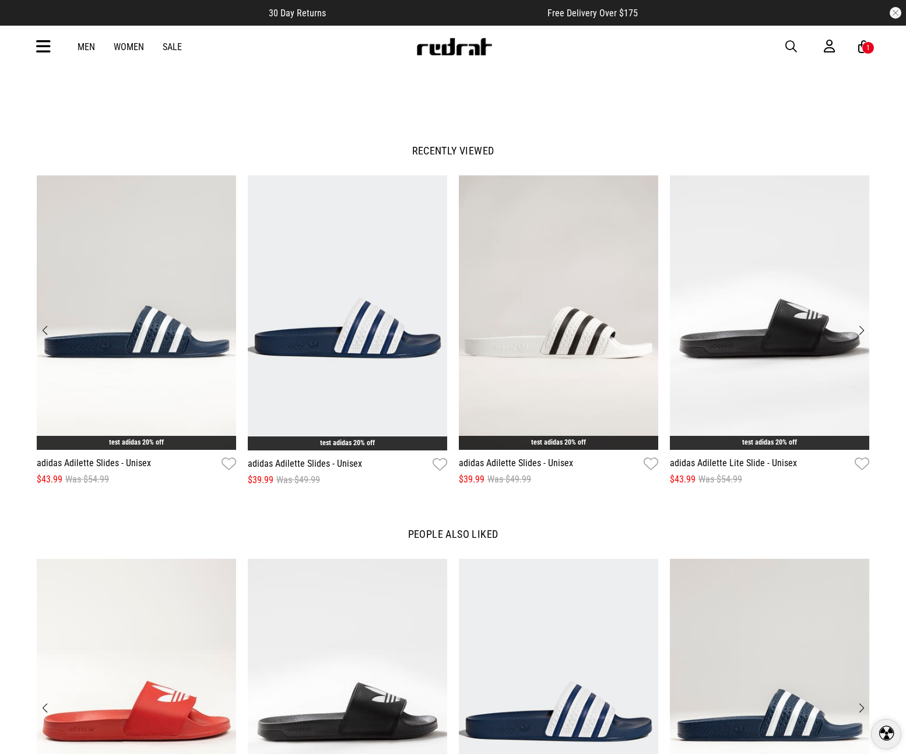
scroll to position [1814, 0]
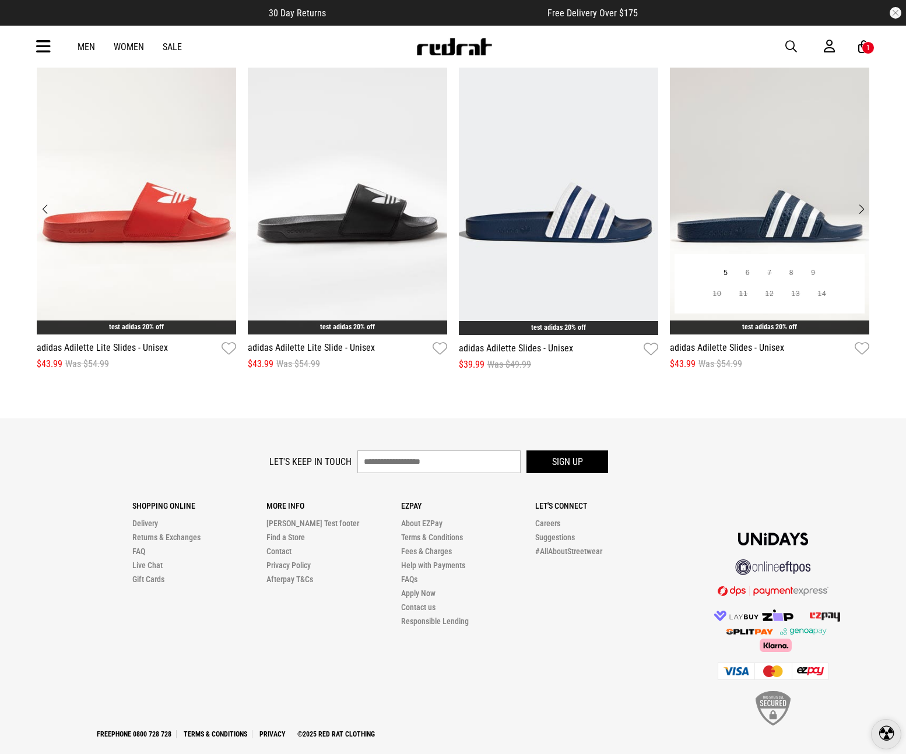
click at [802, 203] on img "4 / 12" at bounding box center [769, 197] width 199 height 275
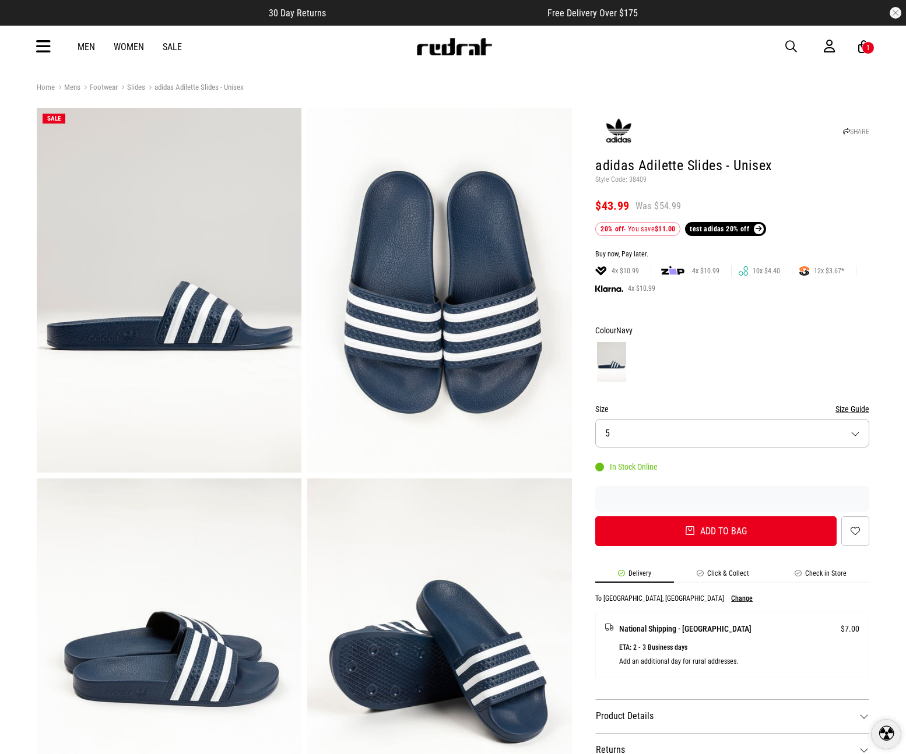
click at [93, 51] on link "Men" at bounding box center [86, 46] width 17 height 11
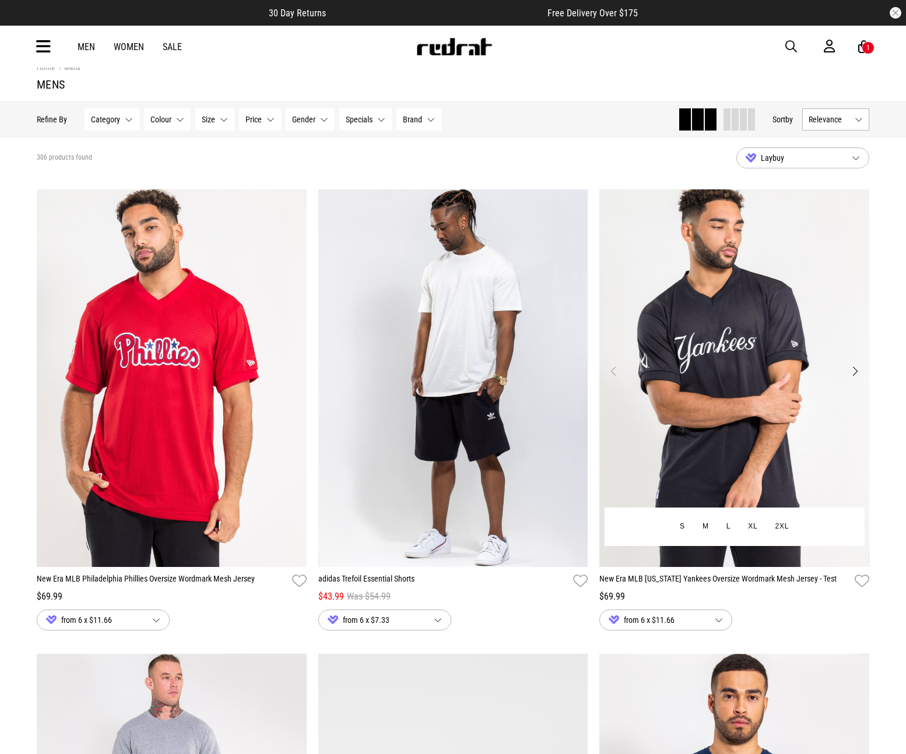
scroll to position [17, 0]
click at [719, 378] on img "1 / 4" at bounding box center [734, 378] width 270 height 378
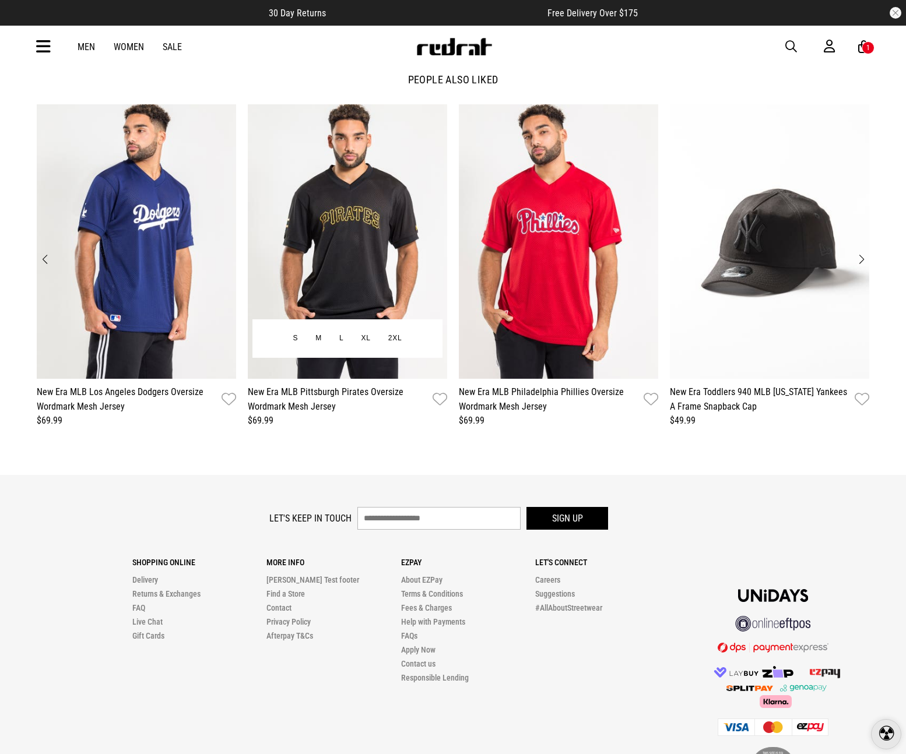
scroll to position [1771, 0]
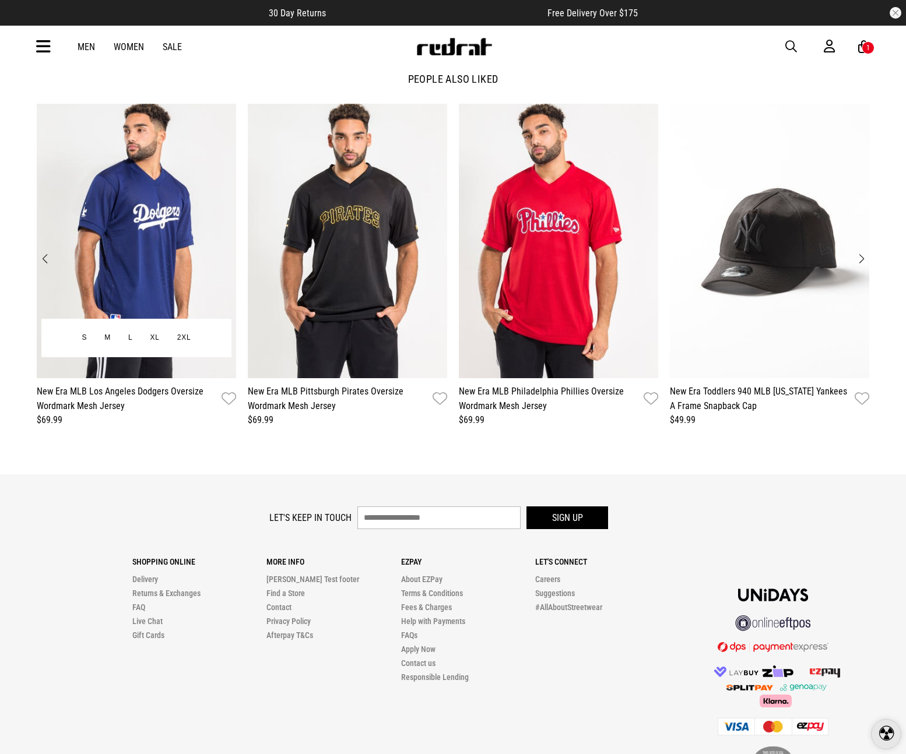
click at [161, 239] on img "1 / 12" at bounding box center [136, 241] width 199 height 275
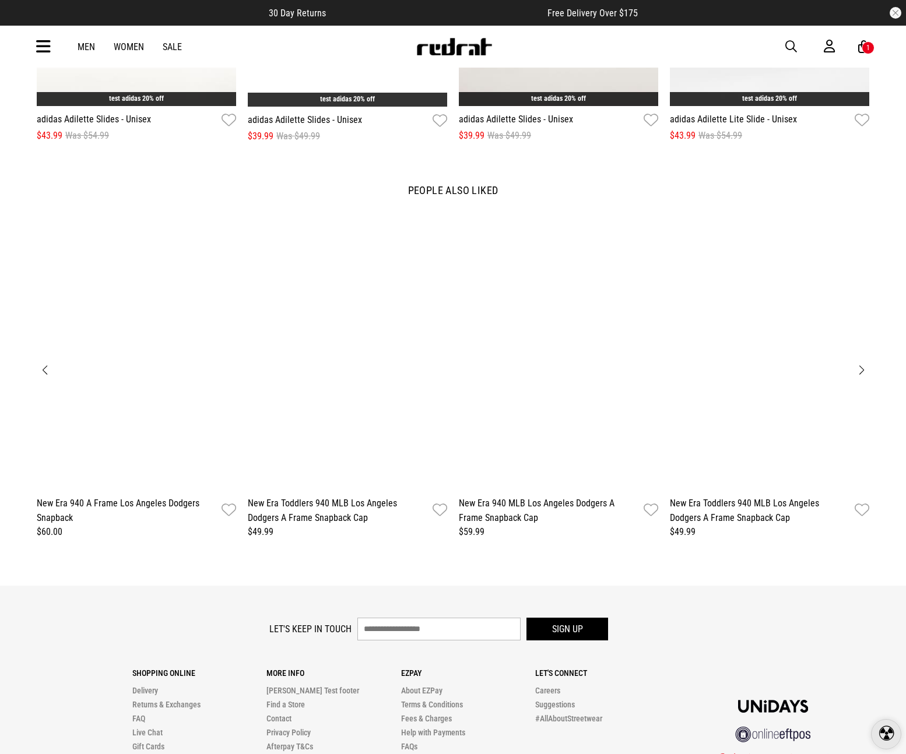
scroll to position [1827, 0]
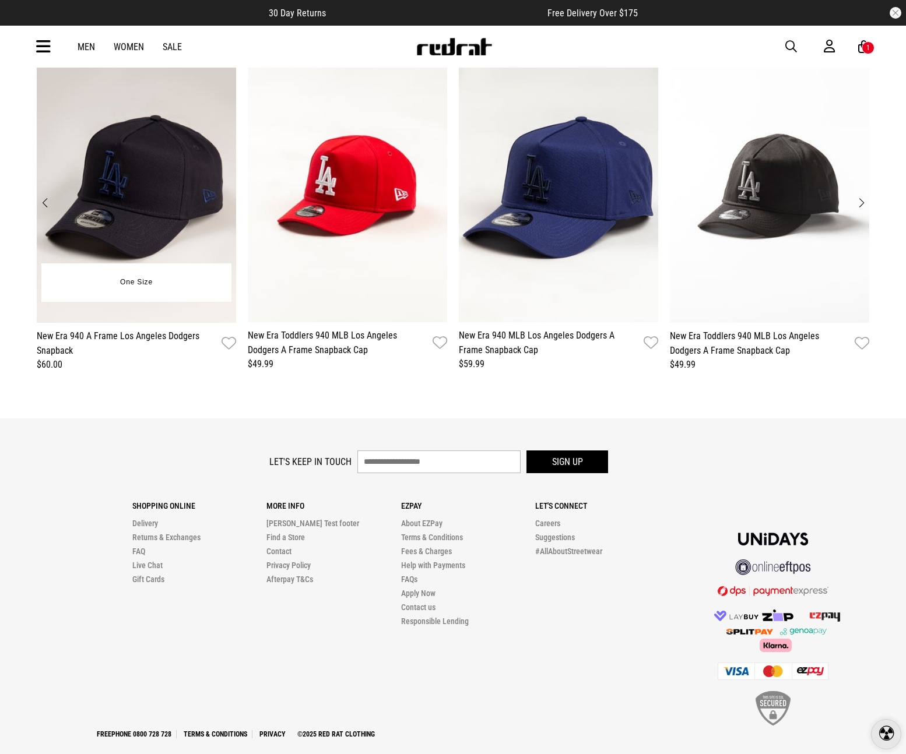
click at [175, 201] on img "1 / 12" at bounding box center [136, 185] width 199 height 275
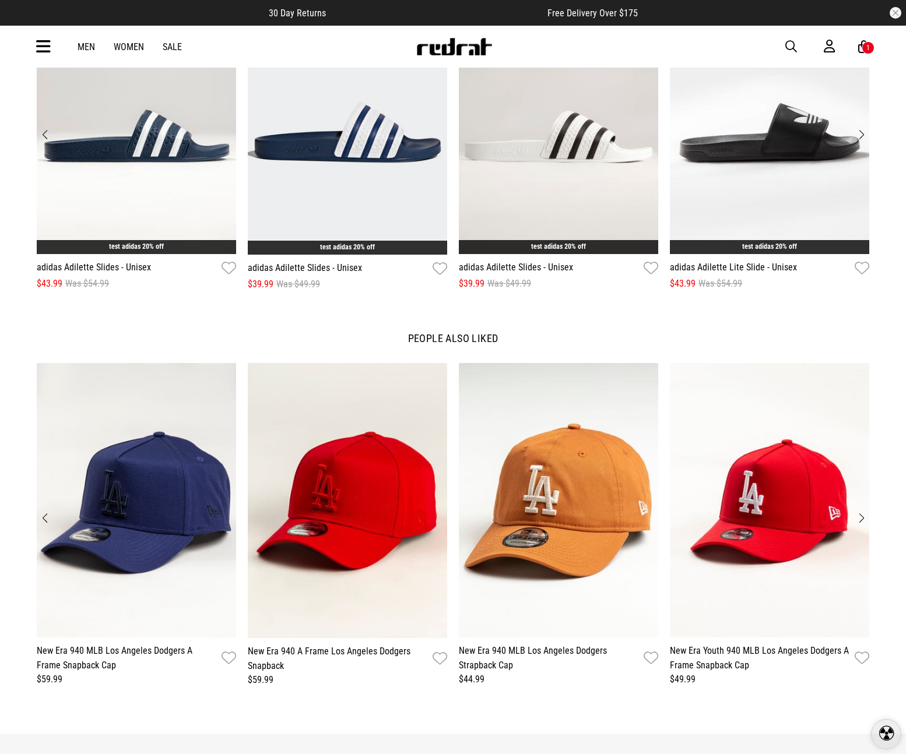
scroll to position [1827, 0]
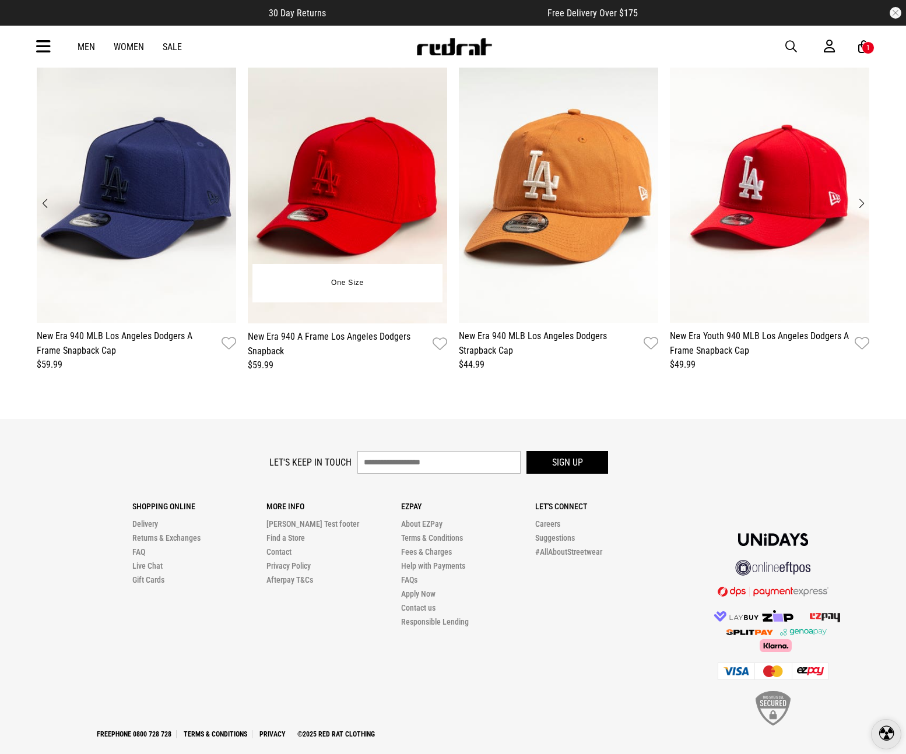
click at [357, 184] on img "2 / 12" at bounding box center [347, 185] width 199 height 275
